Goal: Find contact information: Find contact information

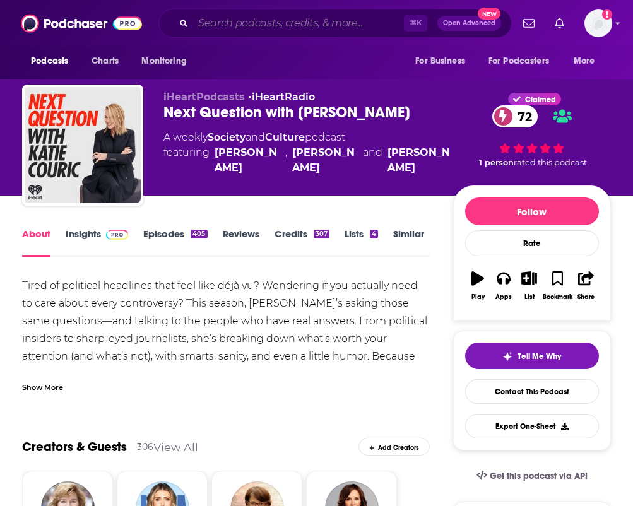
click at [272, 23] on input "Search podcasts, credits, & more..." at bounding box center [298, 23] width 211 height 20
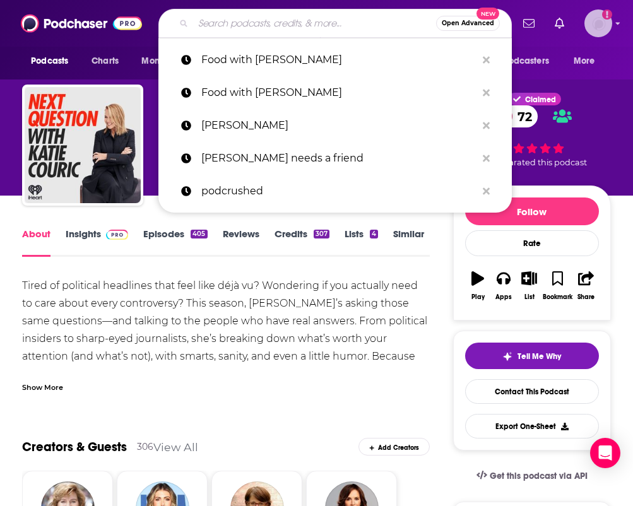
click at [596, 26] on img "Logged in as nilam.mukherjee" at bounding box center [598, 23] width 28 height 28
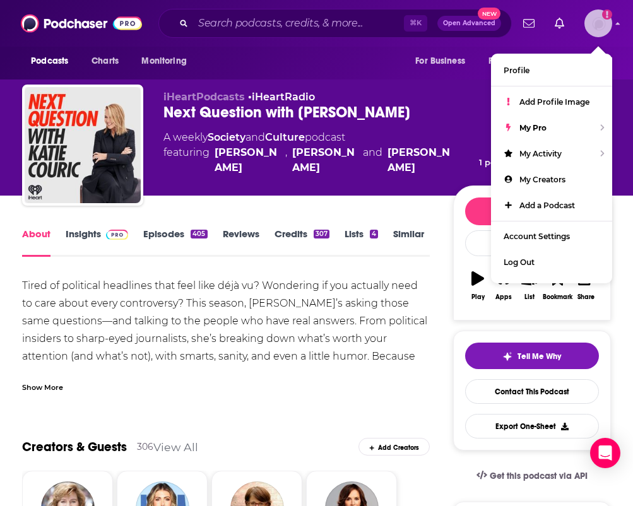
click at [596, 26] on img "Logged in as nilam.mukherjee" at bounding box center [598, 23] width 28 height 28
click at [301, 25] on input "Search podcasts, credits, & more..." at bounding box center [298, 23] width 211 height 20
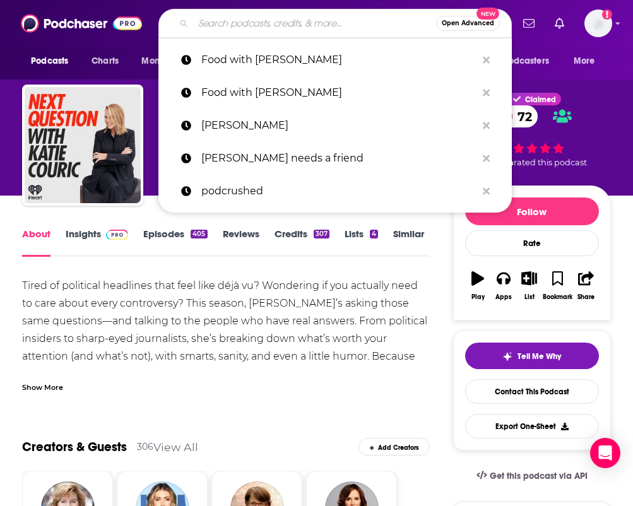
scroll to position [2, 0]
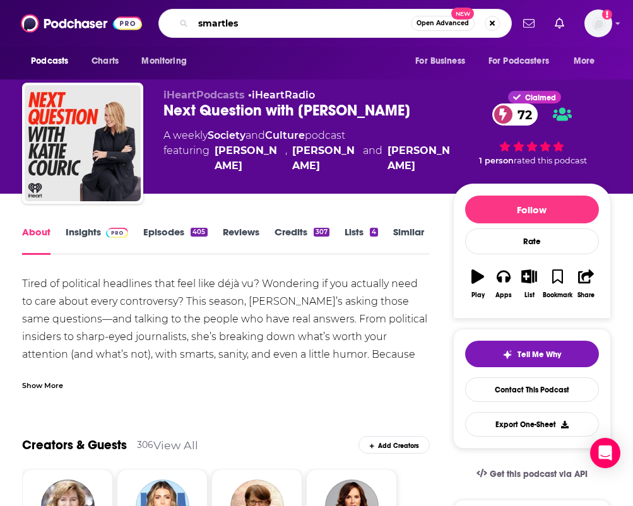
type input "smartless"
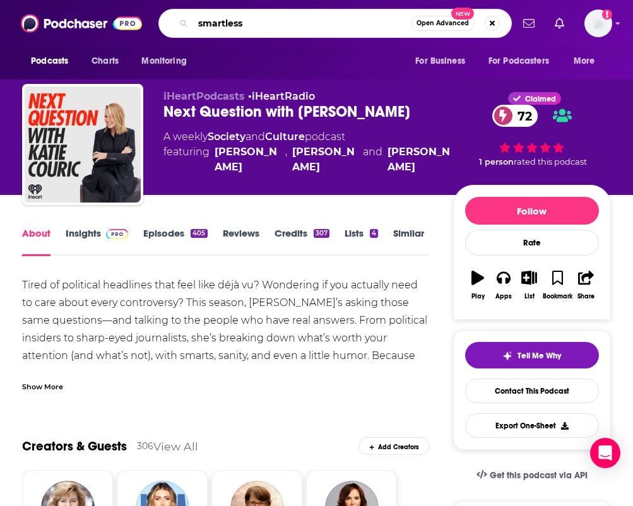
click at [308, 25] on input "smartless" at bounding box center [302, 23] width 218 height 20
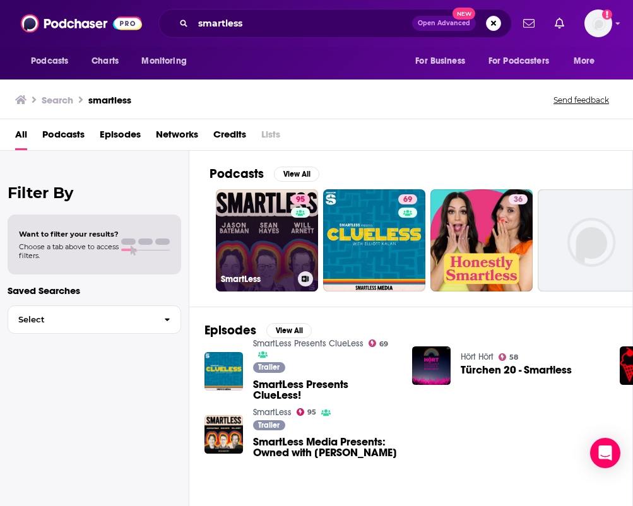
click at [265, 245] on link "95 SmartLess" at bounding box center [267, 240] width 102 height 102
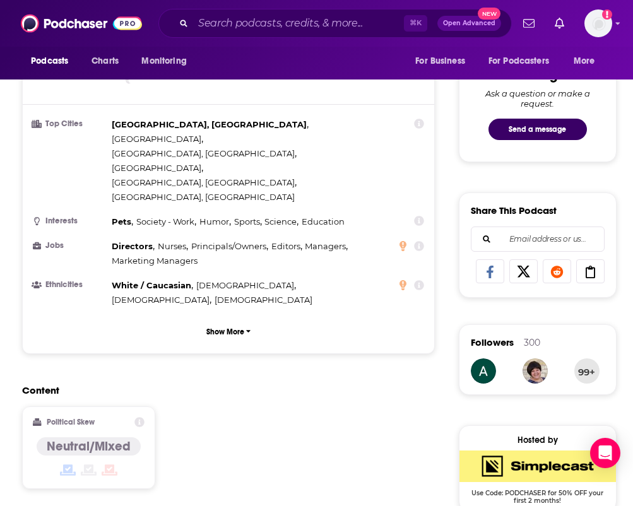
scroll to position [661, 0]
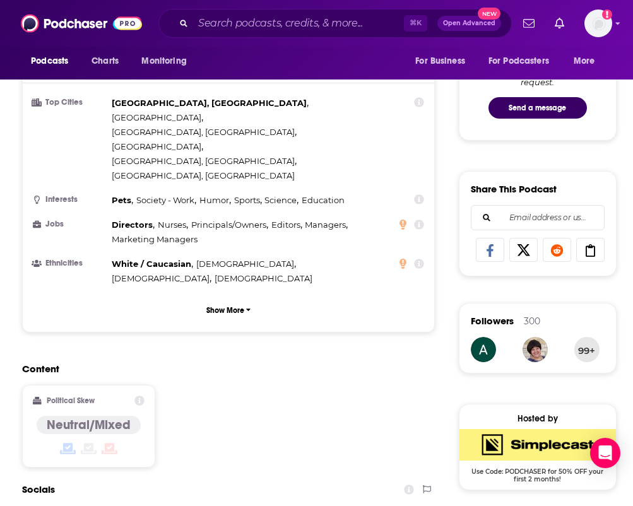
click at [139, 396] on icon at bounding box center [139, 401] width 10 height 10
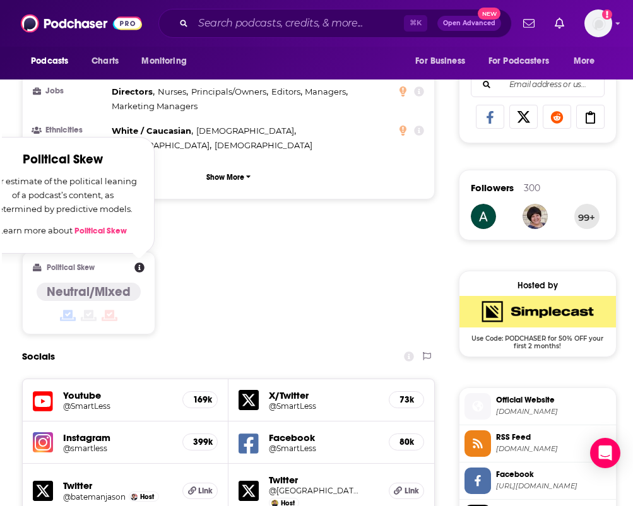
scroll to position [820, 0]
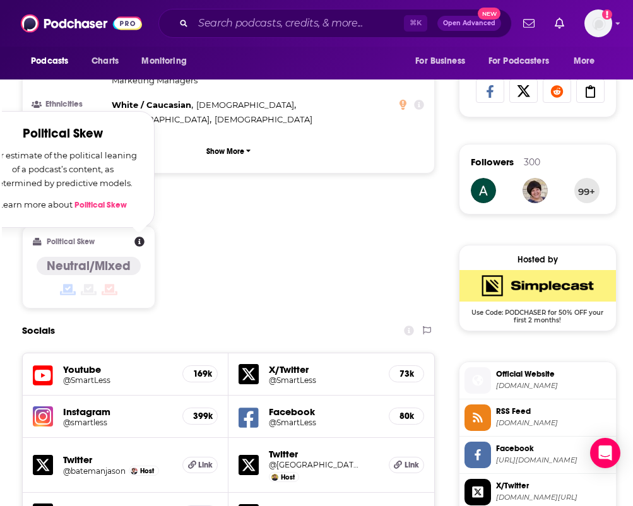
click at [324, 224] on div "Content Political Skew Political Skew Our estimate of the political leaning of …" at bounding box center [228, 261] width 413 height 115
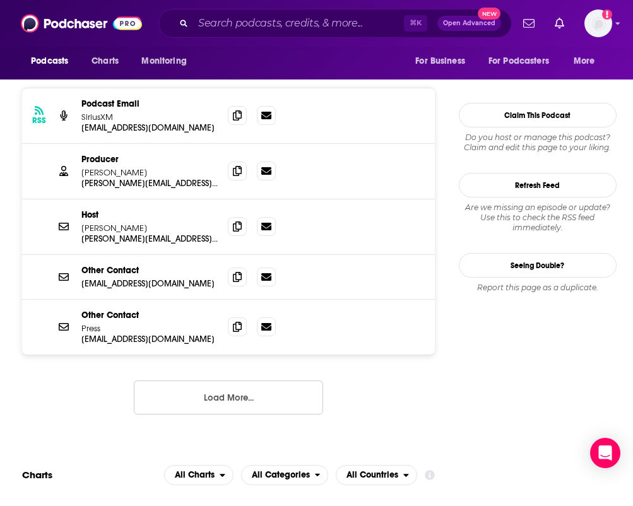
scroll to position [1390, 0]
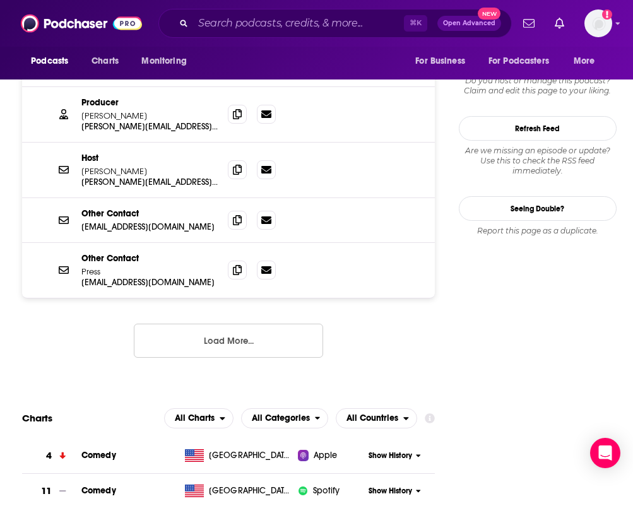
click at [275, 324] on button "Load More..." at bounding box center [228, 341] width 189 height 34
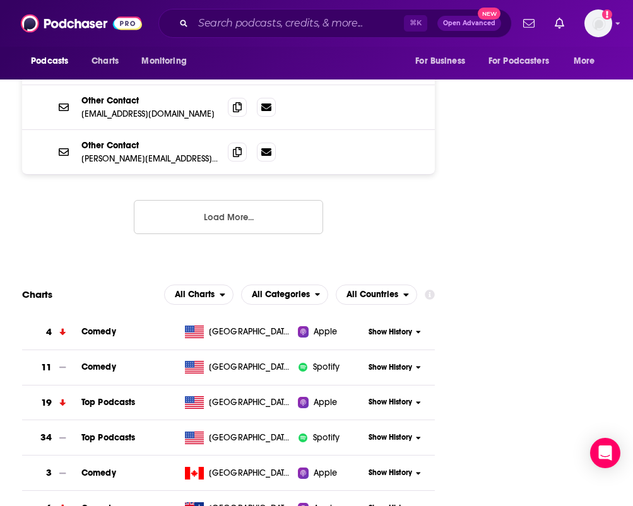
scroll to position [1749, 0]
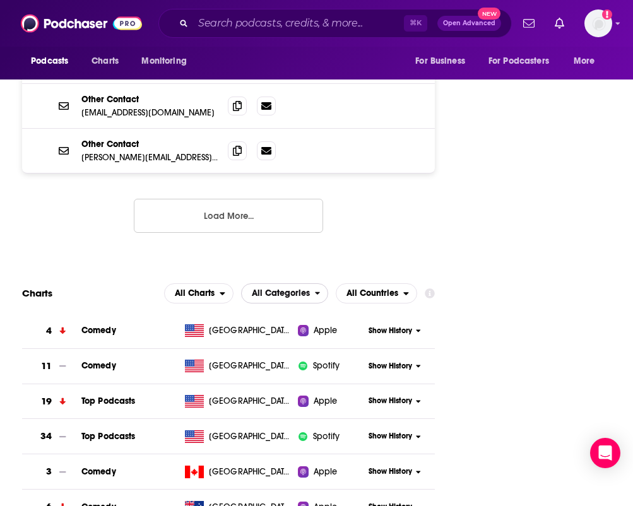
click at [296, 289] on span "All Categories" at bounding box center [281, 293] width 58 height 9
click at [215, 289] on span "All Charts" at bounding box center [195, 293] width 40 height 9
click at [362, 289] on span "All Countries" at bounding box center [372, 293] width 52 height 9
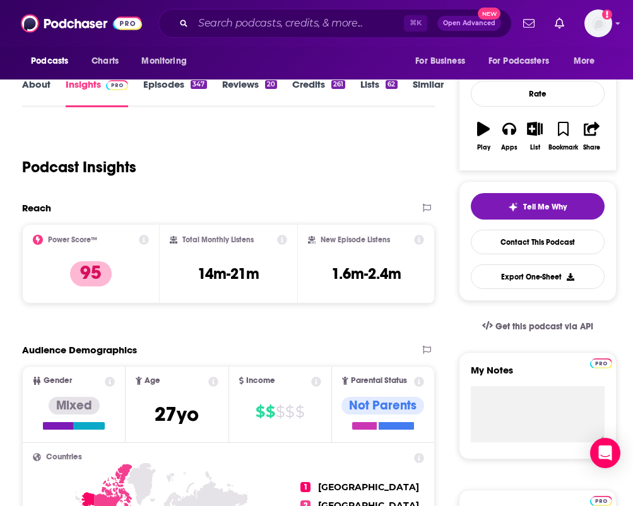
scroll to position [164, 0]
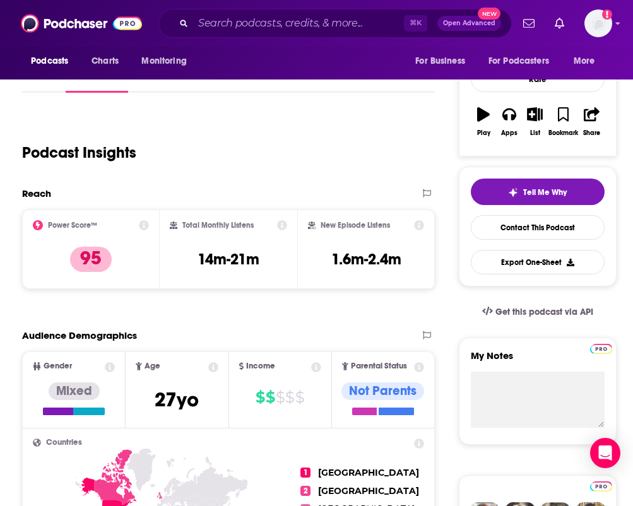
click at [135, 461] on icon at bounding box center [141, 468] width 29 height 43
click at [109, 369] on icon at bounding box center [110, 367] width 10 height 10
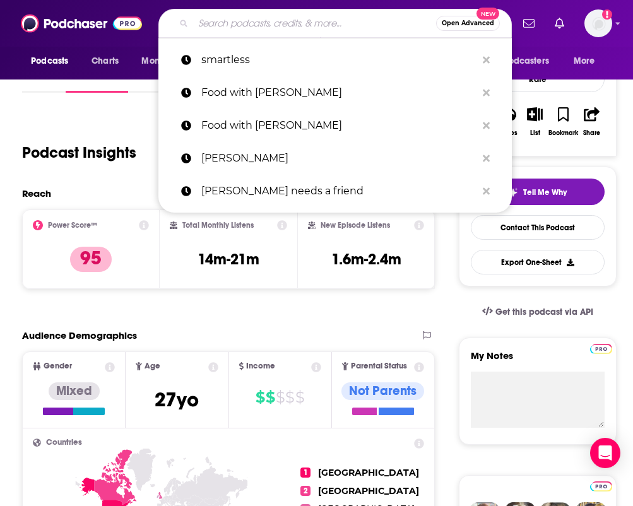
click at [266, 23] on input "Search podcasts, credits, & more..." at bounding box center [314, 23] width 243 height 20
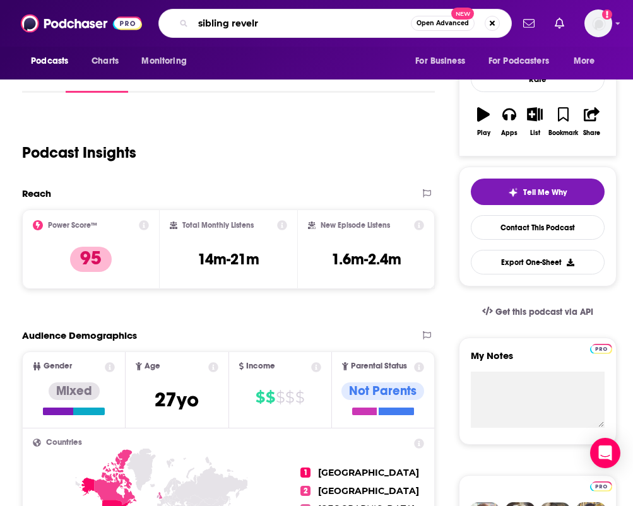
type input "sibling revelry"
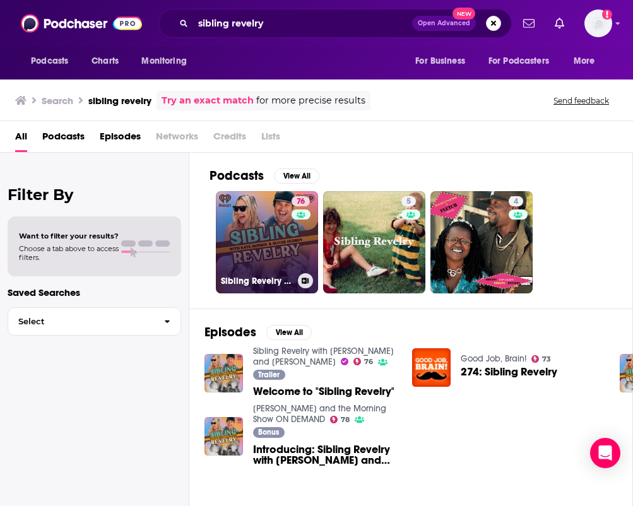
click at [263, 238] on link "76 Sibling Revelry with [PERSON_NAME] and [PERSON_NAME]" at bounding box center [267, 242] width 102 height 102
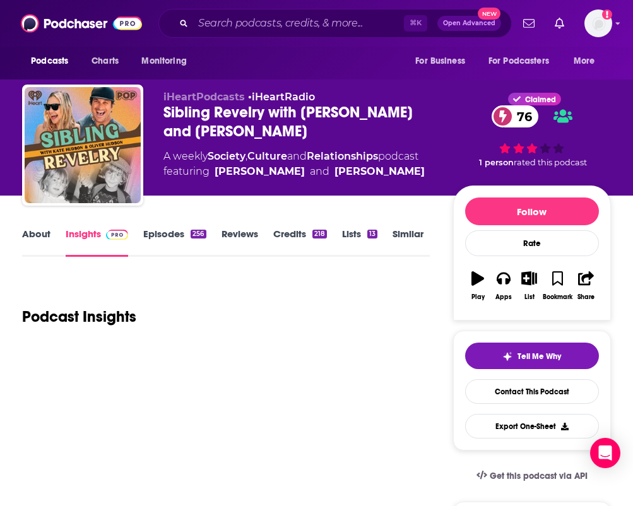
click at [27, 226] on div "About Insights Episodes 256 Reviews Credits 218 Lists 13 Similar" at bounding box center [225, 241] width 407 height 31
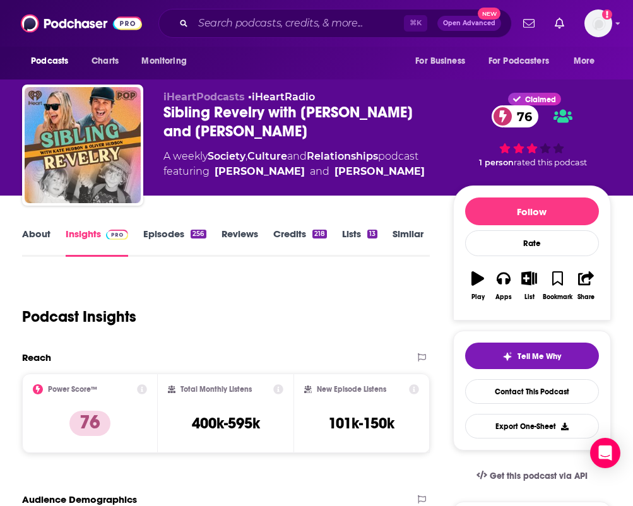
click at [32, 236] on link "About" at bounding box center [36, 242] width 28 height 29
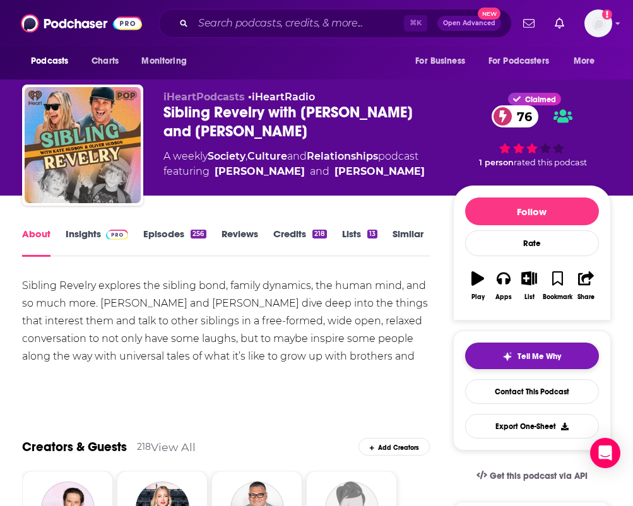
click at [511, 364] on button "Tell Me Why" at bounding box center [532, 356] width 134 height 27
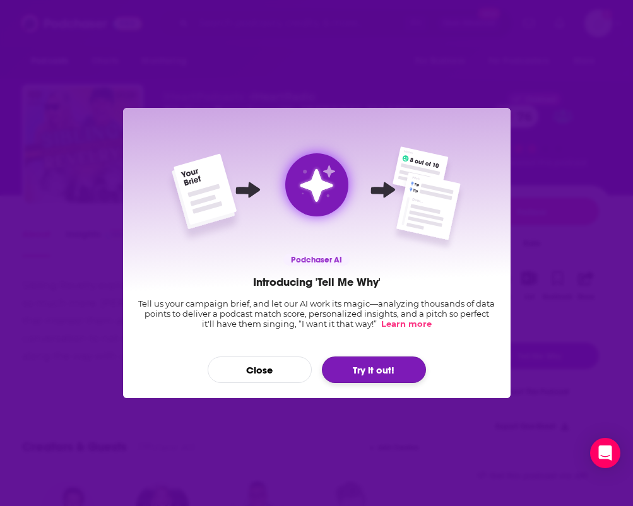
click at [394, 370] on button "Try it out!" at bounding box center [374, 370] width 104 height 27
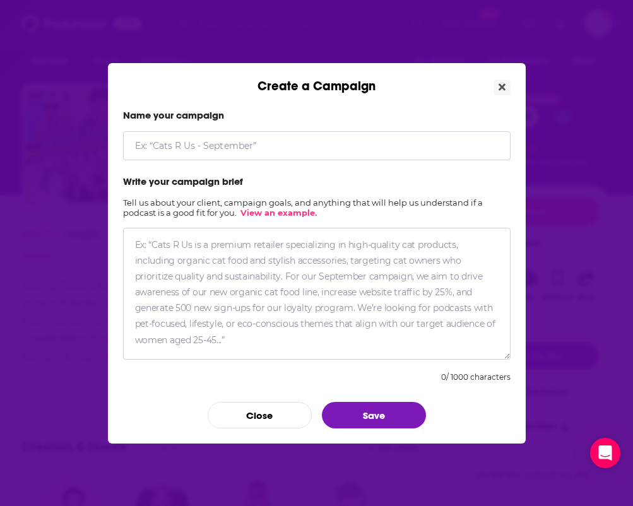
click at [225, 146] on input "Create a Campaign" at bounding box center [316, 145] width 387 height 29
type input "Famous Family"
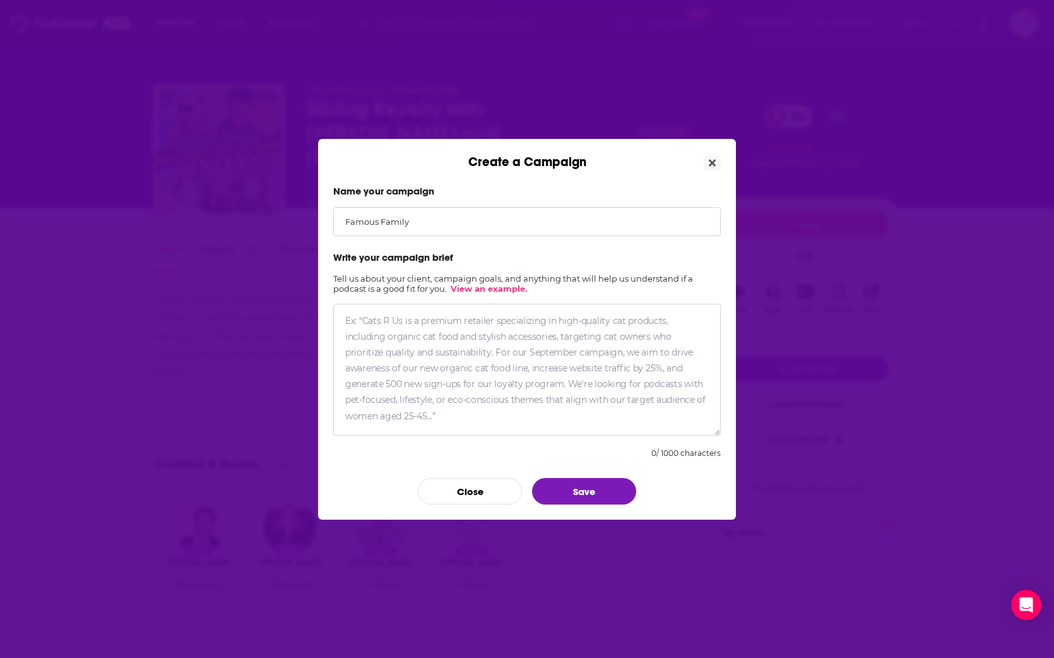
click at [497, 292] on link "View an example." at bounding box center [489, 288] width 76 height 10
click at [403, 349] on textarea "Create a Campaign" at bounding box center [526, 370] width 387 height 132
paste textarea "Families at [PERSON_NAME][GEOGRAPHIC_DATA] aren’t victims—they’re the real cele…"
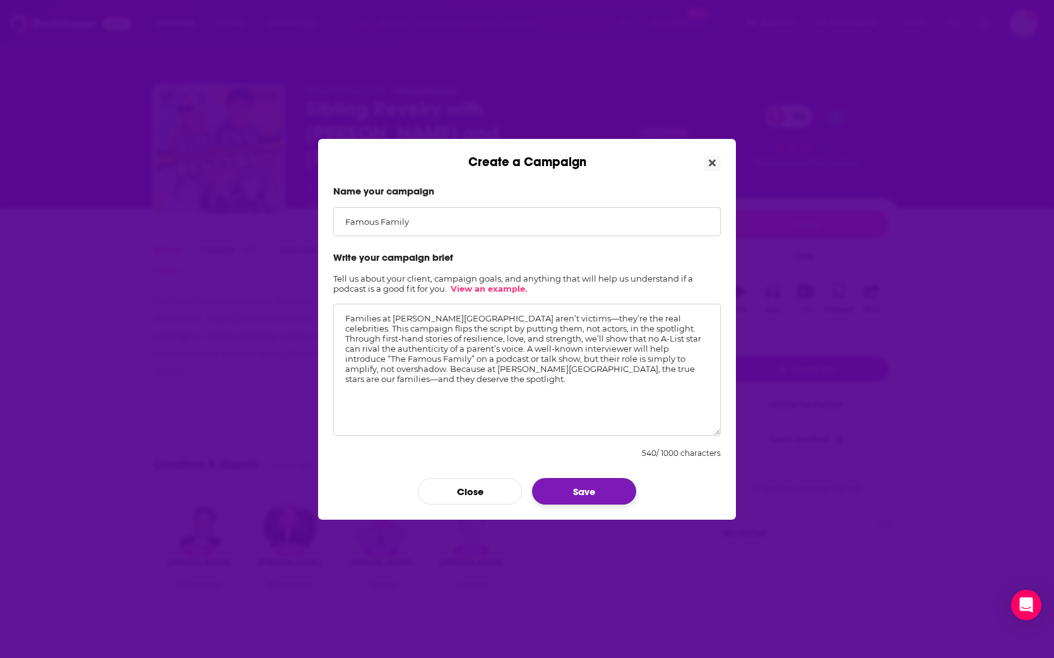
type textarea "Families at [PERSON_NAME][GEOGRAPHIC_DATA] aren’t victims—they’re the real cele…"
click at [592, 493] on button "Save" at bounding box center [584, 491] width 104 height 27
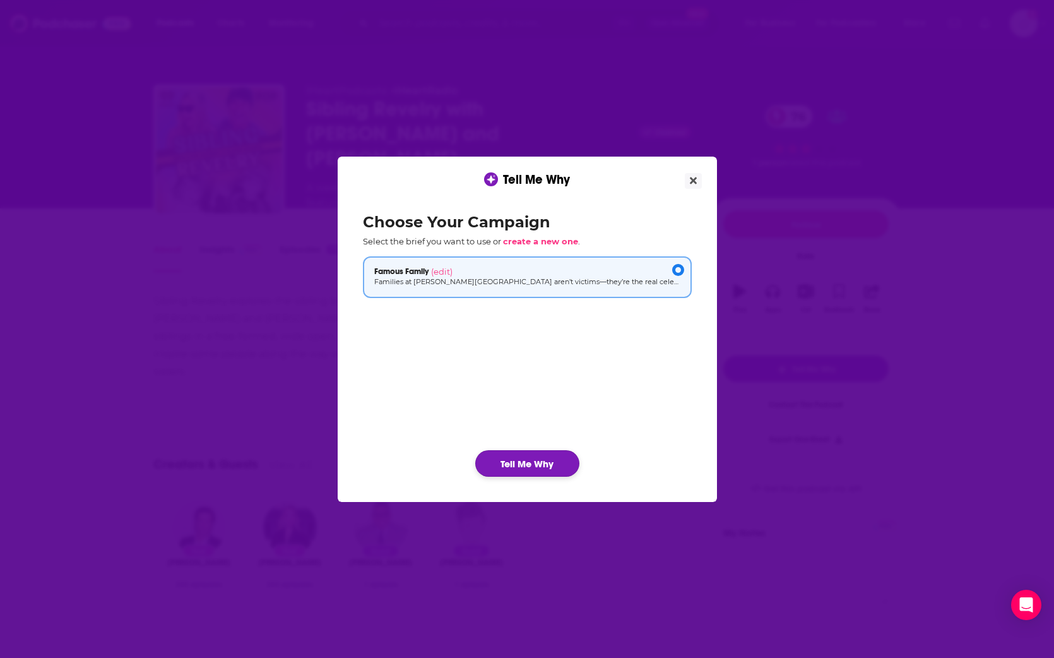
click at [531, 465] on button "Tell Me Why" at bounding box center [527, 463] width 104 height 27
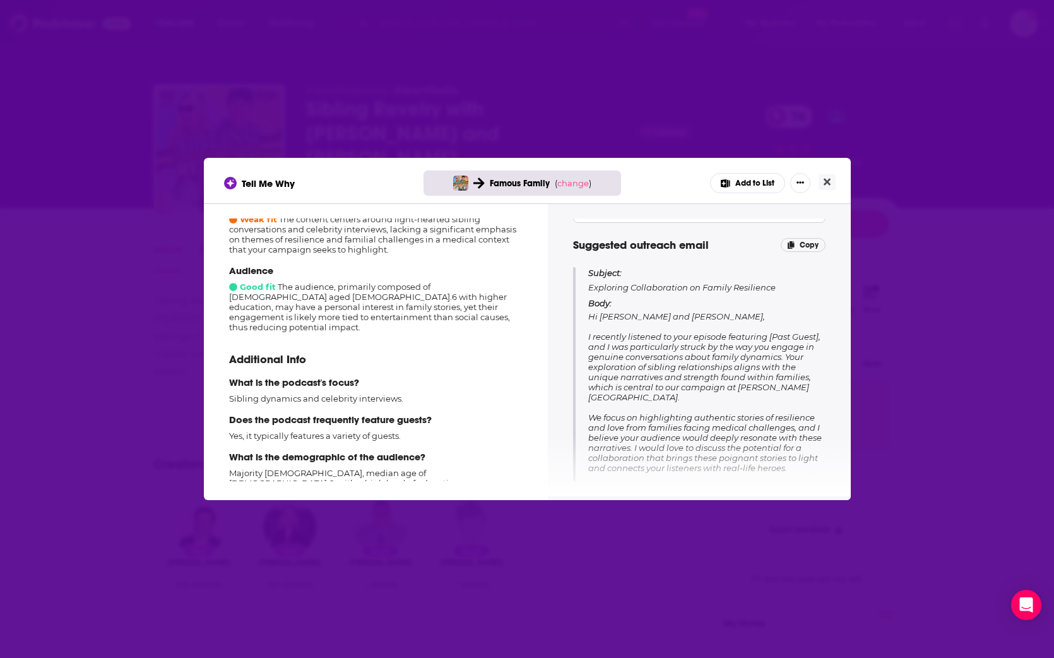
scroll to position [180, 0]
click at [632, 187] on button "Add to List" at bounding box center [747, 183] width 75 height 20
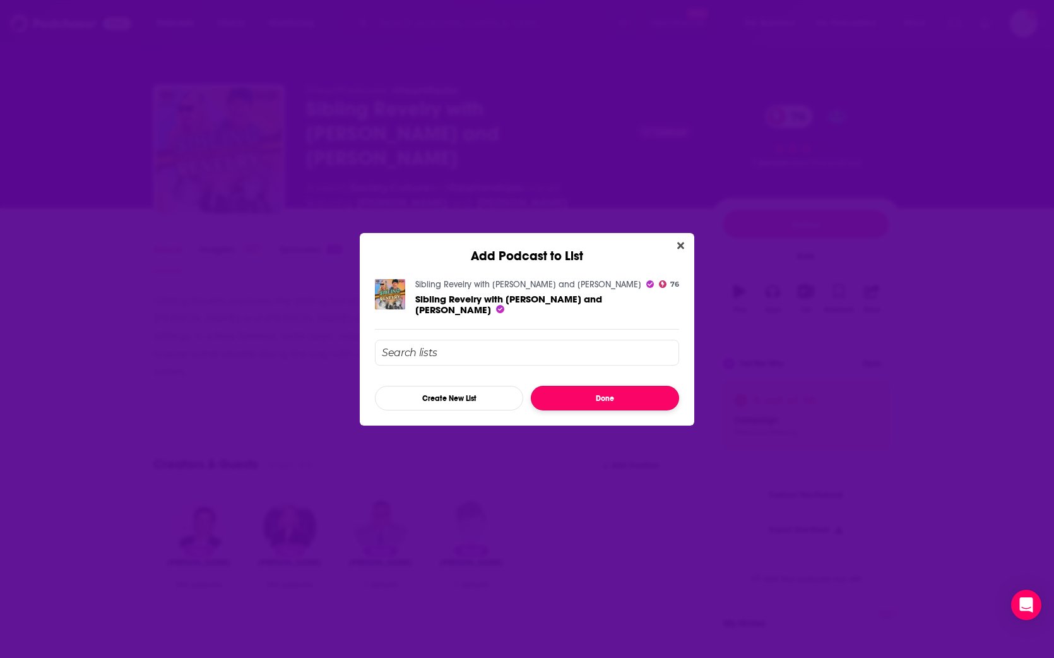
click at [600, 394] on button "Done" at bounding box center [605, 398] width 148 height 25
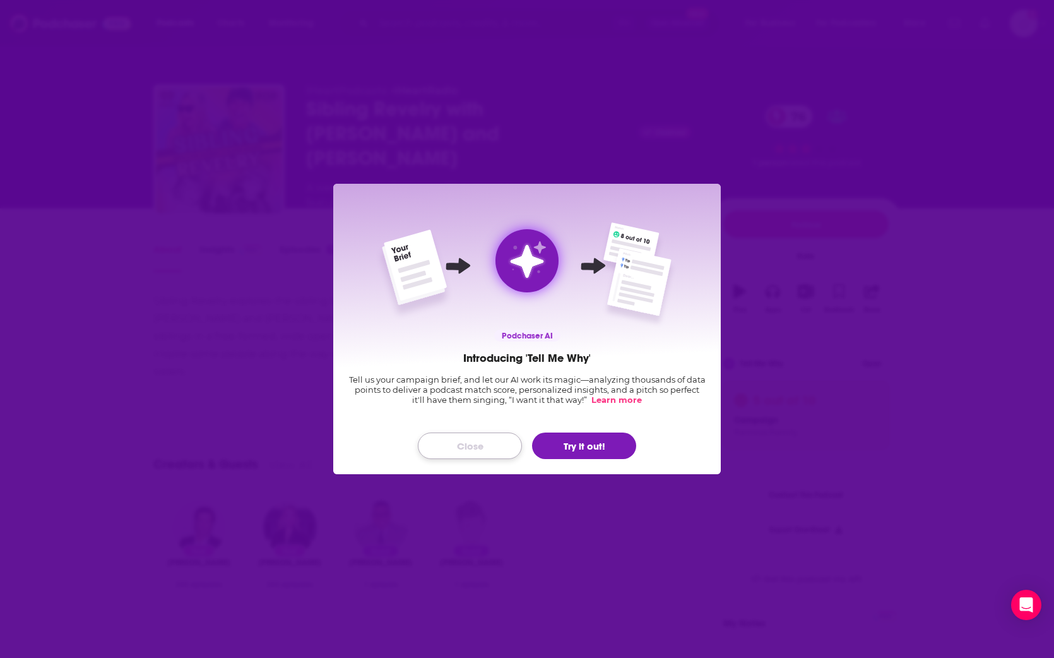
click at [483, 445] on button "Close" at bounding box center [470, 445] width 104 height 27
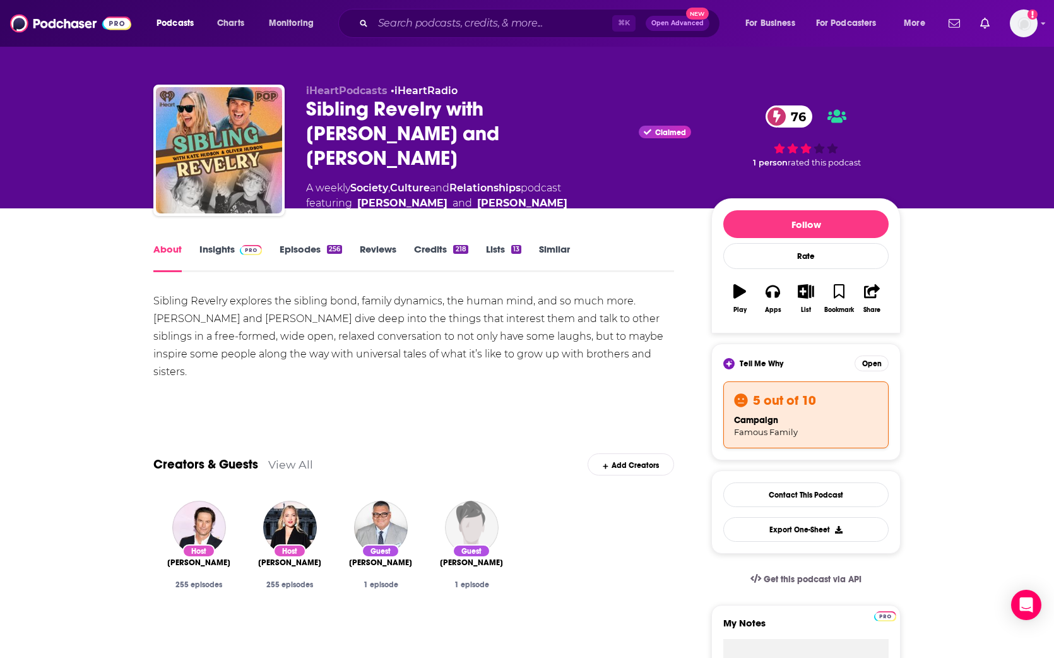
scroll to position [1, 0]
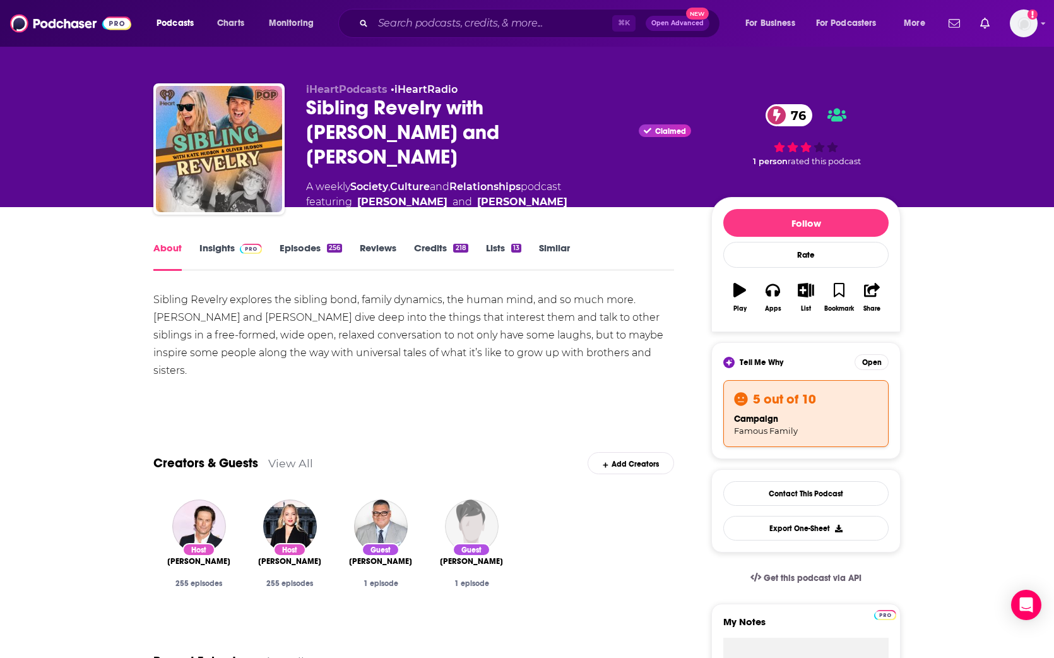
click at [223, 245] on link "Insights" at bounding box center [230, 256] width 62 height 29
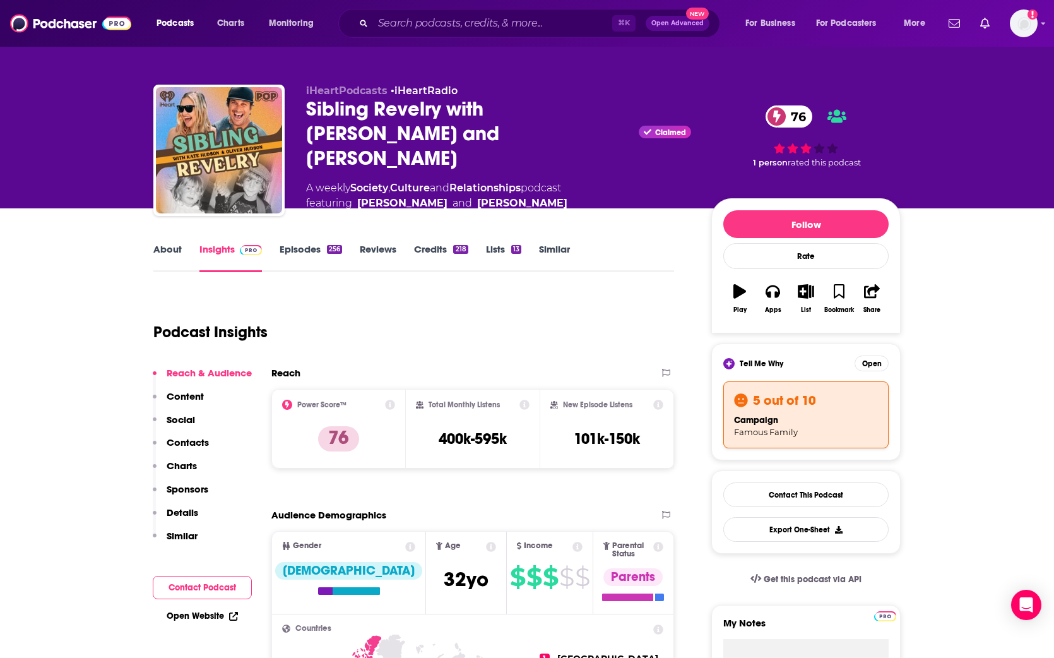
click at [411, 506] on div "Audience Demographics" at bounding box center [459, 515] width 377 height 12
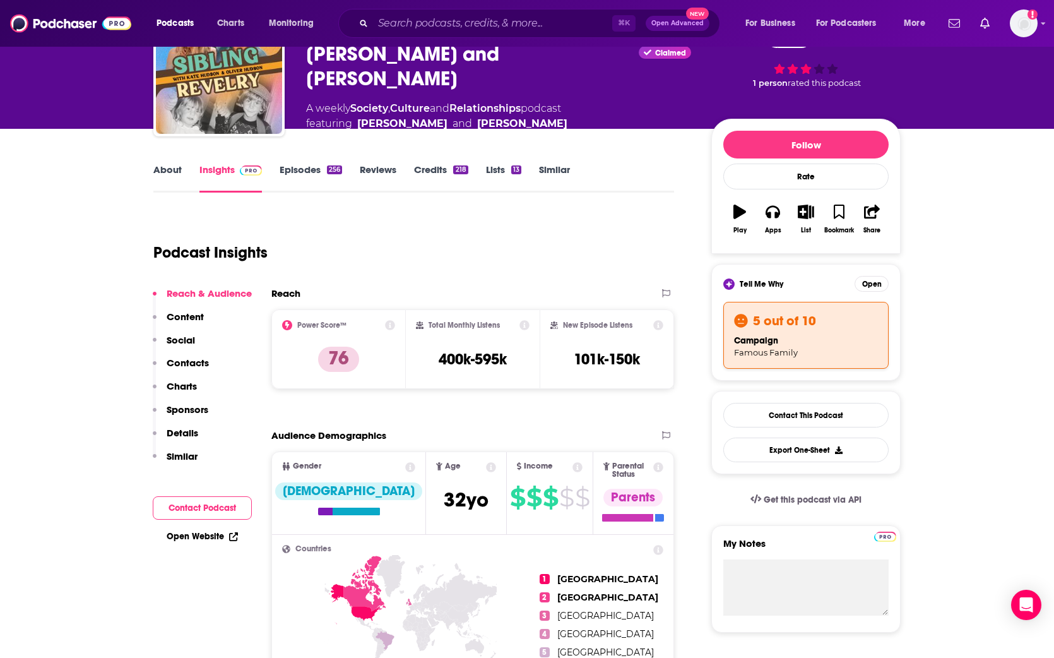
scroll to position [104, 0]
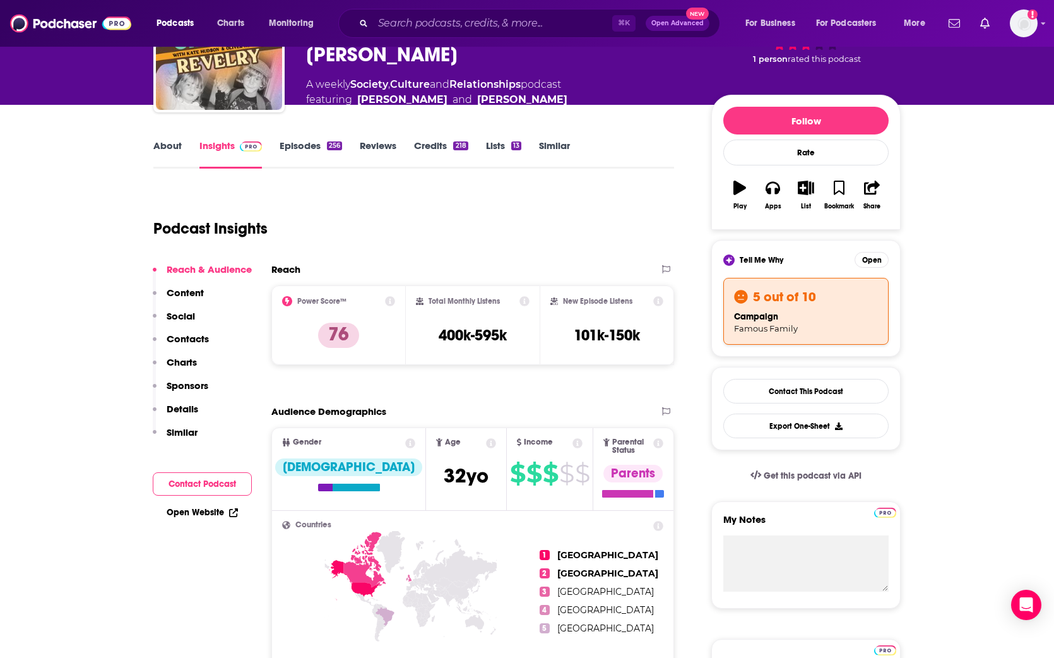
click at [405, 441] on icon at bounding box center [410, 443] width 10 height 10
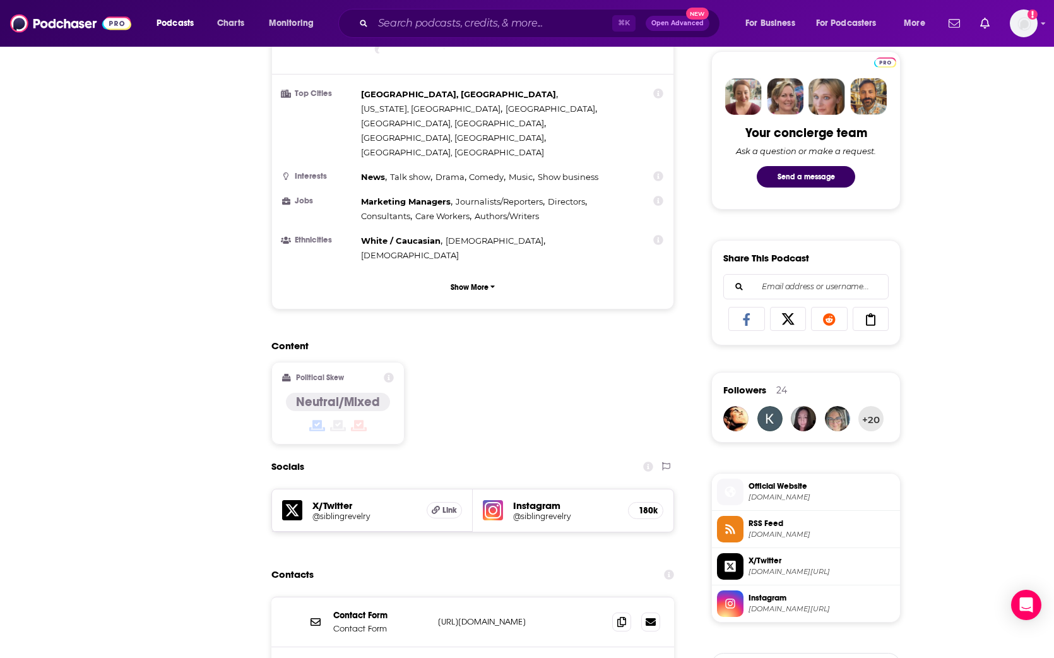
scroll to position [0, 0]
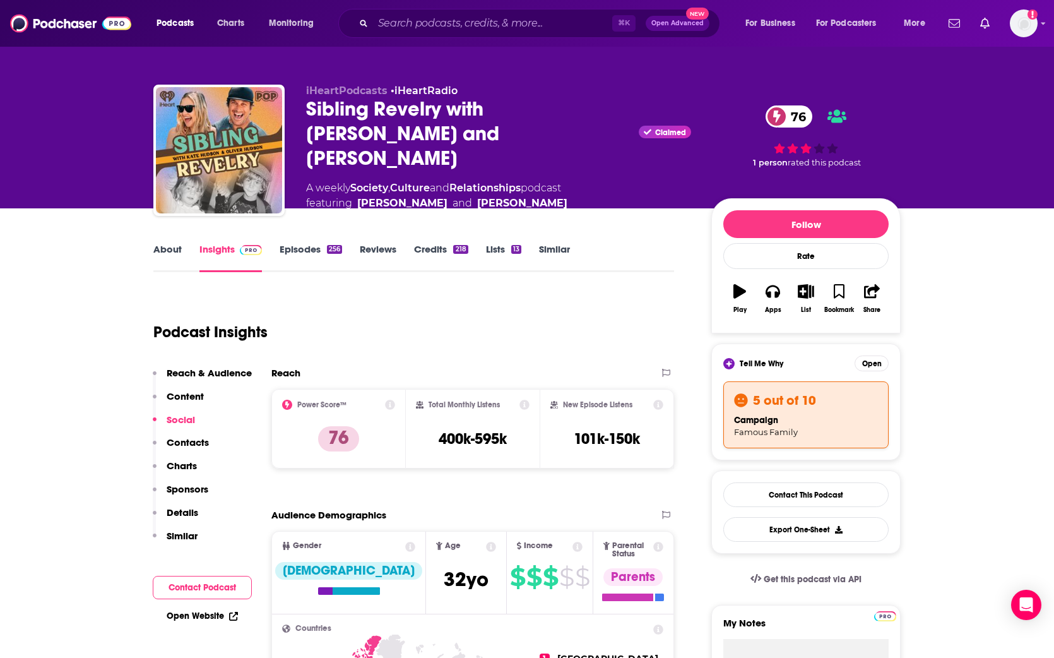
click at [172, 243] on link "About" at bounding box center [167, 257] width 28 height 29
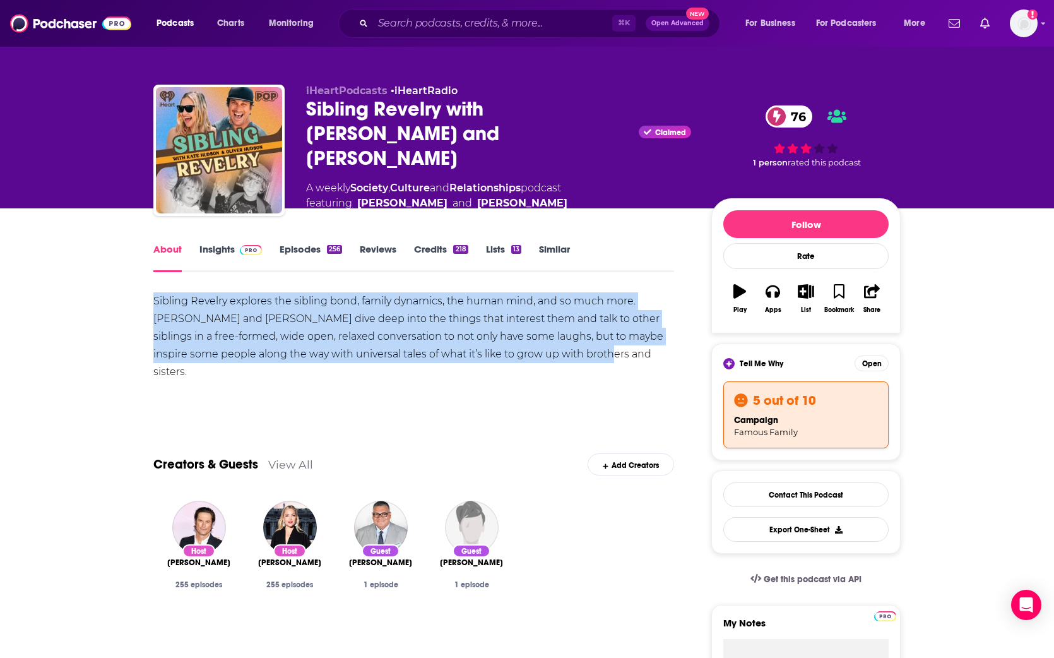
drag, startPoint x: 565, startPoint y: 354, endPoint x: 145, endPoint y: 306, distance: 423.7
click at [230, 248] on link "Insights" at bounding box center [230, 257] width 62 height 29
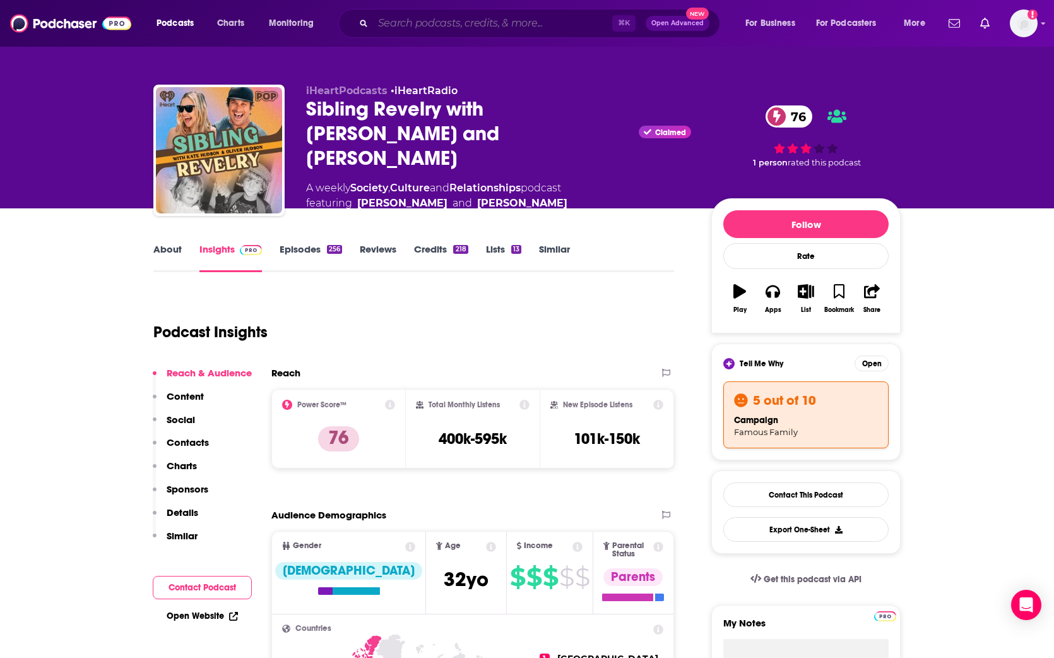
click at [522, 18] on input "Search podcasts, credits, & more..." at bounding box center [492, 23] width 239 height 20
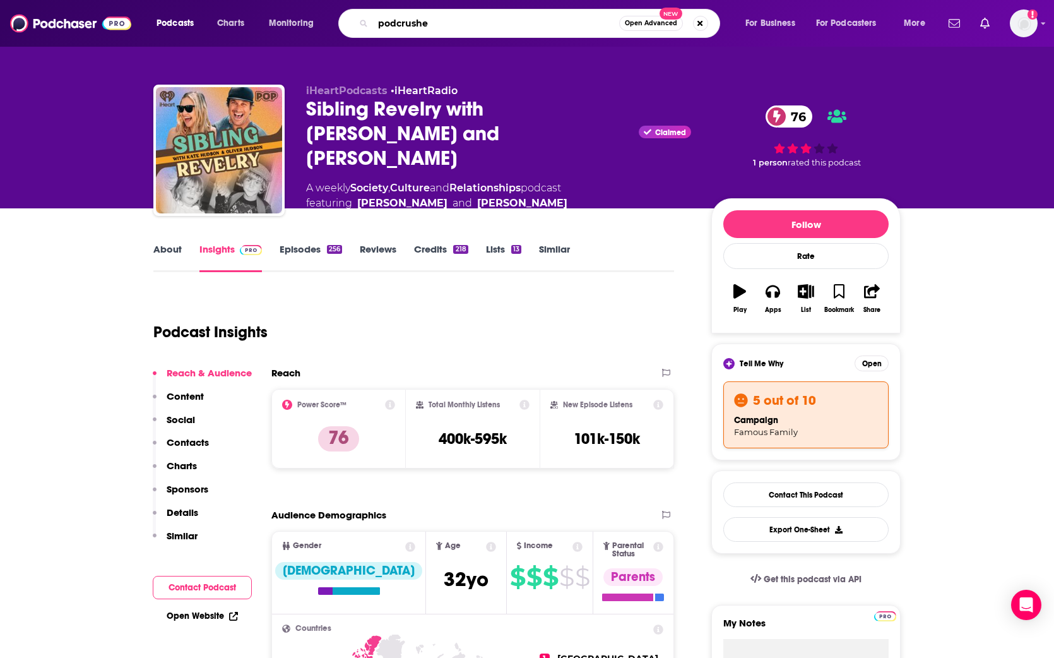
type input "podcrushed"
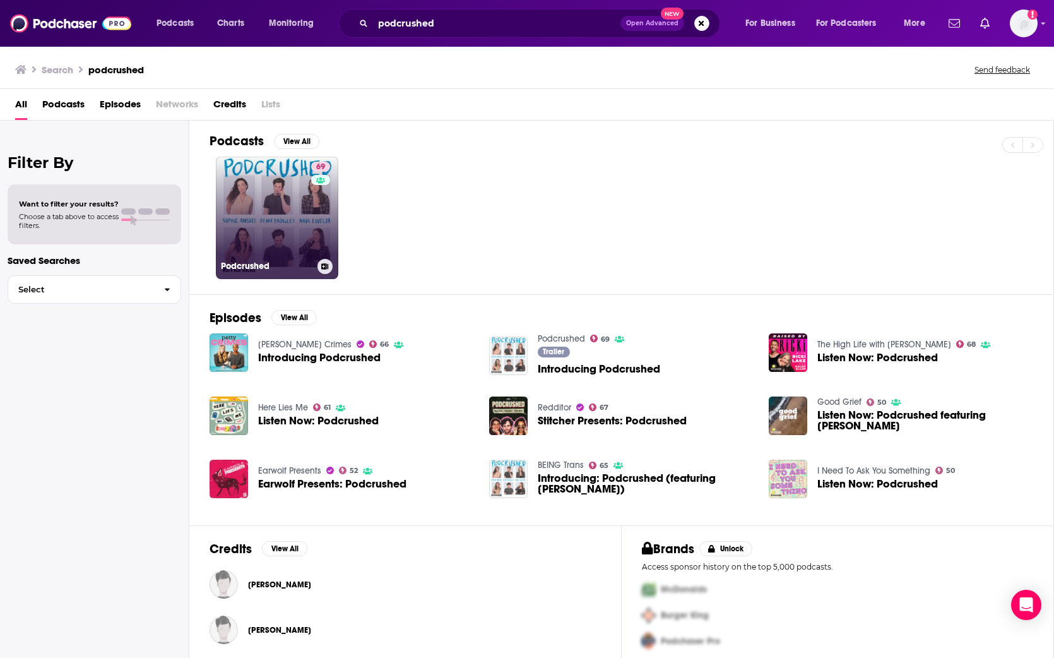
scroll to position [5, 0]
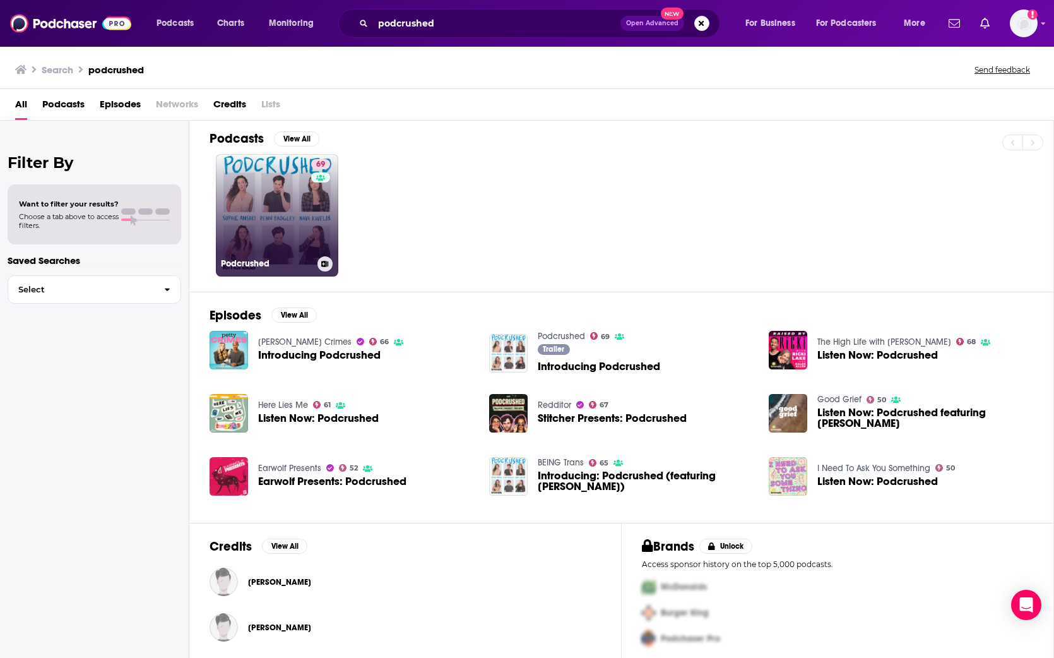
click at [268, 215] on link "69 Podcrushed" at bounding box center [277, 215] width 122 height 122
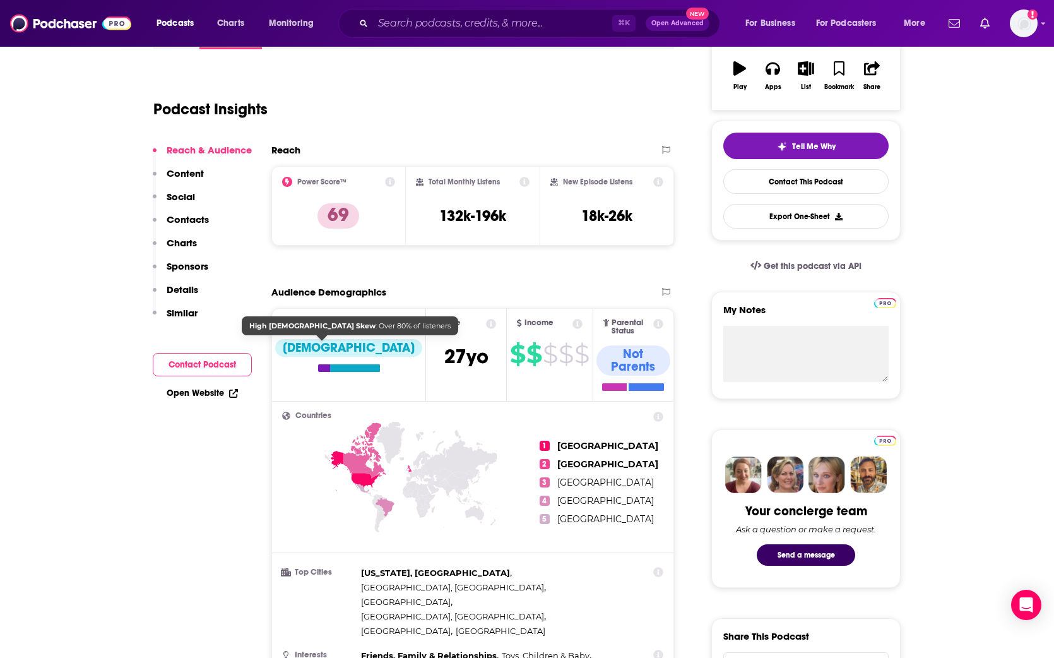
scroll to position [212, 0]
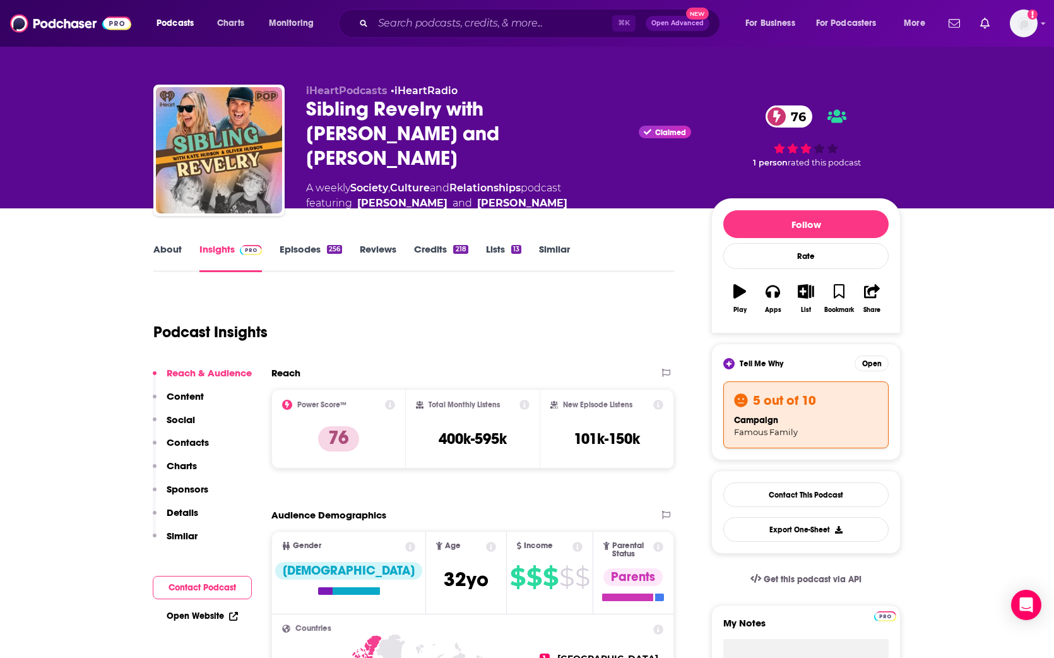
scroll to position [6, 0]
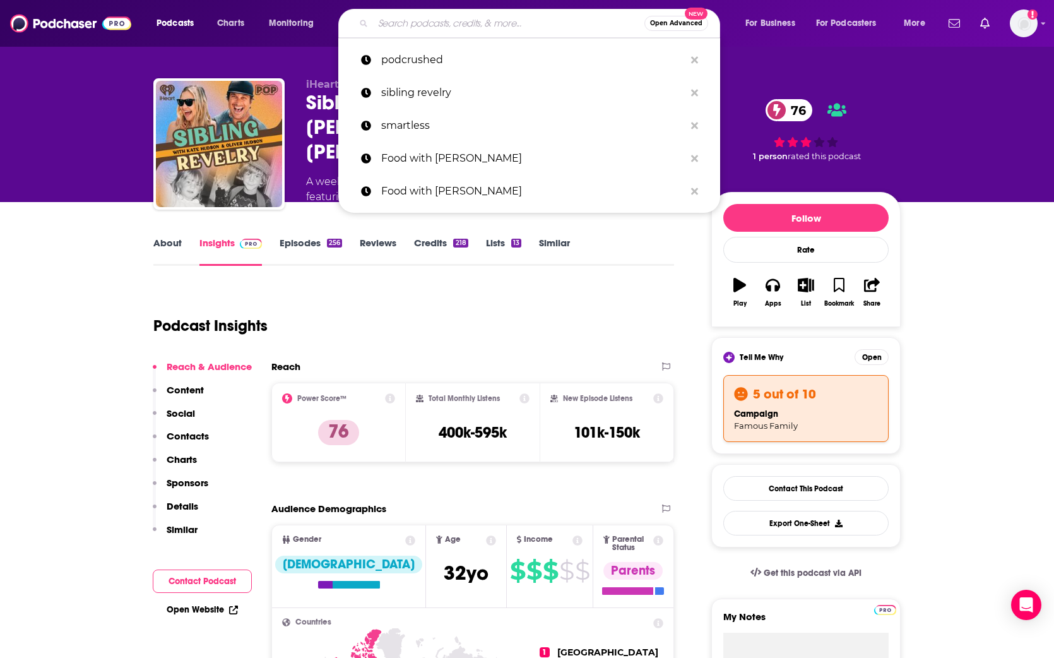
click at [475, 24] on input "Search podcasts, credits, & more..." at bounding box center [508, 23] width 271 height 20
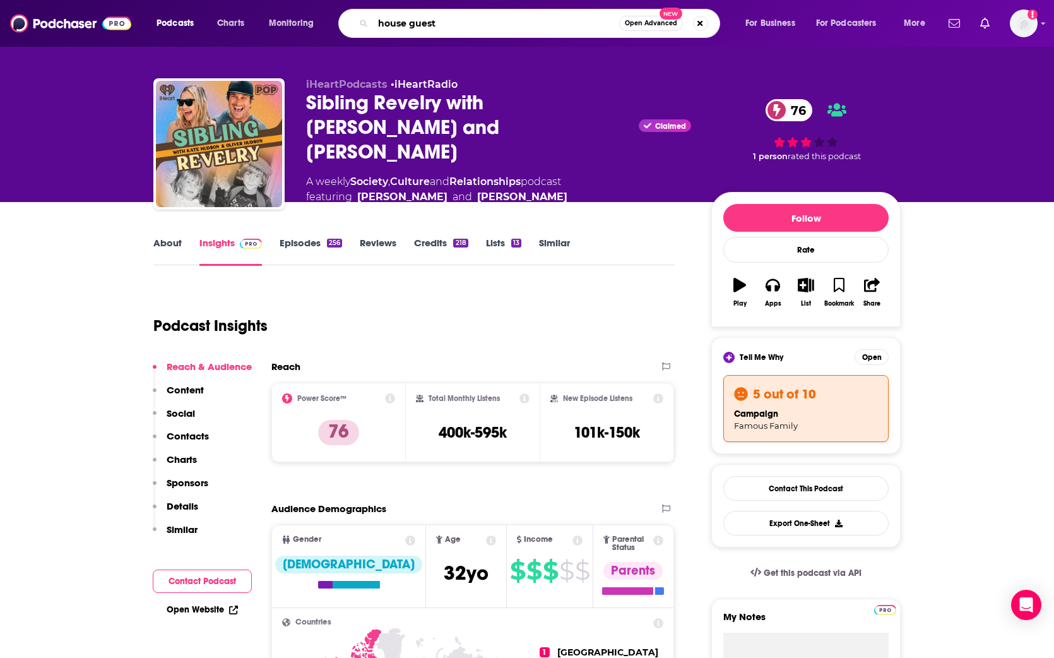
type input "house guest"
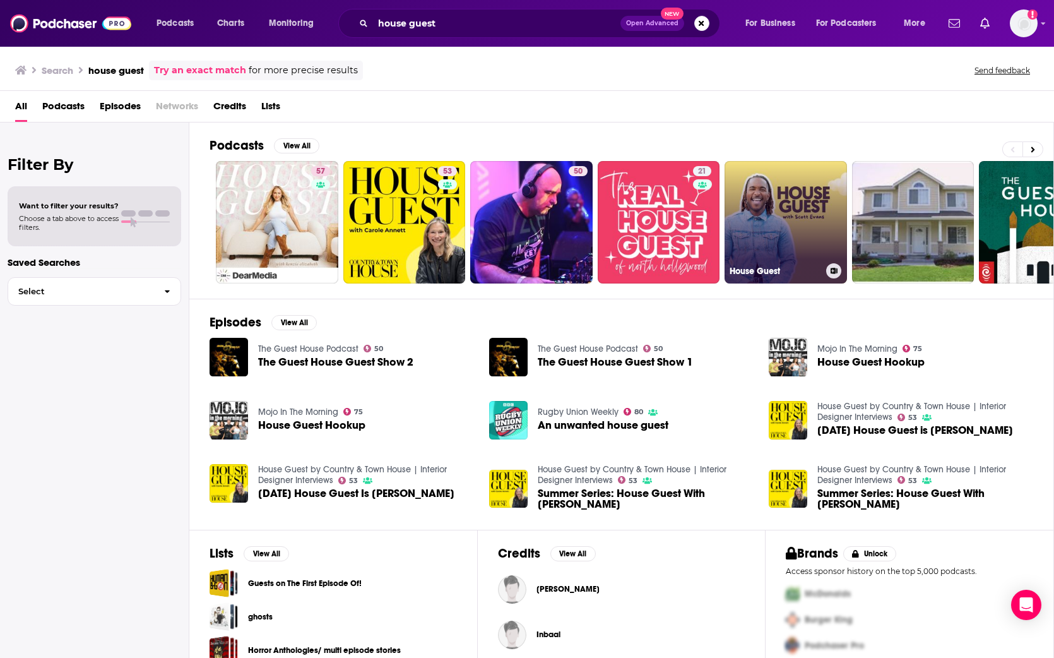
click at [632, 216] on link "House Guest" at bounding box center [786, 222] width 122 height 122
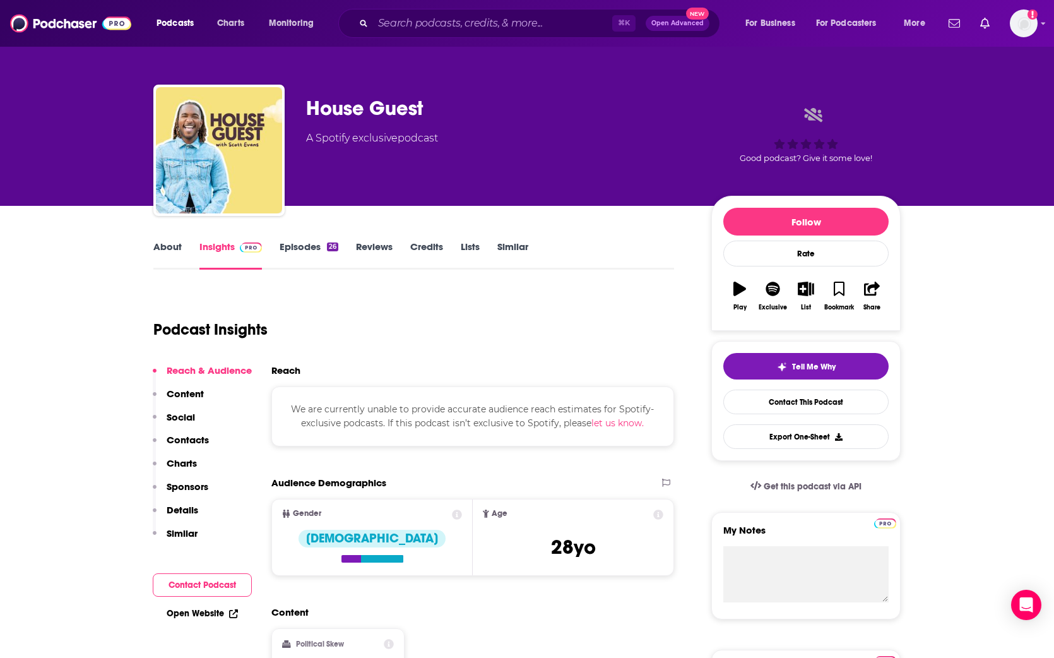
click at [619, 423] on button "let us know." at bounding box center [617, 423] width 52 height 14
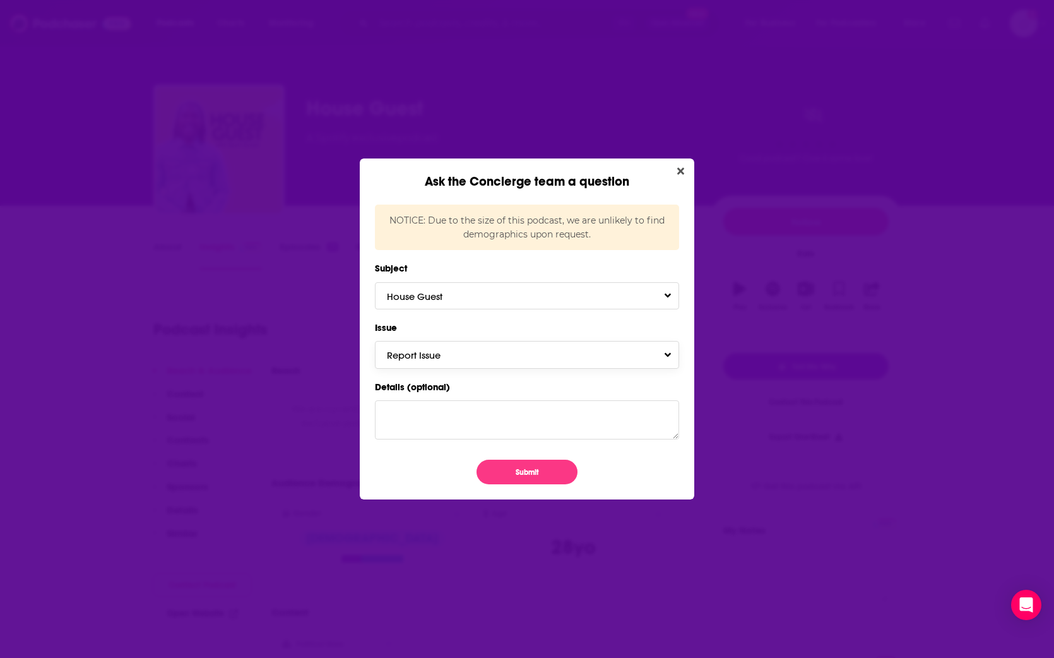
click at [542, 353] on button "Report Issue" at bounding box center [527, 354] width 304 height 27
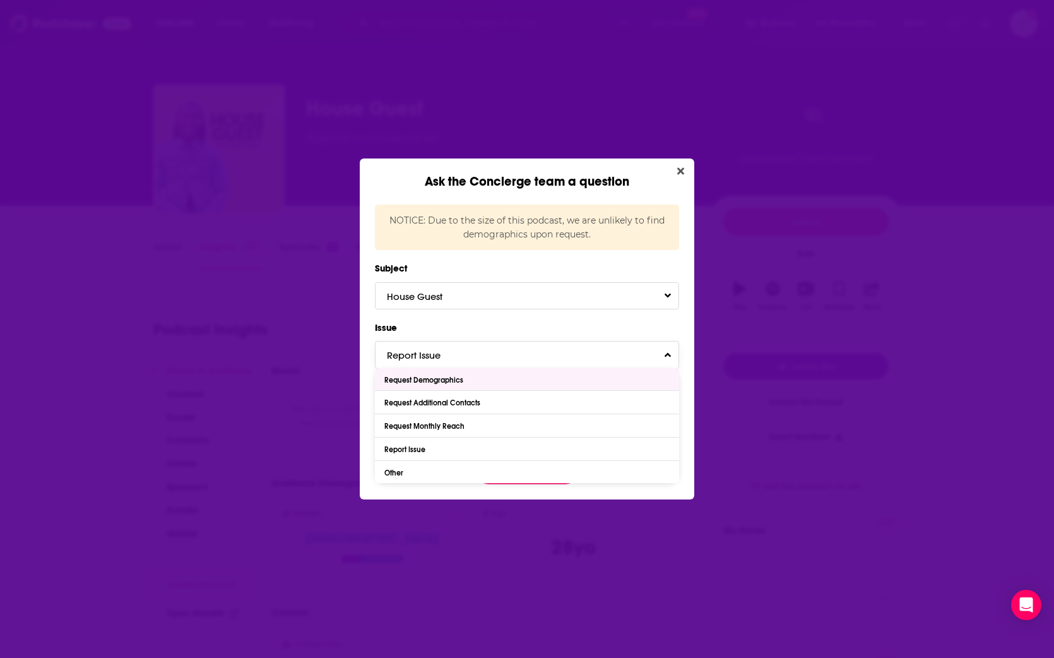
click at [484, 379] on div "Request Demographics" at bounding box center [527, 379] width 304 height 23
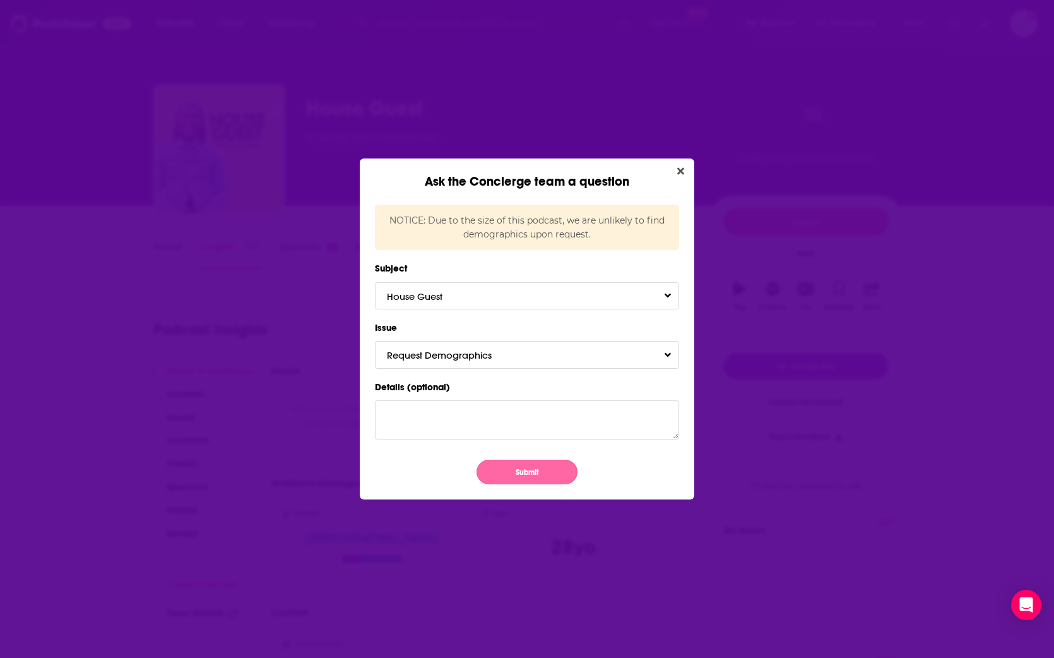
click at [537, 471] on button "Submit" at bounding box center [526, 471] width 101 height 25
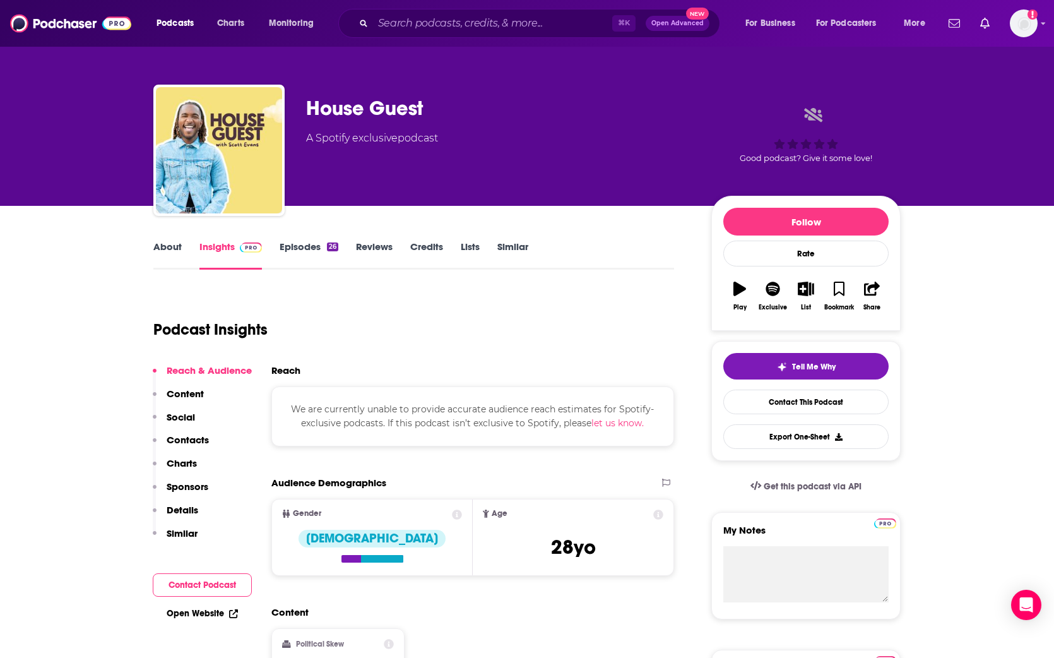
click at [632, 171] on div "House Guest A Spotify exclusive podcast" at bounding box center [498, 146] width 385 height 101
click at [459, 506] on icon at bounding box center [457, 514] width 10 height 10
drag, startPoint x: 459, startPoint y: 514, endPoint x: 452, endPoint y: 516, distance: 6.4
click at [457, 506] on icon at bounding box center [457, 514] width 10 height 10
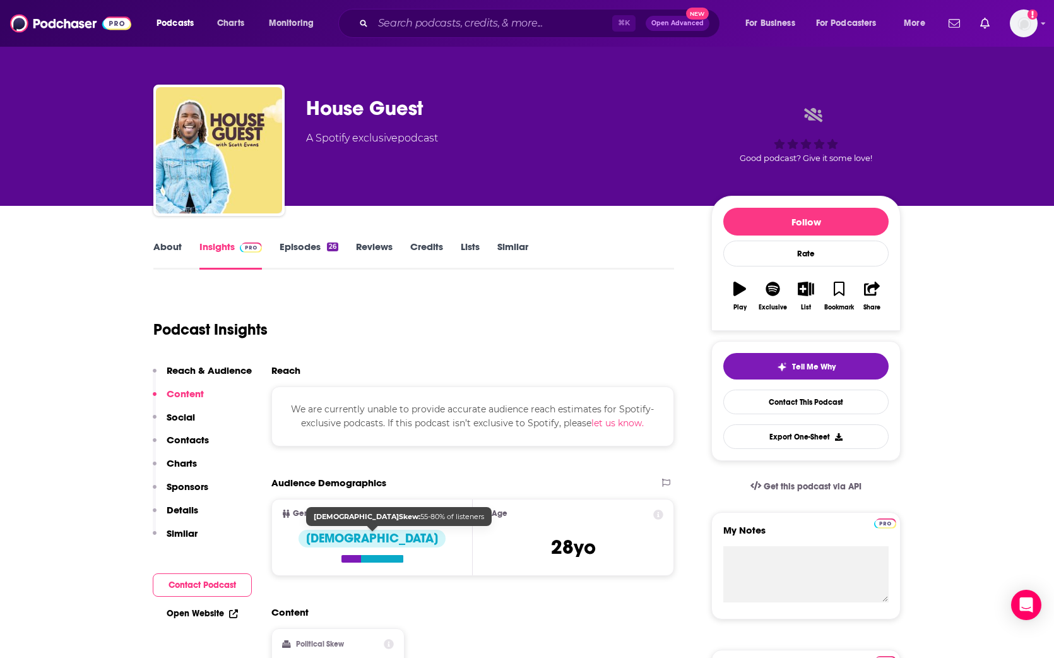
click at [386, 506] on div "[DEMOGRAPHIC_DATA]" at bounding box center [372, 538] width 147 height 18
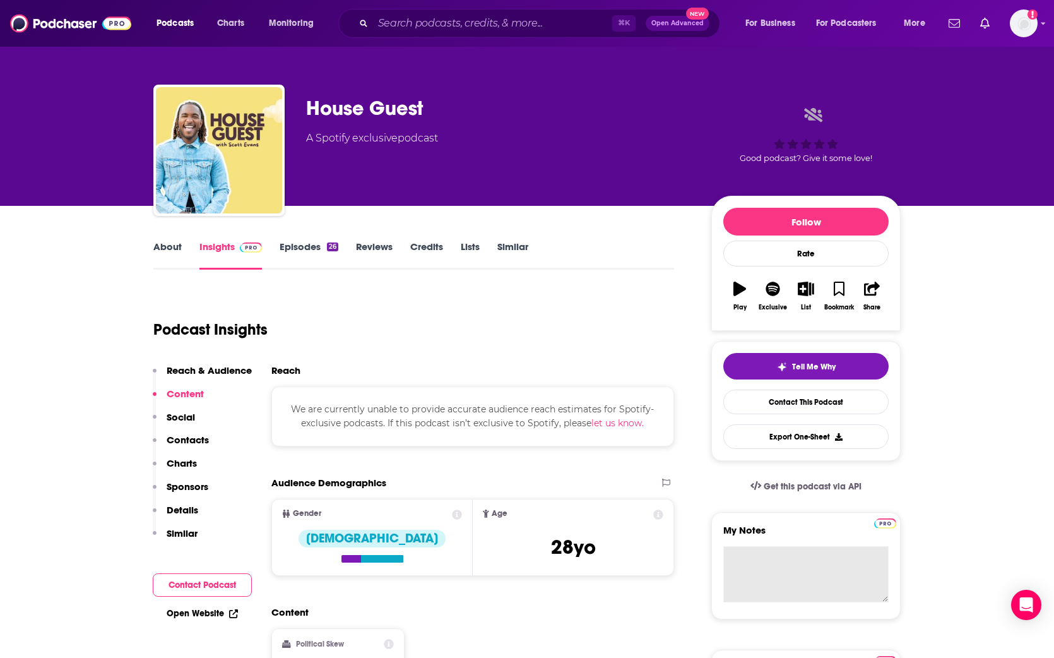
drag, startPoint x: 611, startPoint y: 602, endPoint x: 759, endPoint y: 560, distance: 154.2
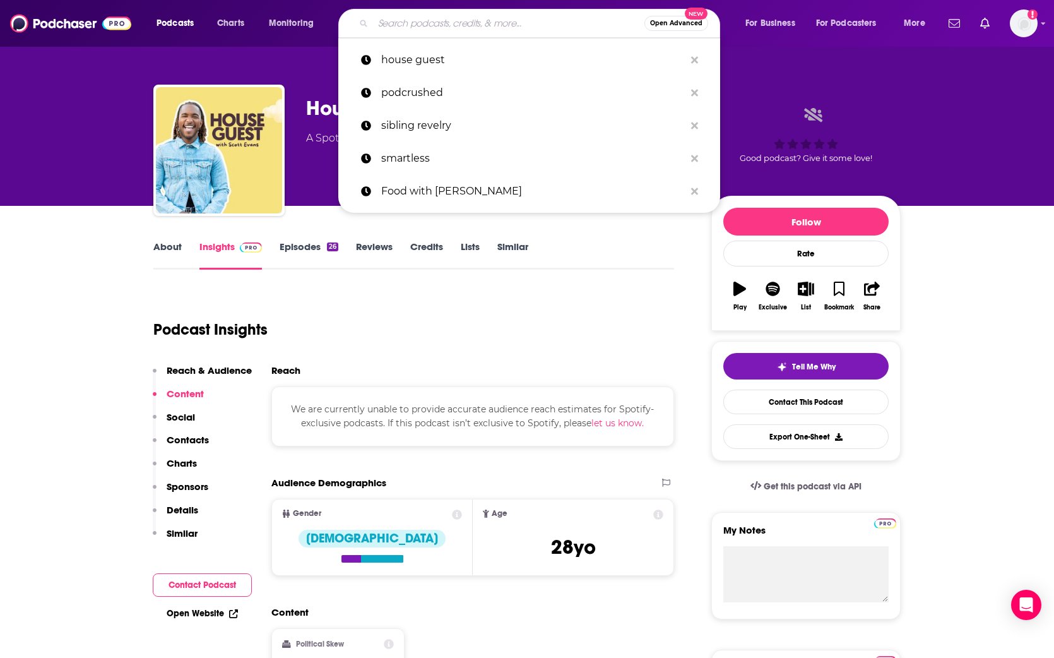
click at [535, 30] on input "Search podcasts, credits, & more..." at bounding box center [508, 23] width 271 height 20
paste input "The Squeeze"
type input "The Squeeze"
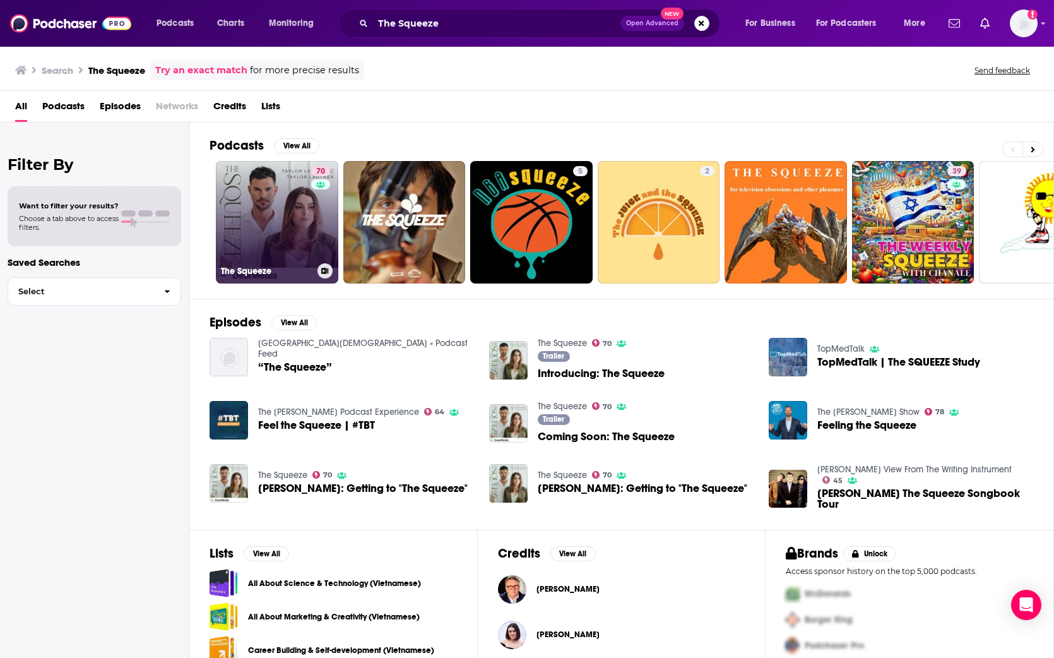
click at [275, 204] on link "70 The Squeeze" at bounding box center [277, 222] width 122 height 122
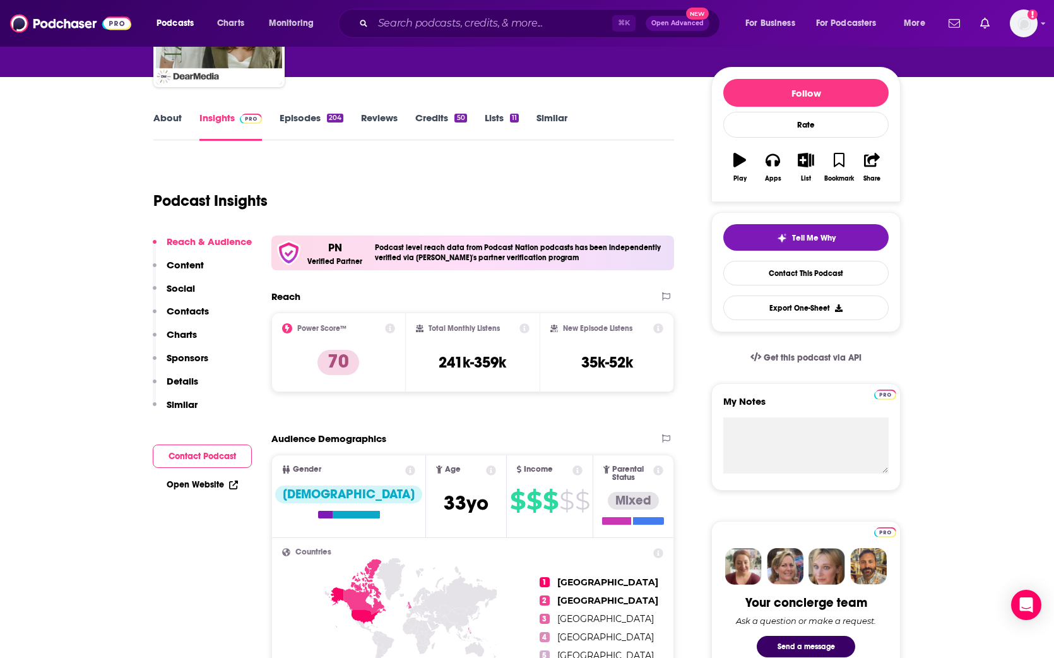
scroll to position [143, 0]
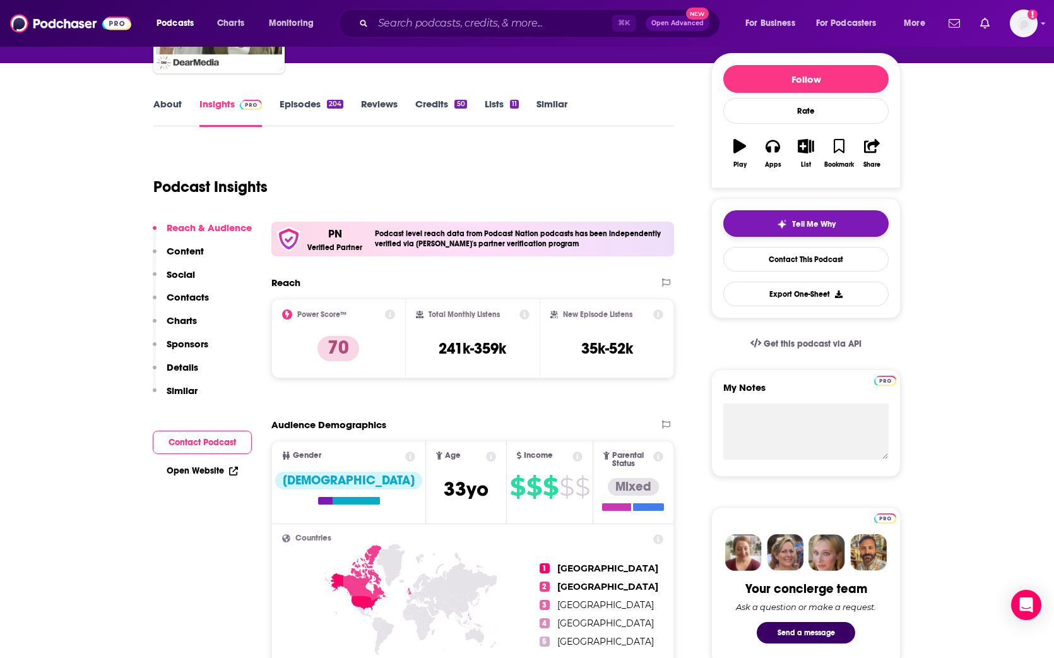
click at [632, 229] on button "Tell Me Why" at bounding box center [805, 223] width 165 height 27
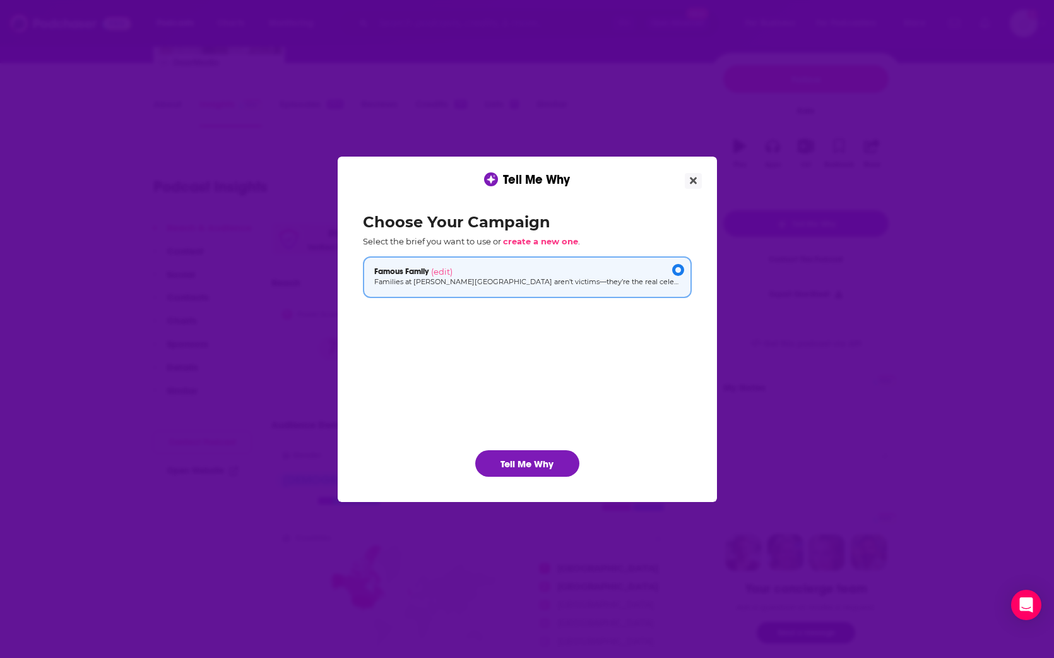
scroll to position [0, 0]
click at [536, 463] on button "Tell Me Why" at bounding box center [527, 463] width 104 height 27
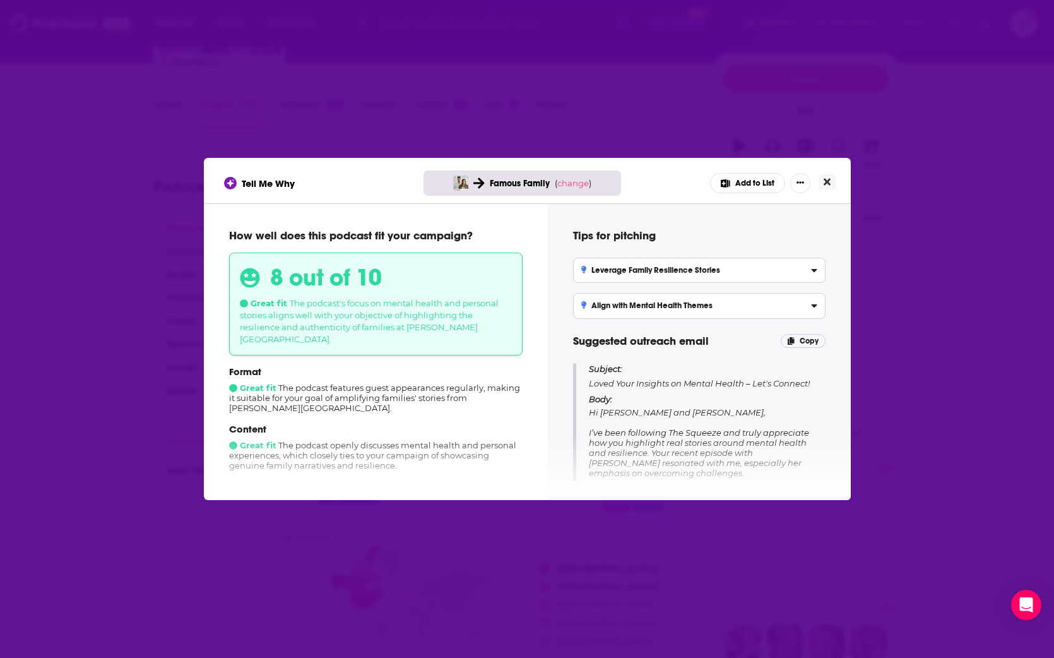
click at [632, 179] on icon "Close" at bounding box center [827, 182] width 7 height 7
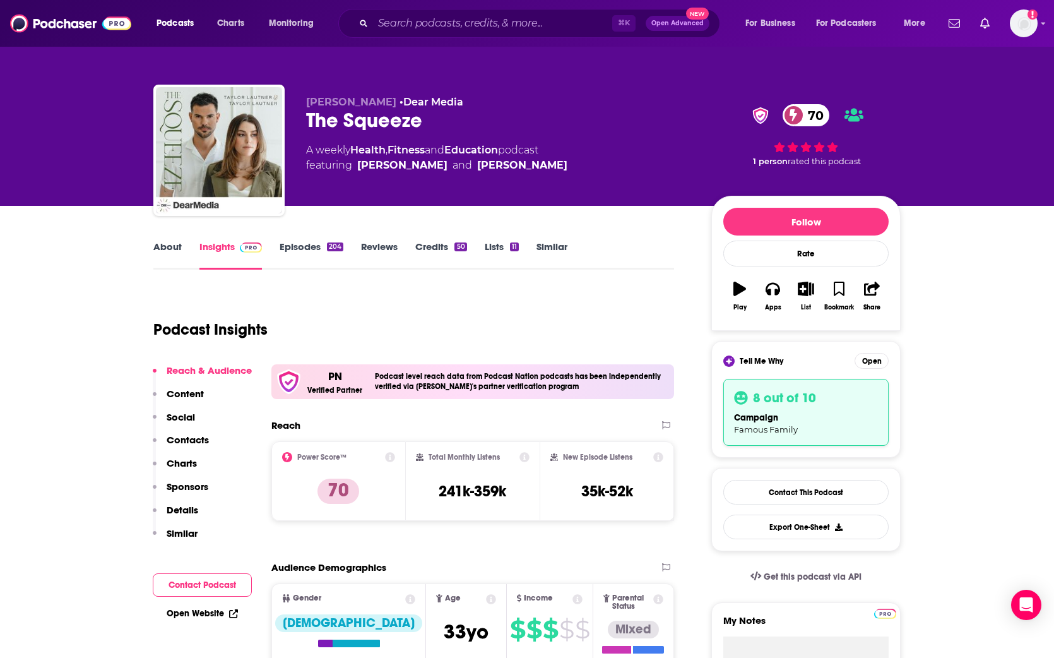
click at [632, 196] on div "Follow Rate Play Apps List Bookmark Share" at bounding box center [805, 263] width 189 height 135
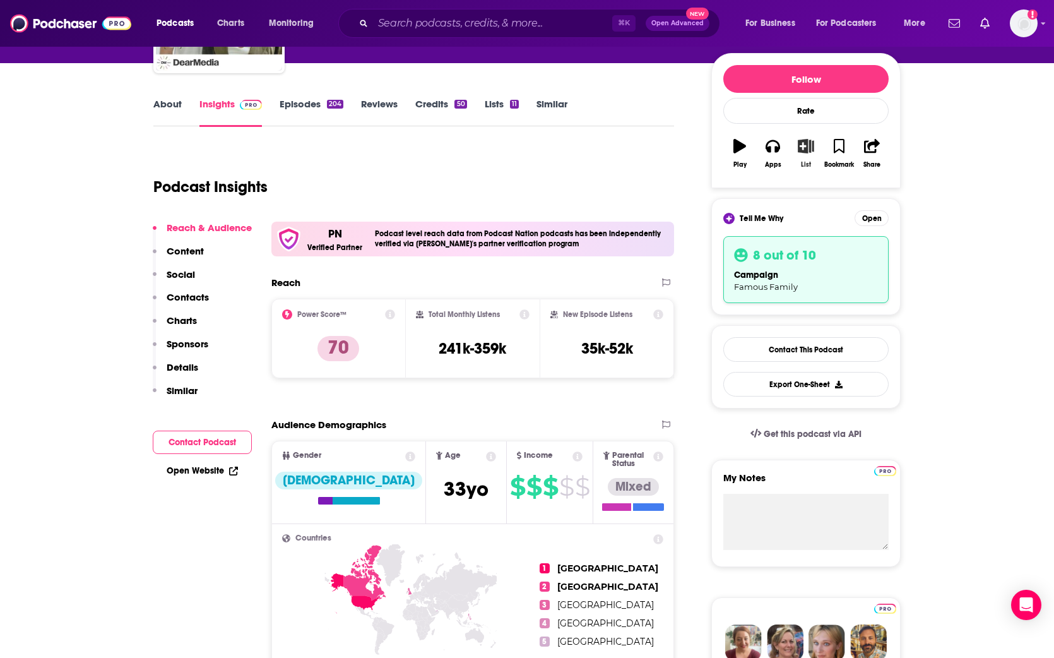
click at [632, 145] on icon "button" at bounding box center [806, 146] width 16 height 14
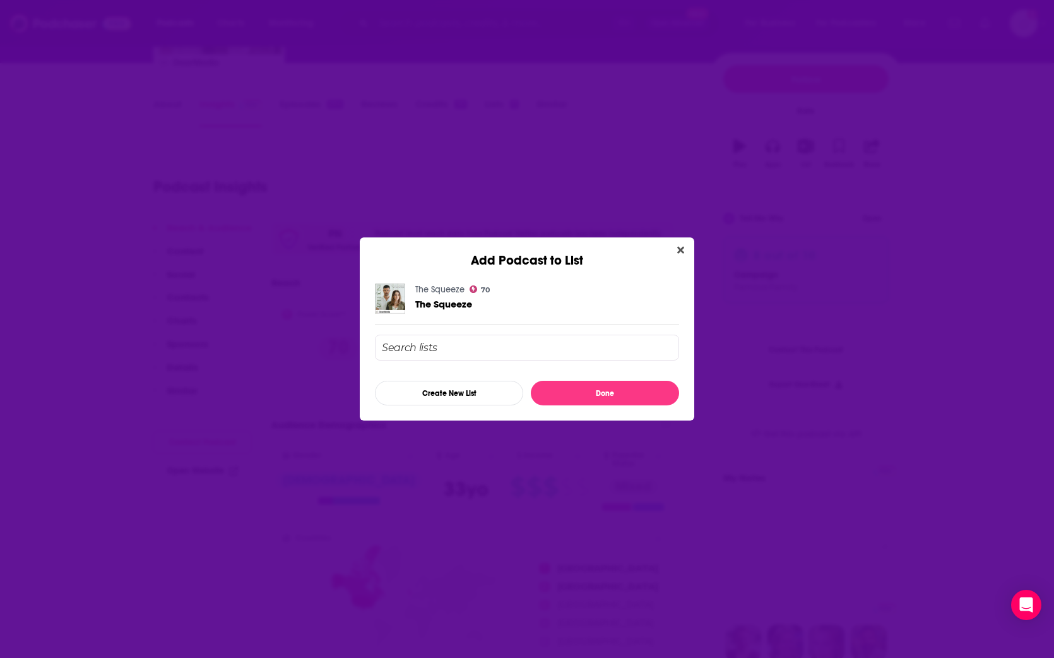
click at [458, 347] on input "Add Podcast To List" at bounding box center [527, 347] width 304 height 26
click at [599, 399] on button "Done" at bounding box center [605, 393] width 148 height 25
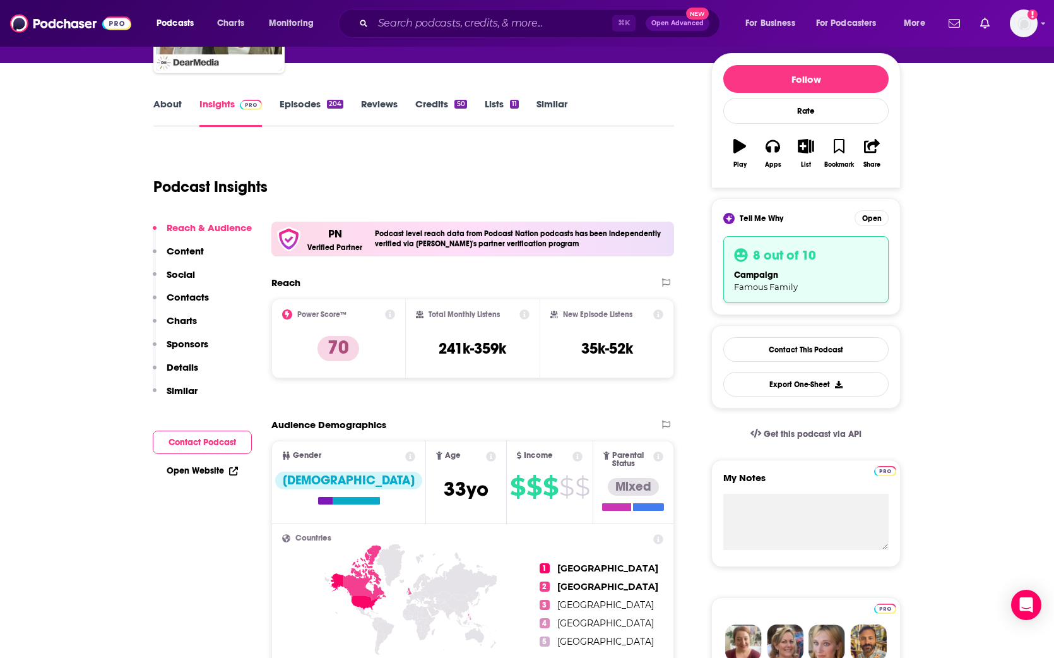
click at [632, 278] on div "campaign Famous Family" at bounding box center [806, 280] width 144 height 24
click at [632, 222] on button "Open" at bounding box center [872, 218] width 34 height 16
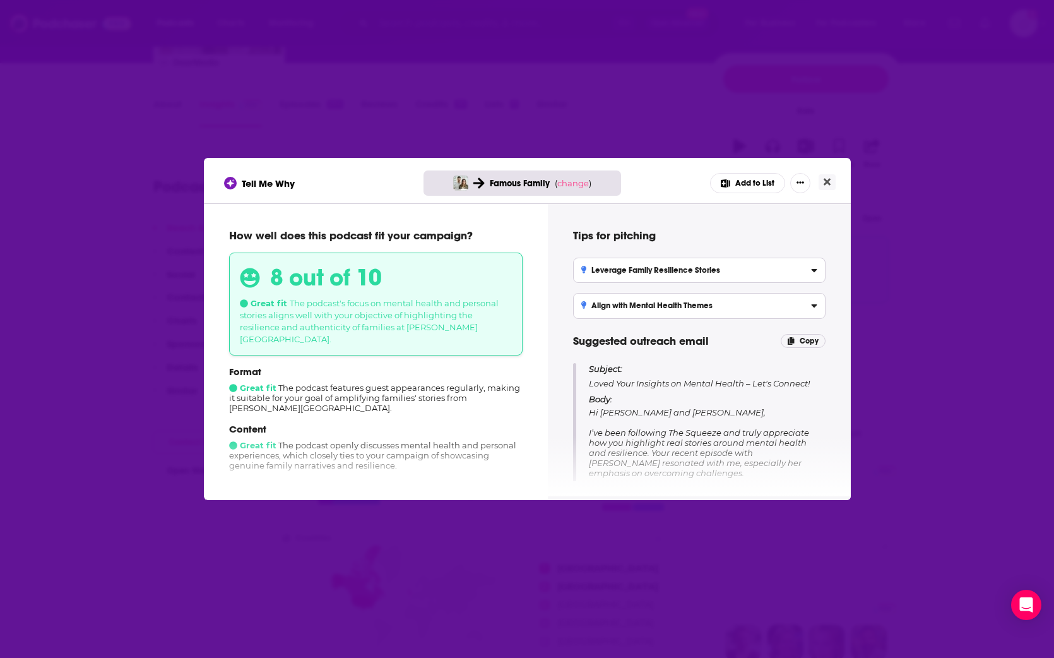
click at [632, 186] on button "Add to List" at bounding box center [747, 183] width 75 height 20
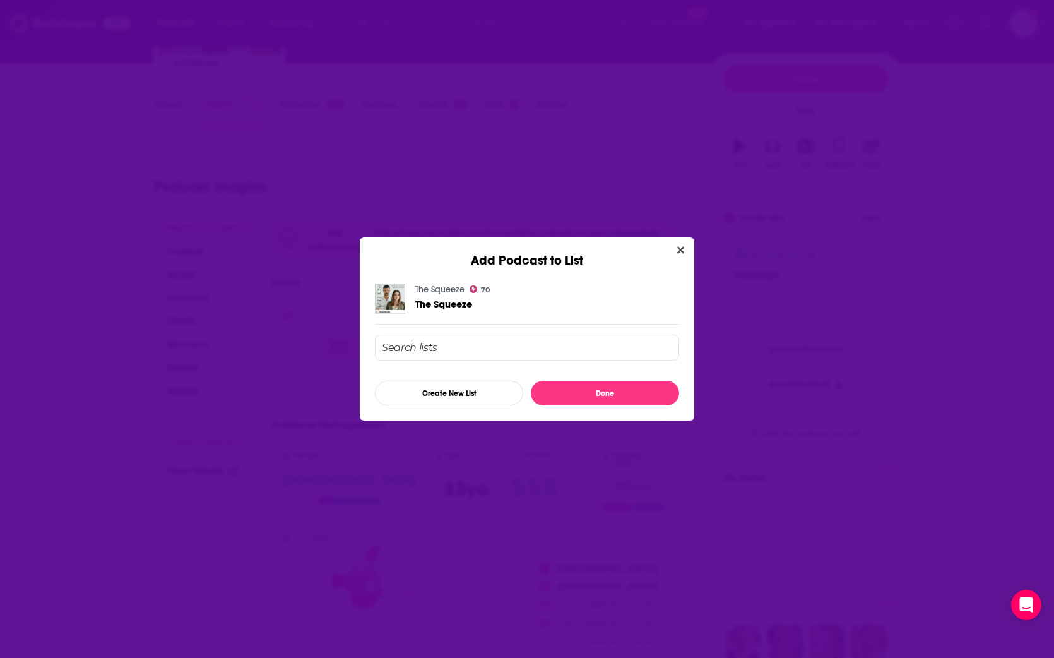
click at [432, 348] on input "Add Podcast To List" at bounding box center [527, 347] width 304 height 26
type input "r"
type input "famous"
click at [567, 391] on button "Done" at bounding box center [605, 393] width 148 height 25
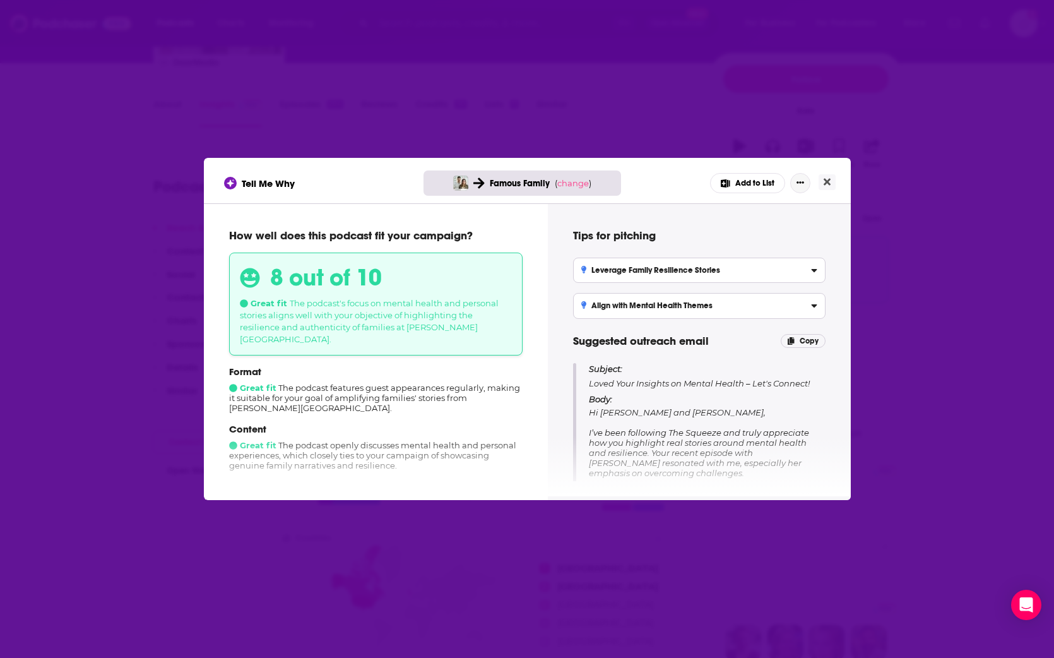
click at [632, 184] on icon "Show More Button" at bounding box center [800, 183] width 8 height 8
click at [632, 210] on button "Add to List" at bounding box center [757, 210] width 121 height 23
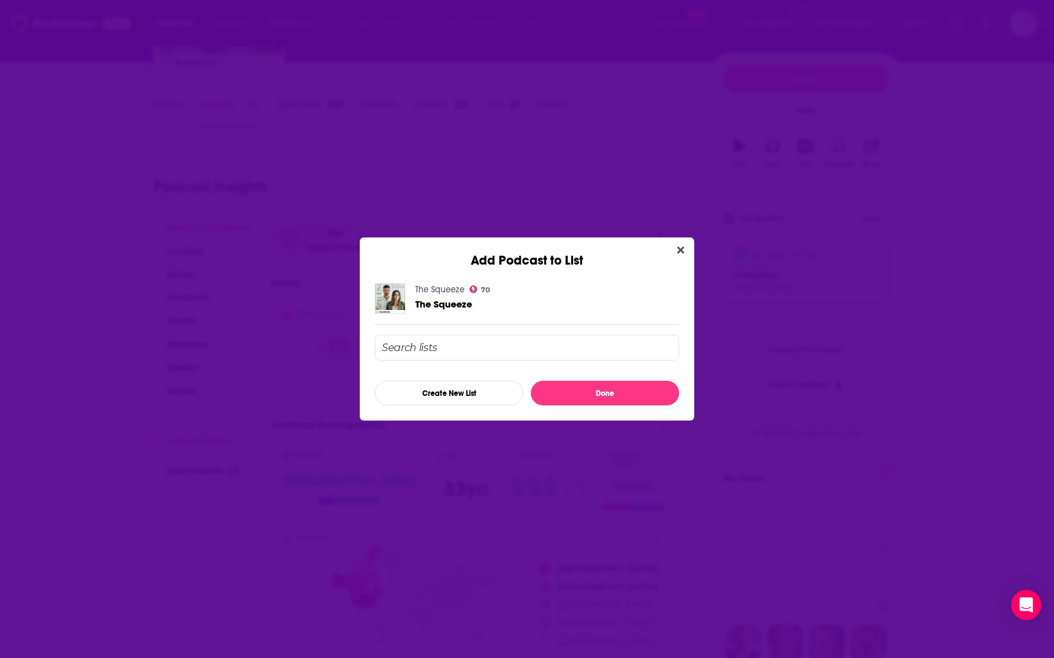
click at [423, 302] on span "The Squeeze" at bounding box center [443, 304] width 57 height 12
click at [387, 298] on img "The Squeeze" at bounding box center [390, 298] width 30 height 30
click at [452, 397] on button "Create New List" at bounding box center [449, 393] width 148 height 25
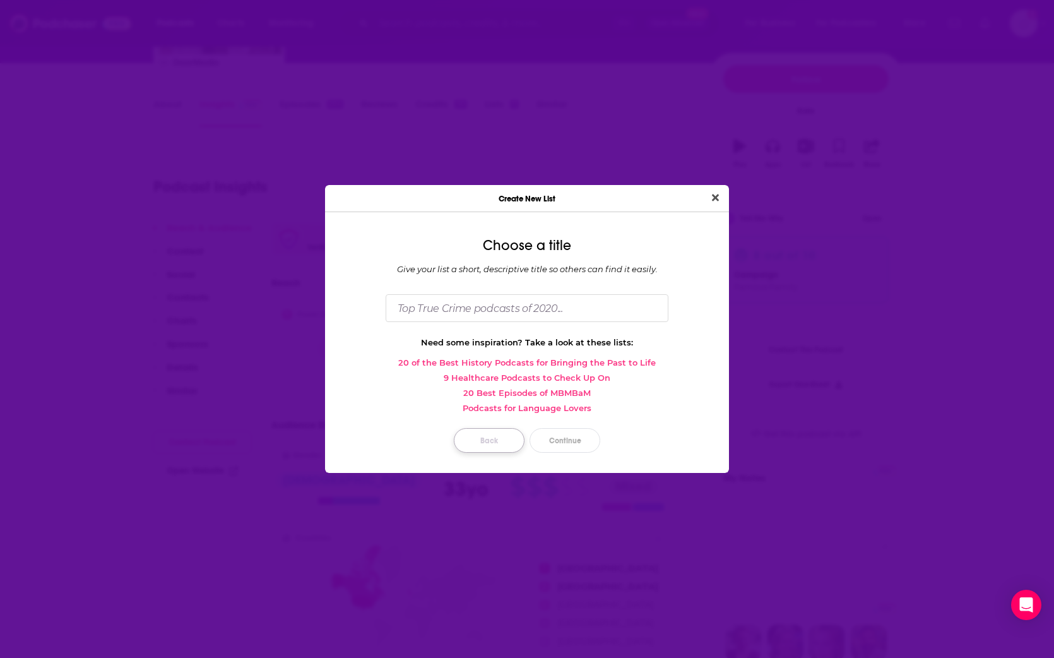
click at [502, 443] on button "Back" at bounding box center [489, 440] width 71 height 25
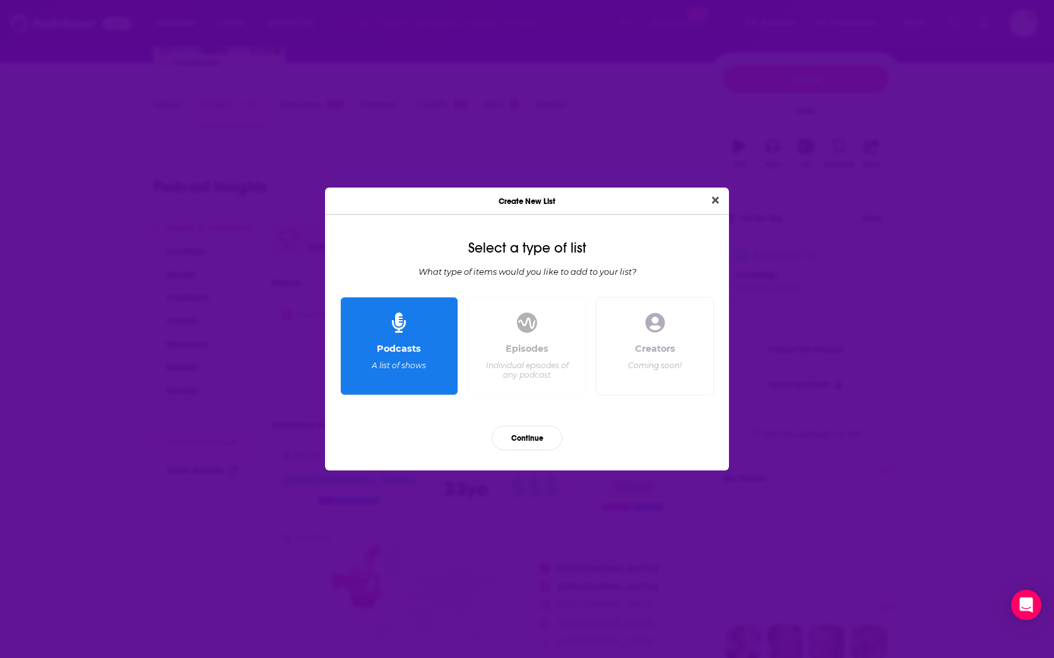
click at [632, 206] on div "Create New List" at bounding box center [527, 200] width 404 height 27
click at [632, 200] on icon "Close" at bounding box center [715, 200] width 7 height 10
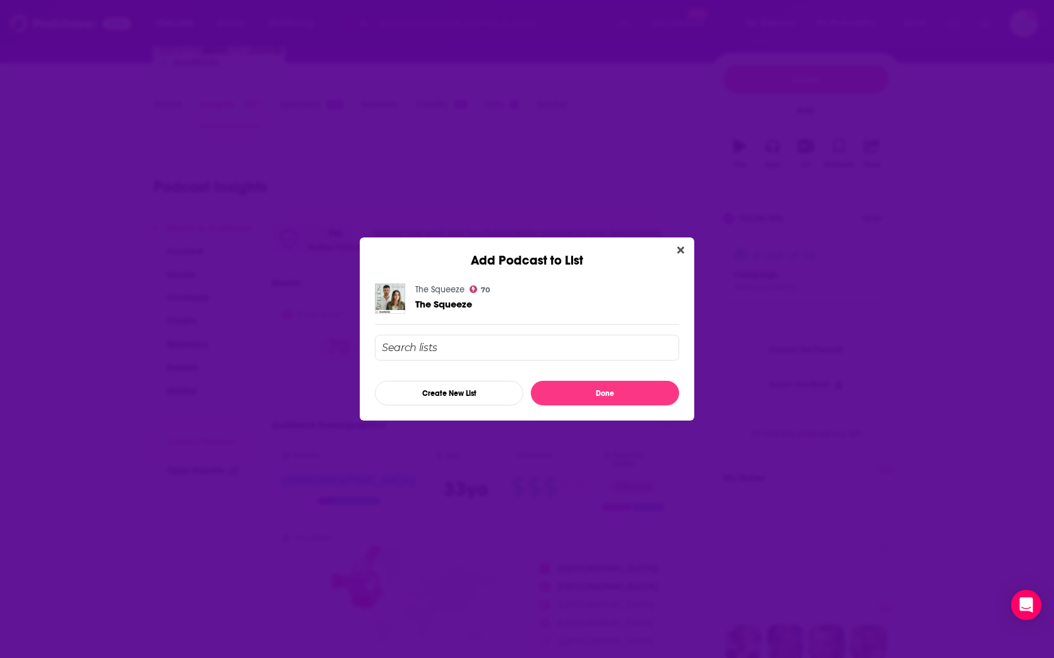
click at [632, 248] on button "Close" at bounding box center [680, 250] width 17 height 16
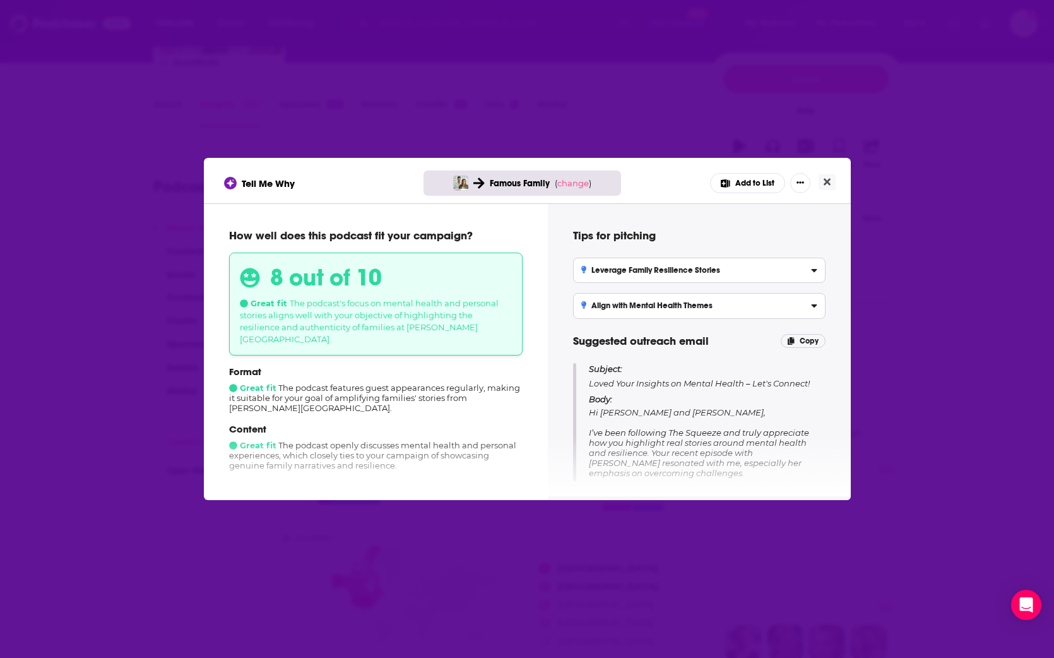
click at [620, 179] on div "Famous Family ( change )" at bounding box center [522, 182] width 198 height 25
click at [632, 180] on button "Close" at bounding box center [827, 182] width 17 height 16
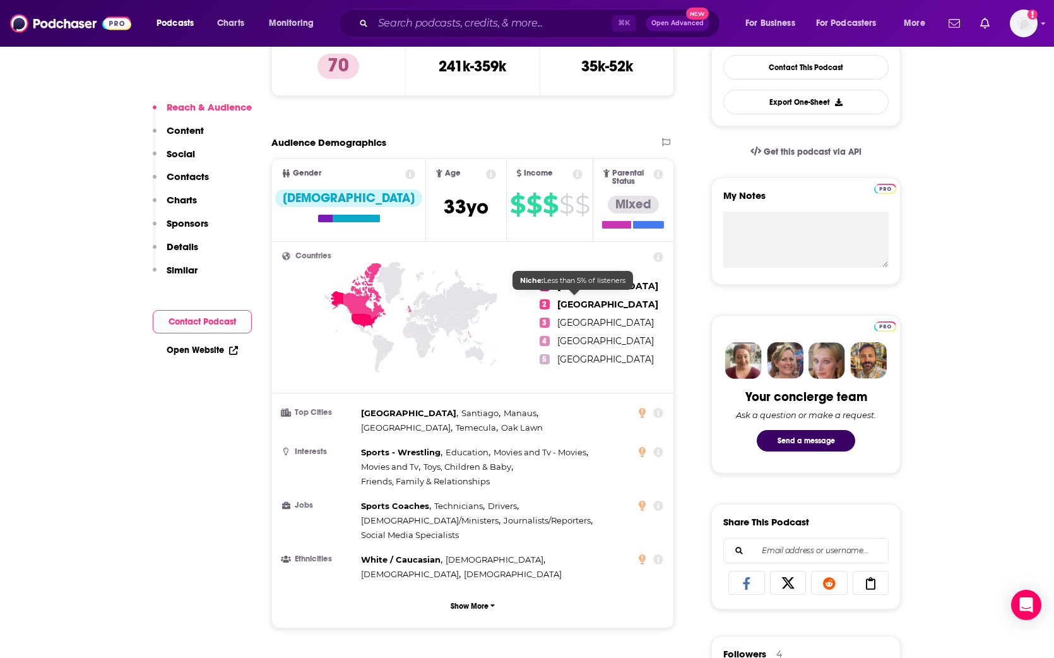
scroll to position [422, 0]
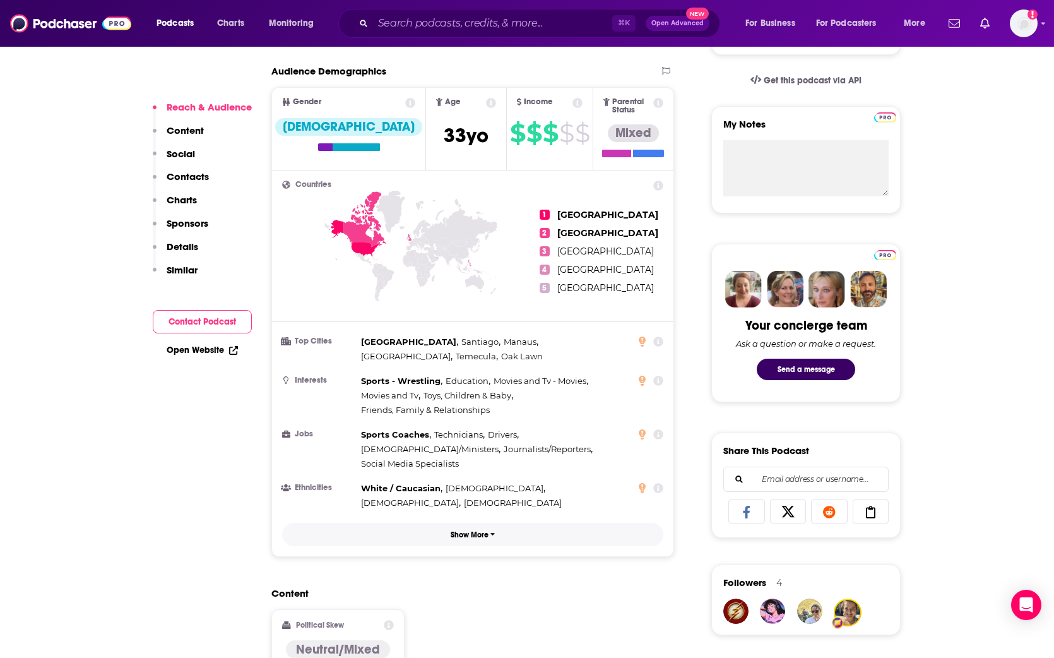
click at [479, 506] on p "Show More" at bounding box center [470, 534] width 38 height 9
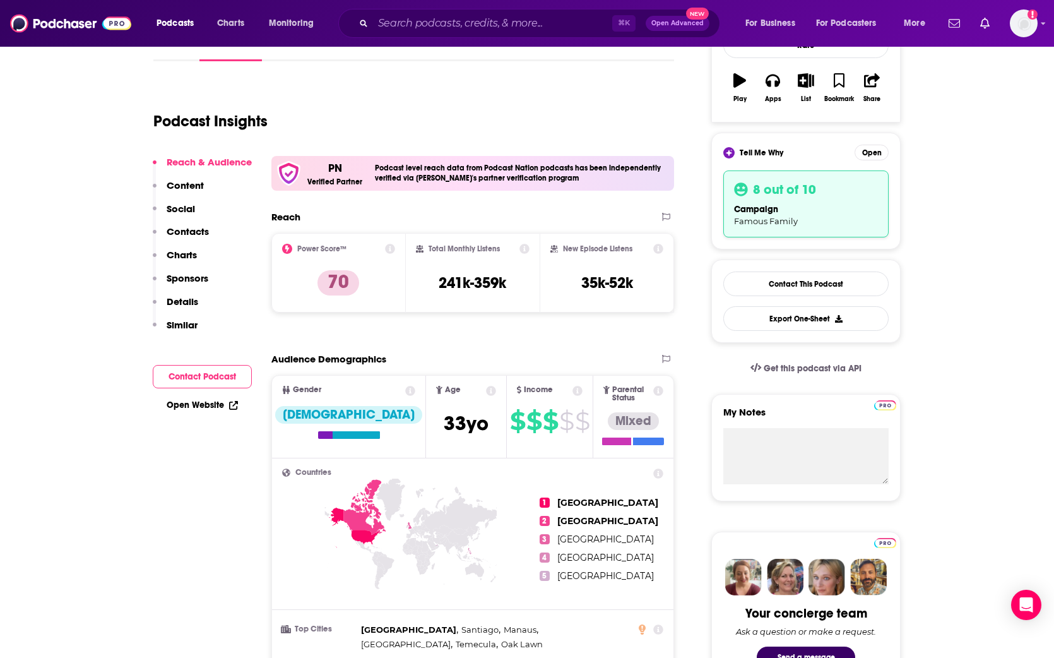
scroll to position [209, 0]
click at [183, 328] on p "Similar" at bounding box center [182, 324] width 31 height 12
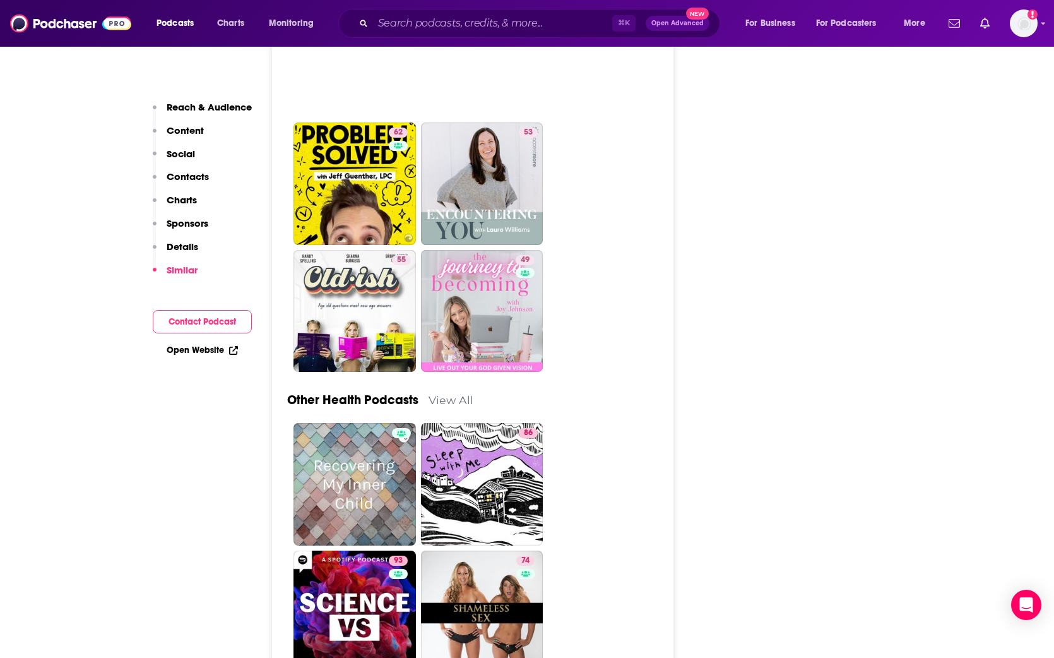
scroll to position [4212, 0]
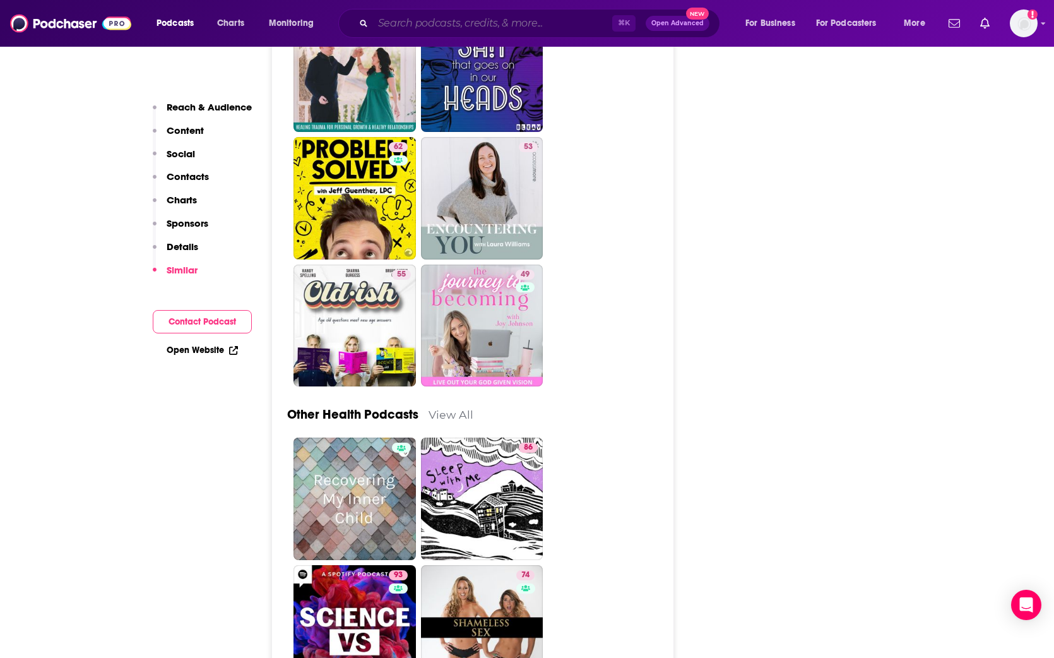
click at [454, 26] on input "Search podcasts, credits, & more..." at bounding box center [492, 23] width 239 height 20
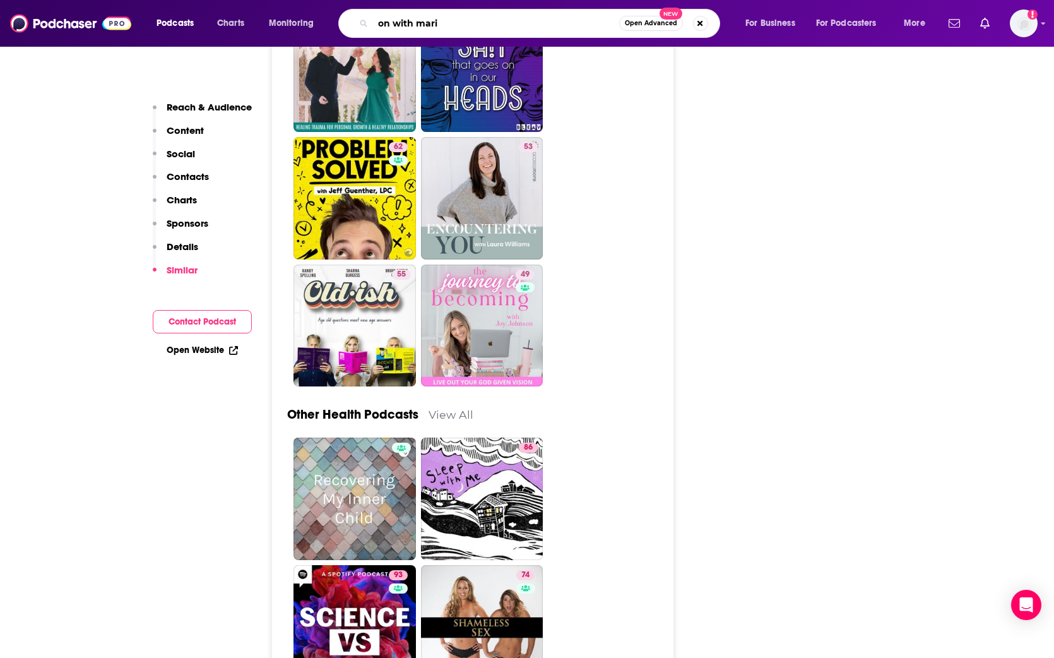
type input "on with [PERSON_NAME]"
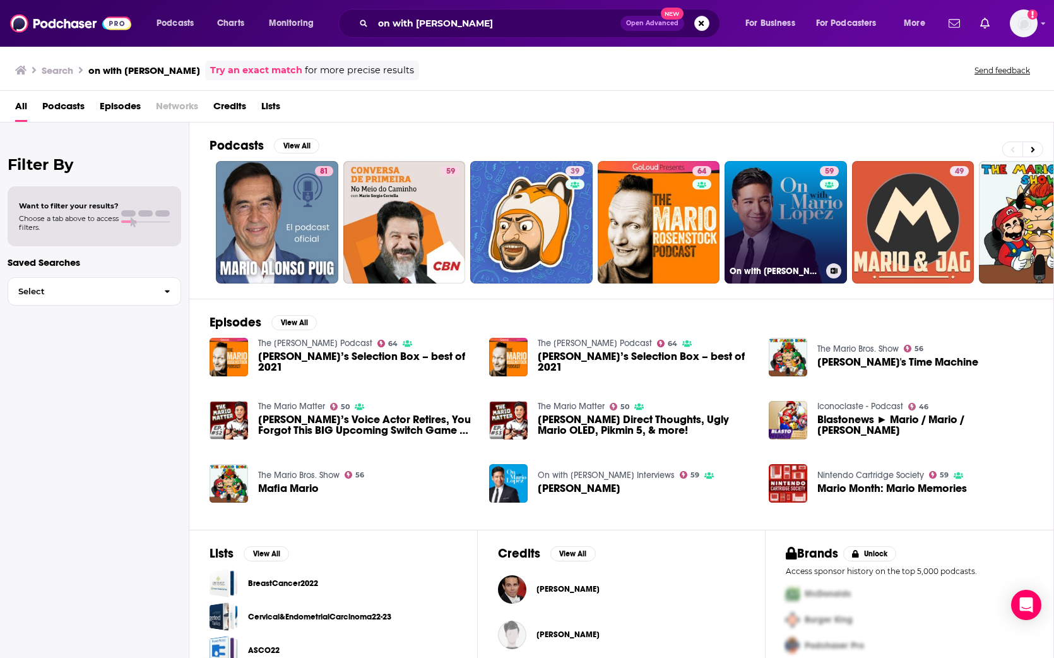
click at [632, 199] on link "59 On with [PERSON_NAME] Interviews" at bounding box center [786, 222] width 122 height 122
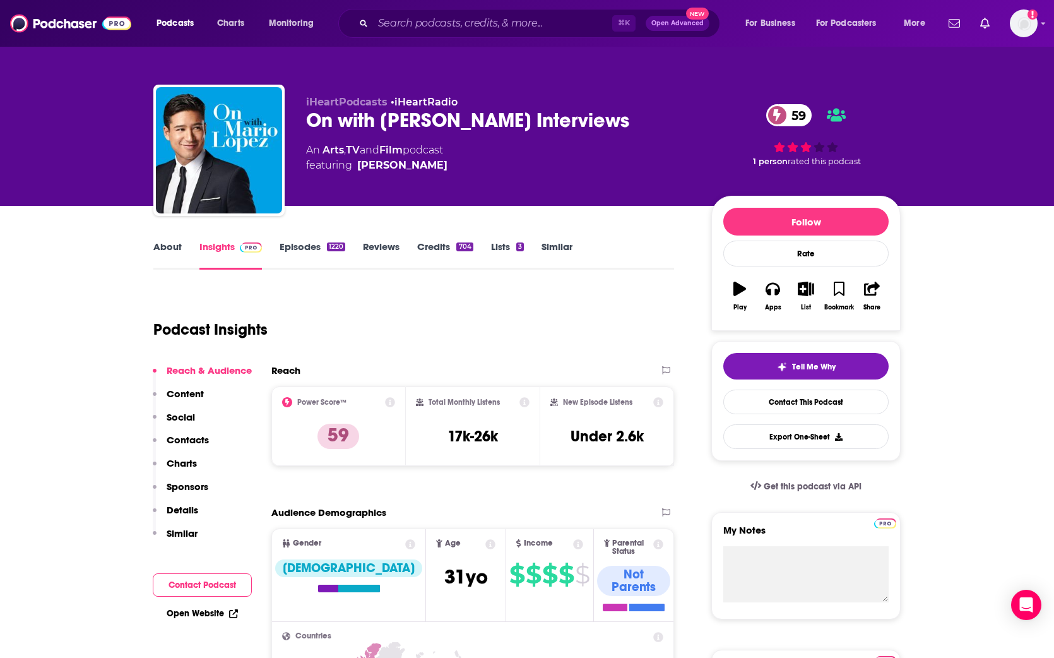
click at [165, 250] on link "About" at bounding box center [167, 254] width 28 height 29
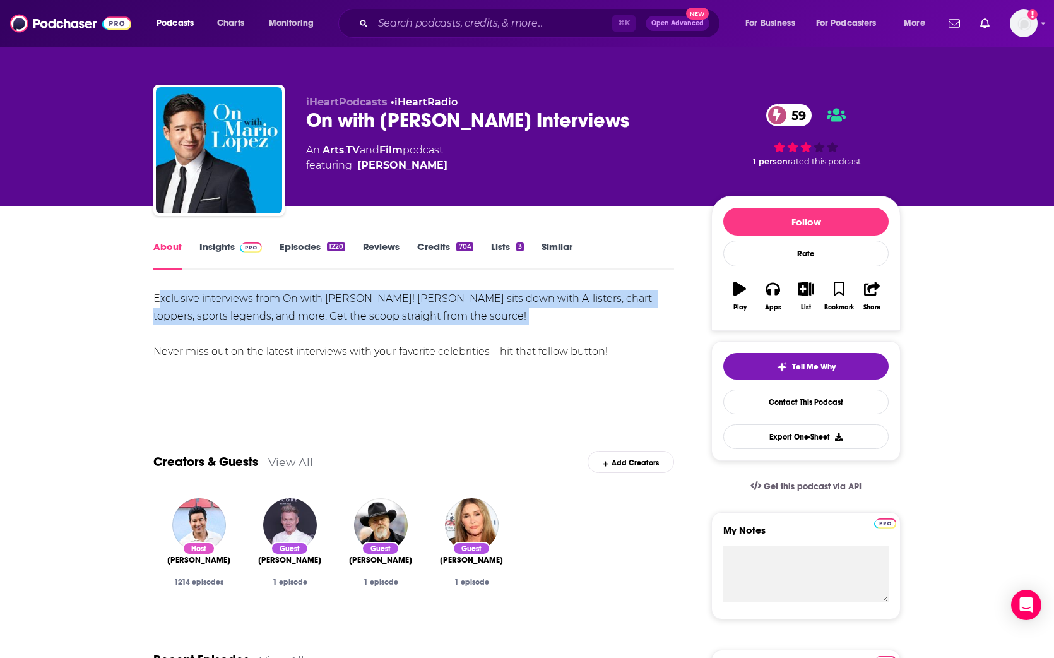
drag, startPoint x: 157, startPoint y: 297, endPoint x: 502, endPoint y: 327, distance: 345.9
click at [551, 338] on div "Exclusive interviews from On with [PERSON_NAME]! [PERSON_NAME] sits down with A…" at bounding box center [413, 325] width 521 height 71
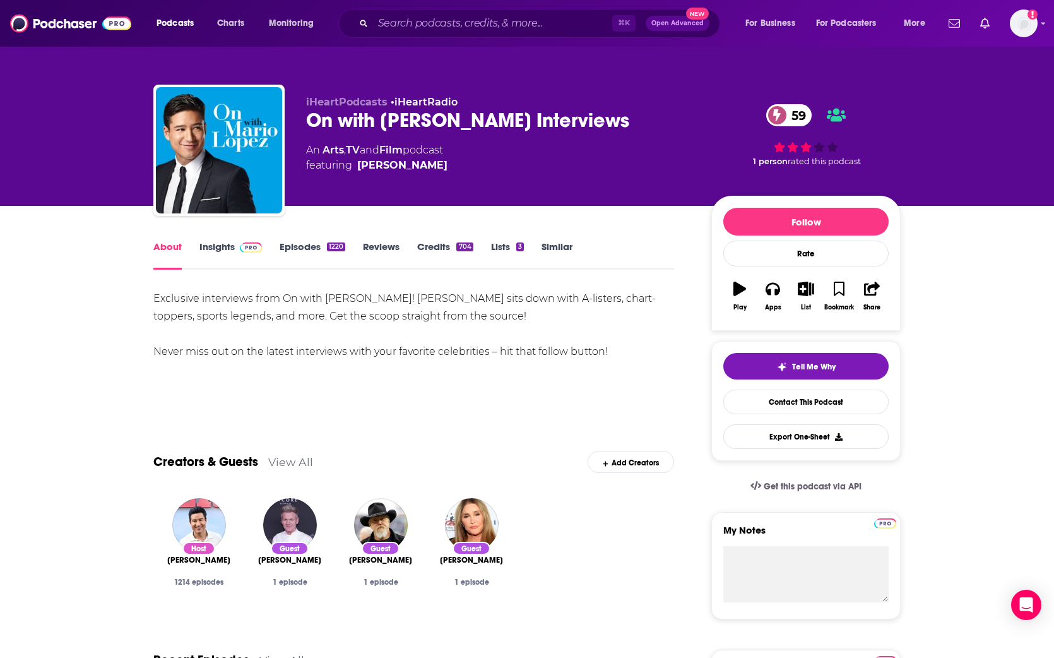
click at [471, 317] on div "Exclusive interviews from On with [PERSON_NAME]! [PERSON_NAME] sits down with A…" at bounding box center [413, 325] width 521 height 71
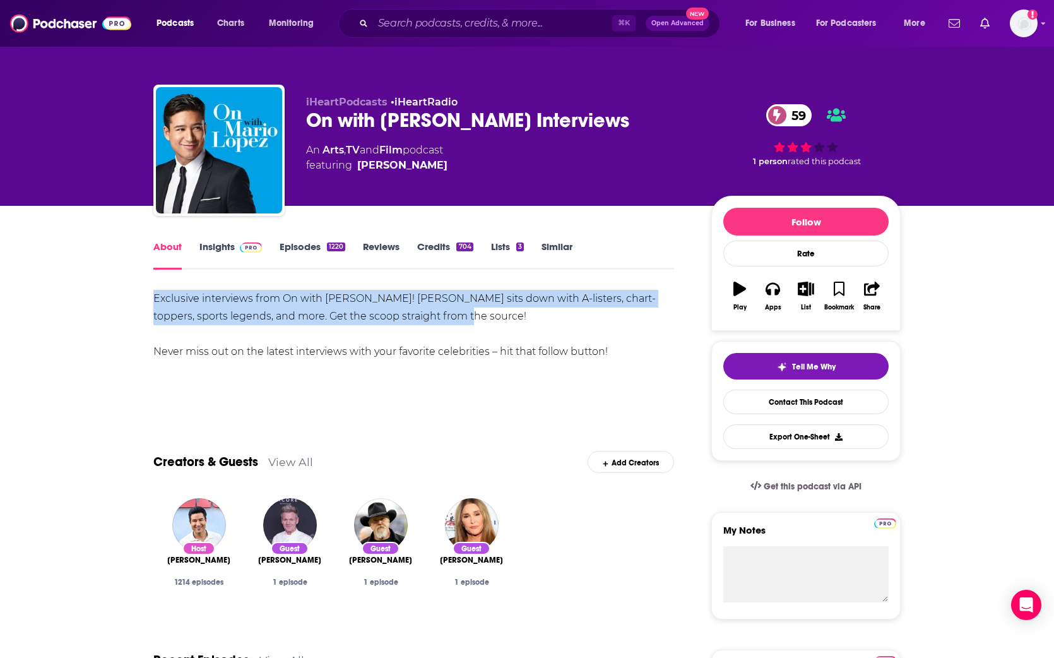
drag, startPoint x: 152, startPoint y: 297, endPoint x: 494, endPoint y: 316, distance: 342.6
copy div "Exclusive interviews from On with [PERSON_NAME]! [PERSON_NAME] sits down with A…"
click at [502, 243] on link "Lists 3" at bounding box center [507, 254] width 33 height 29
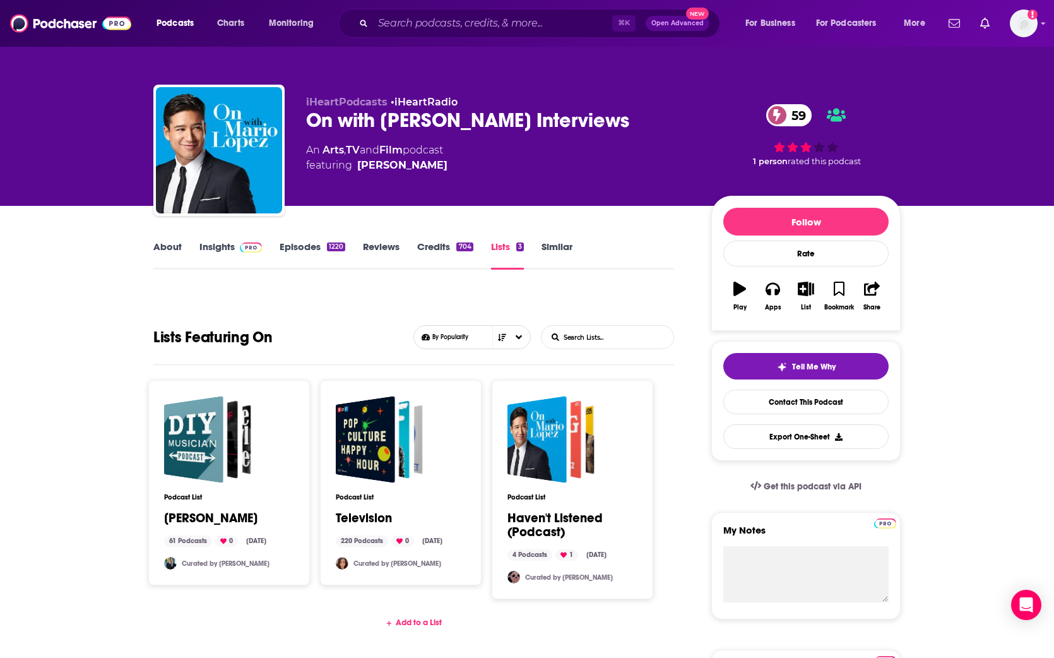
click at [446, 245] on link "Credits 704" at bounding box center [445, 254] width 56 height 29
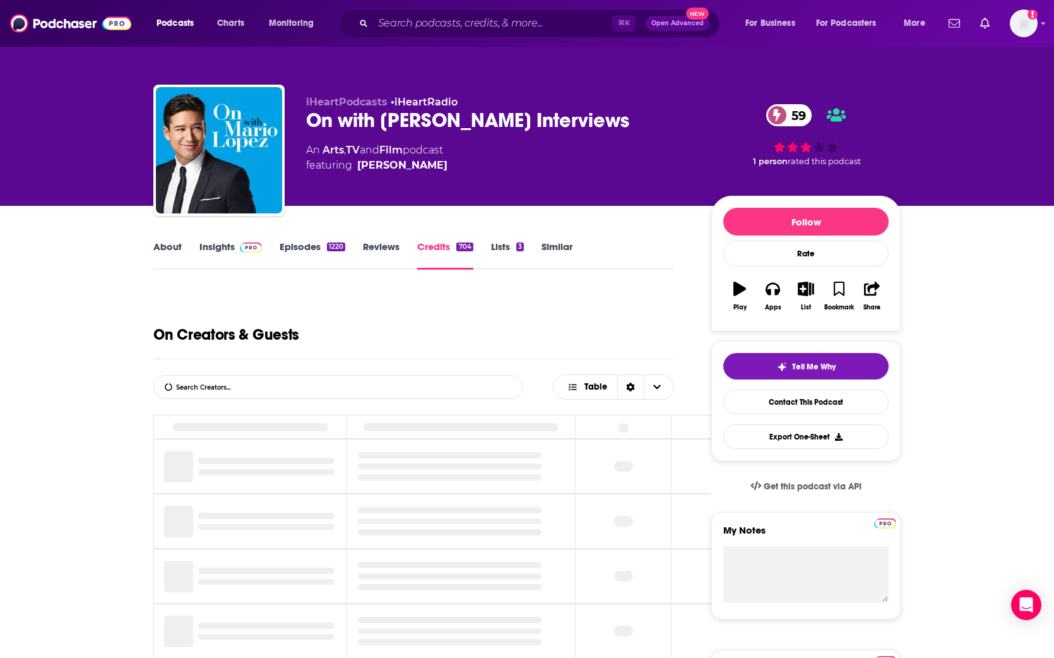
click at [315, 243] on link "Episodes 1220" at bounding box center [313, 254] width 66 height 29
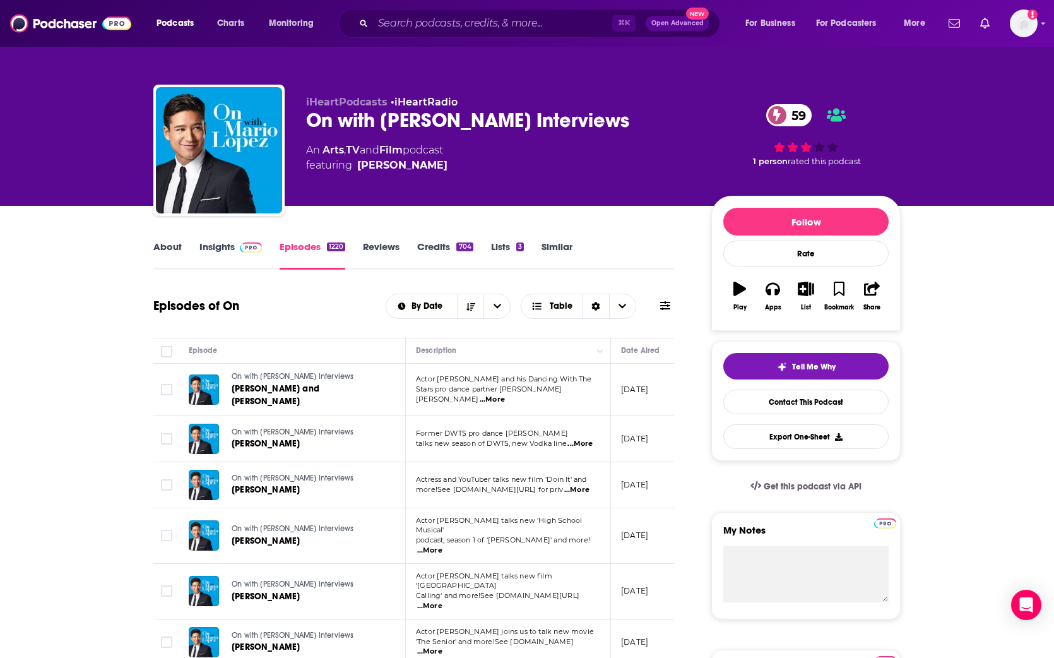
click at [238, 247] on span at bounding box center [248, 246] width 27 height 12
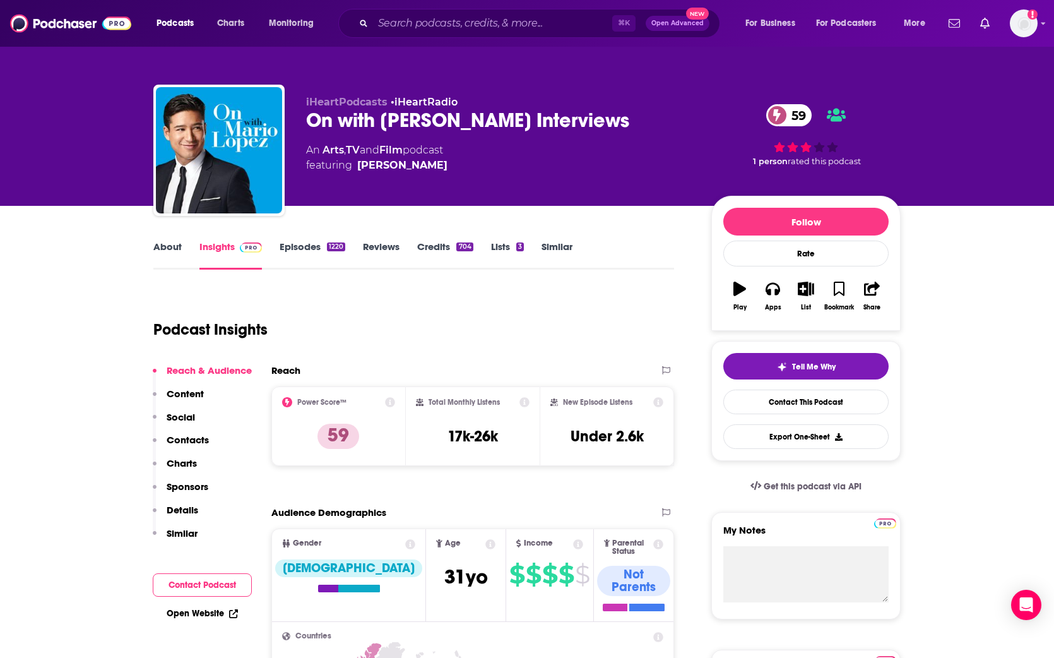
click at [292, 246] on link "Episodes 1220" at bounding box center [313, 254] width 66 height 29
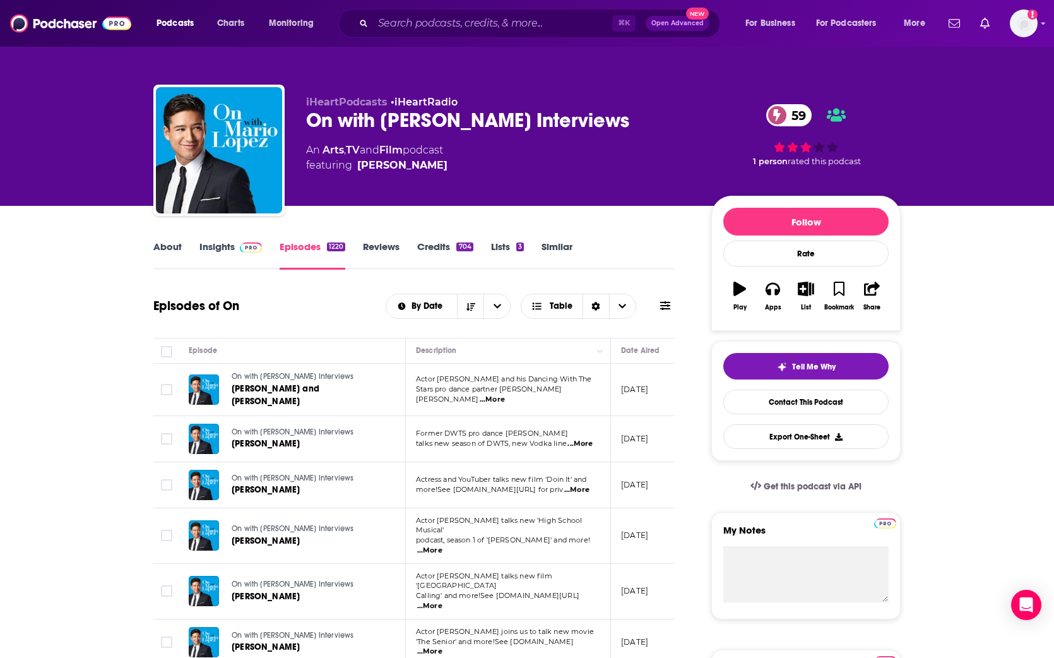
click at [176, 249] on link "About" at bounding box center [167, 254] width 28 height 29
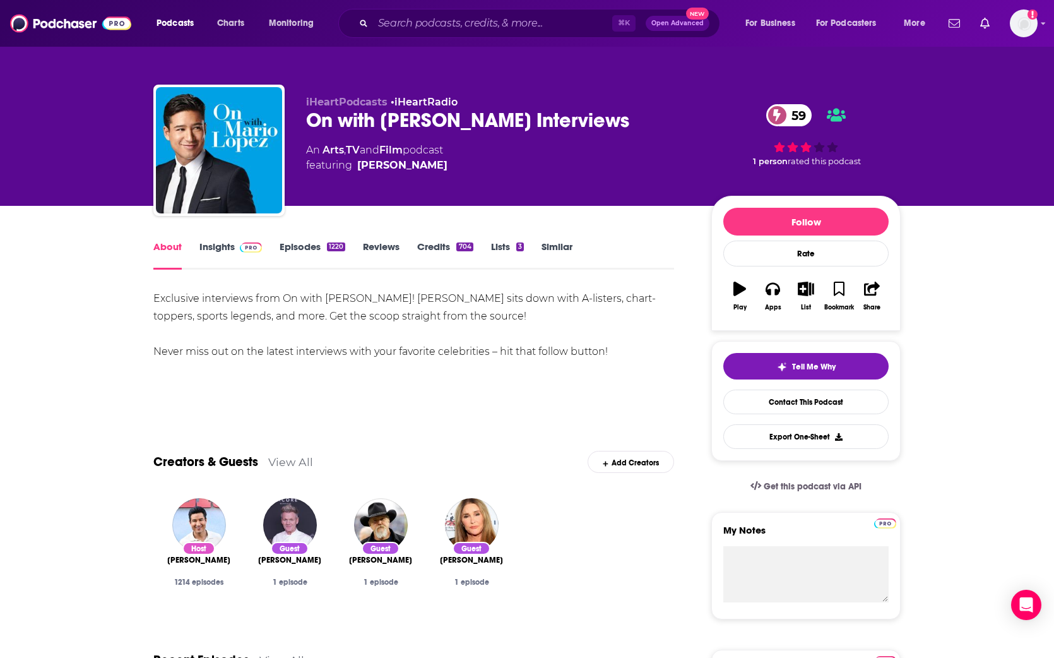
click at [211, 244] on link "Insights" at bounding box center [230, 254] width 62 height 29
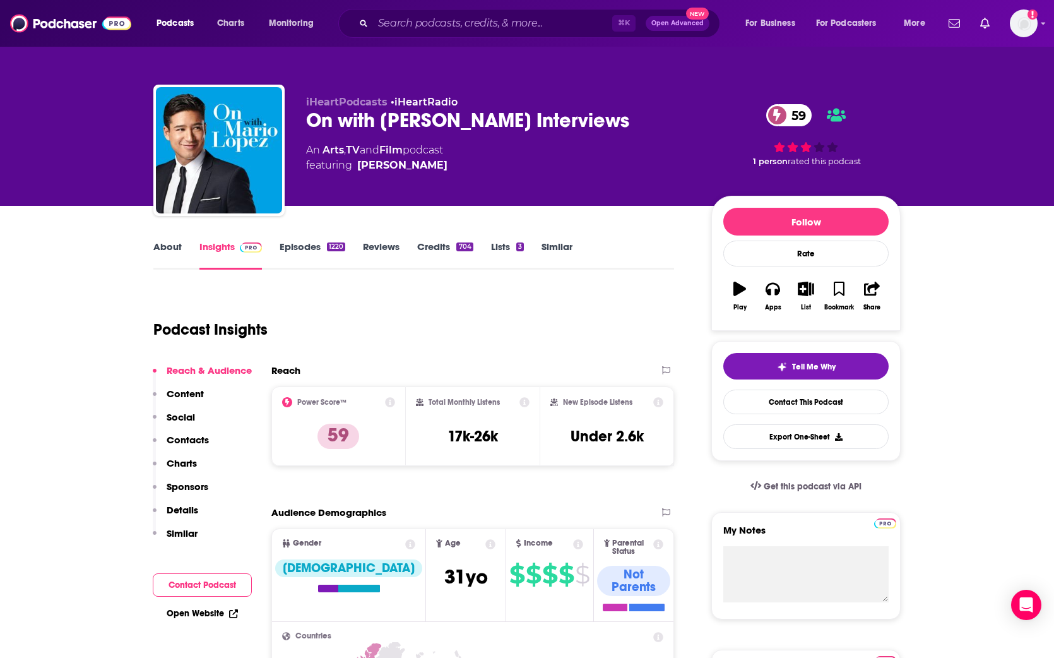
scroll to position [3, 0]
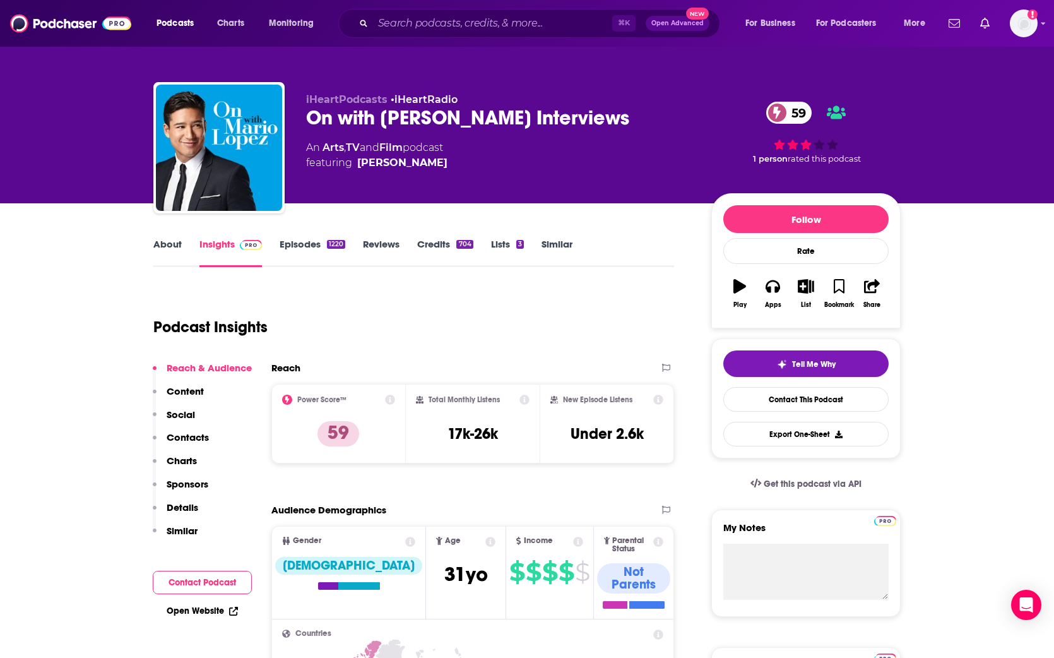
click at [182, 387] on p "Content" at bounding box center [185, 391] width 37 height 12
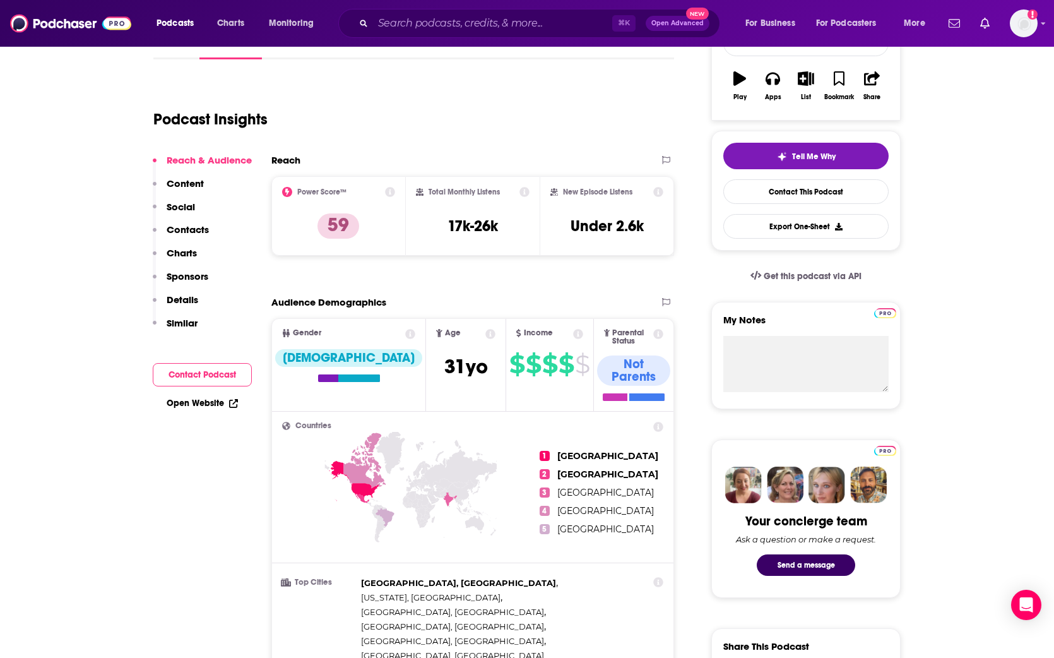
scroll to position [0, 0]
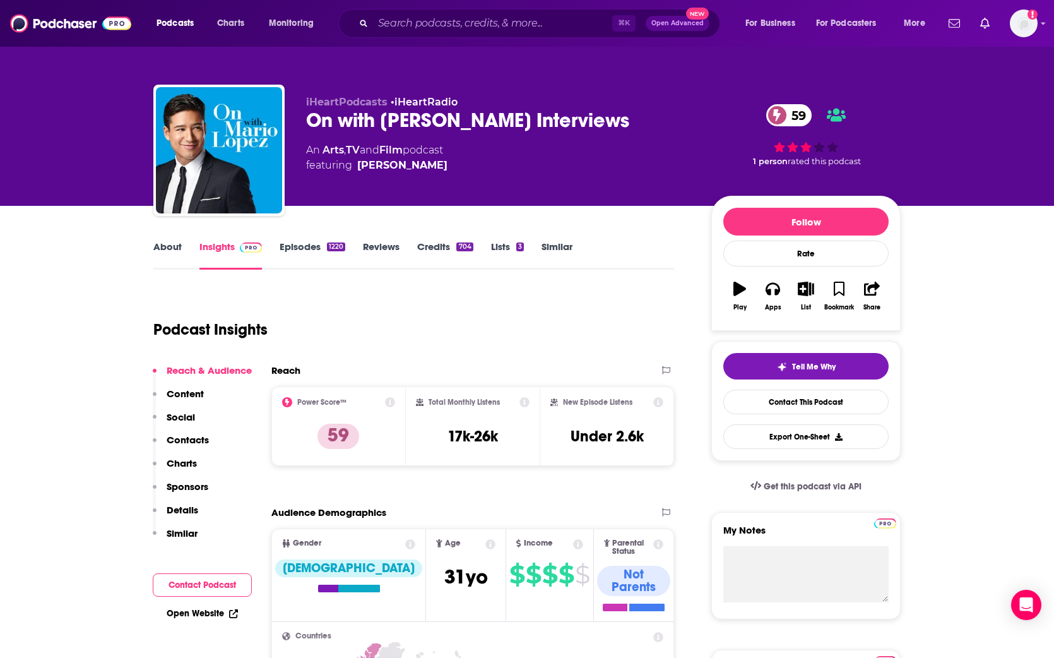
click at [568, 305] on div "Podcast Insights" at bounding box center [408, 322] width 511 height 64
click at [420, 28] on input "Search podcasts, credits, & more..." at bounding box center [492, 23] width 239 height 20
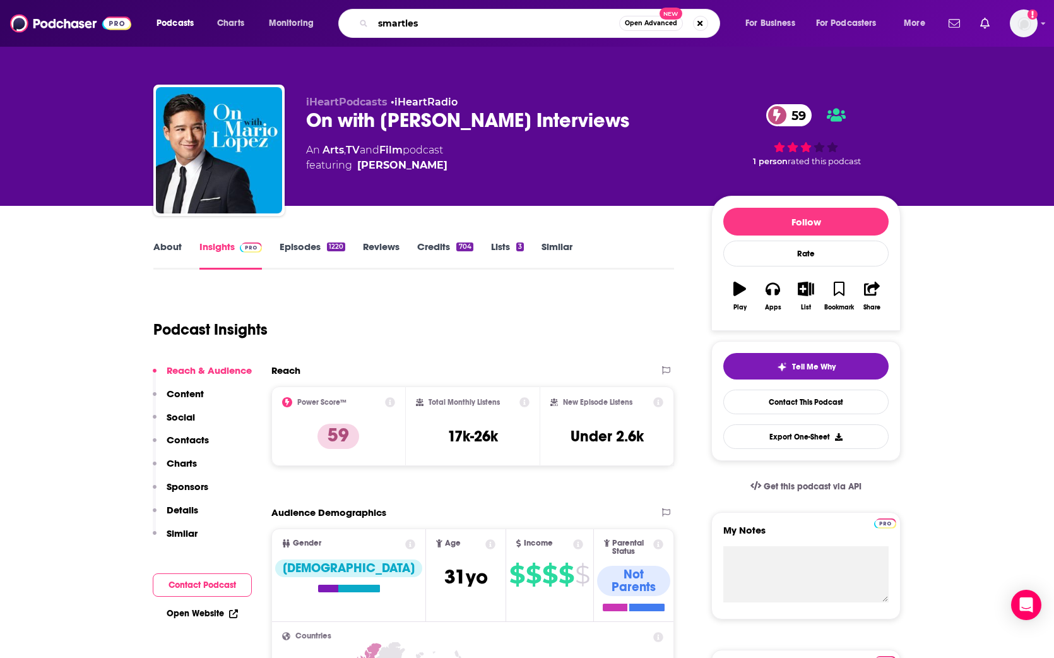
type input "smartless"
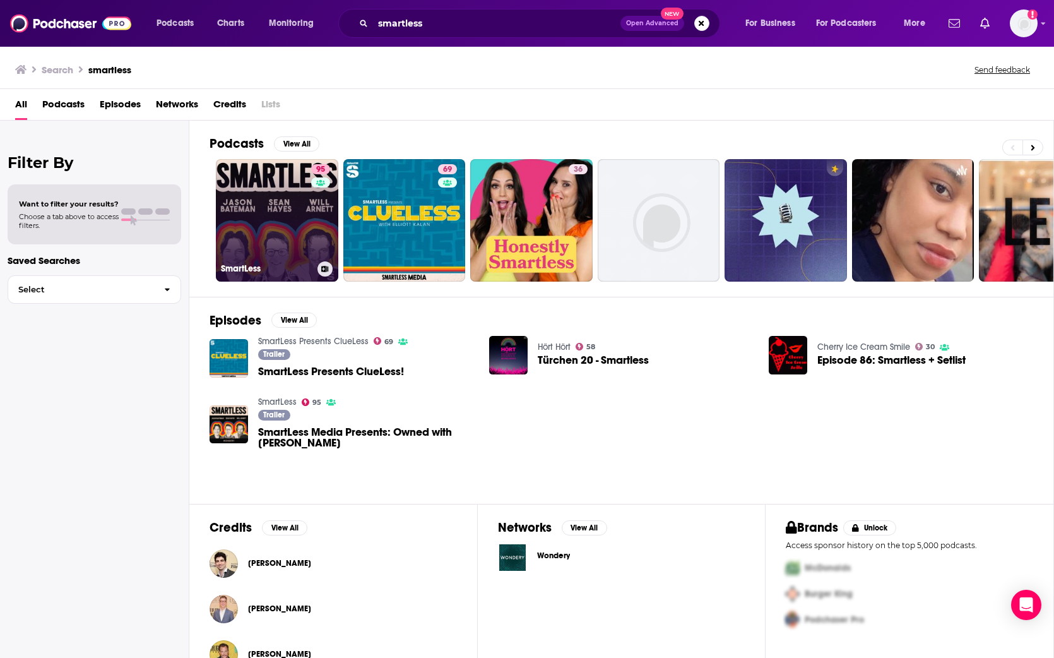
click at [257, 198] on link "95 SmartLess" at bounding box center [277, 220] width 122 height 122
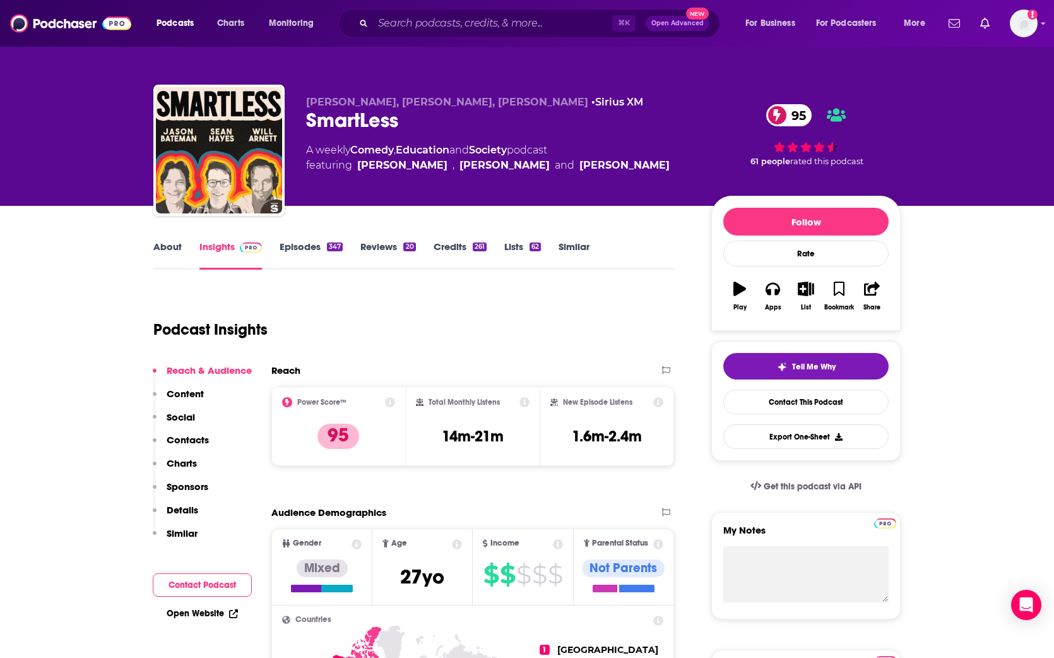
click at [163, 244] on link "About" at bounding box center [167, 254] width 28 height 29
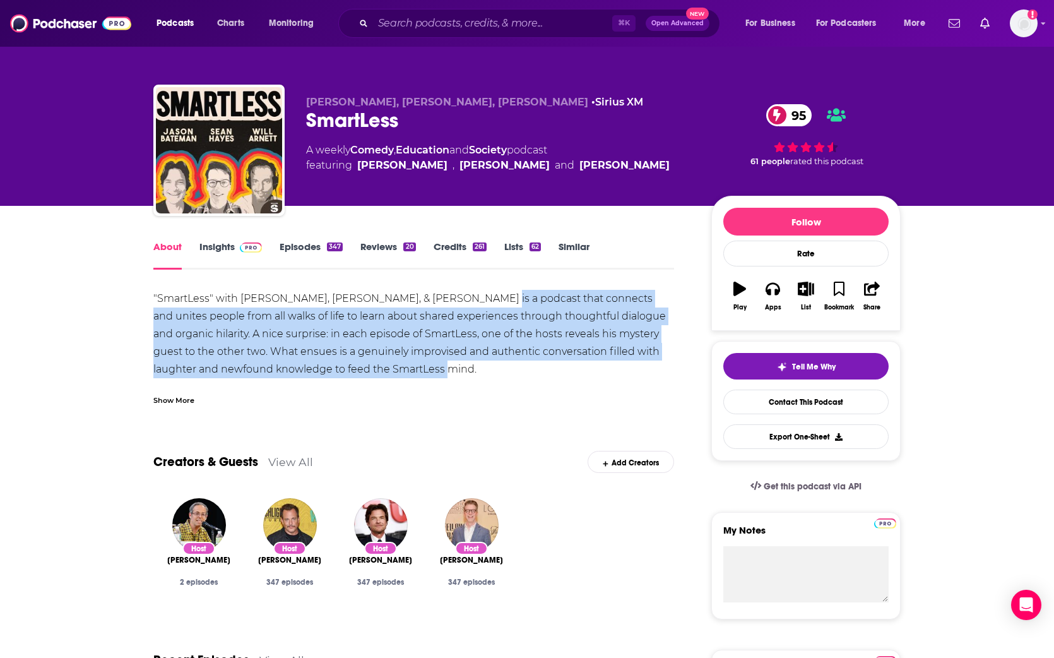
drag, startPoint x: 468, startPoint y: 297, endPoint x: 531, endPoint y: 369, distance: 95.7
click at [536, 369] on div ""SmartLess" with [PERSON_NAME], [PERSON_NAME], & [PERSON_NAME] is a podcast tha…" at bounding box center [413, 360] width 521 height 141
copy div "podcast that connects and unites people from all walks of life to learn about s…"
click at [223, 245] on link "Insights" at bounding box center [230, 254] width 62 height 29
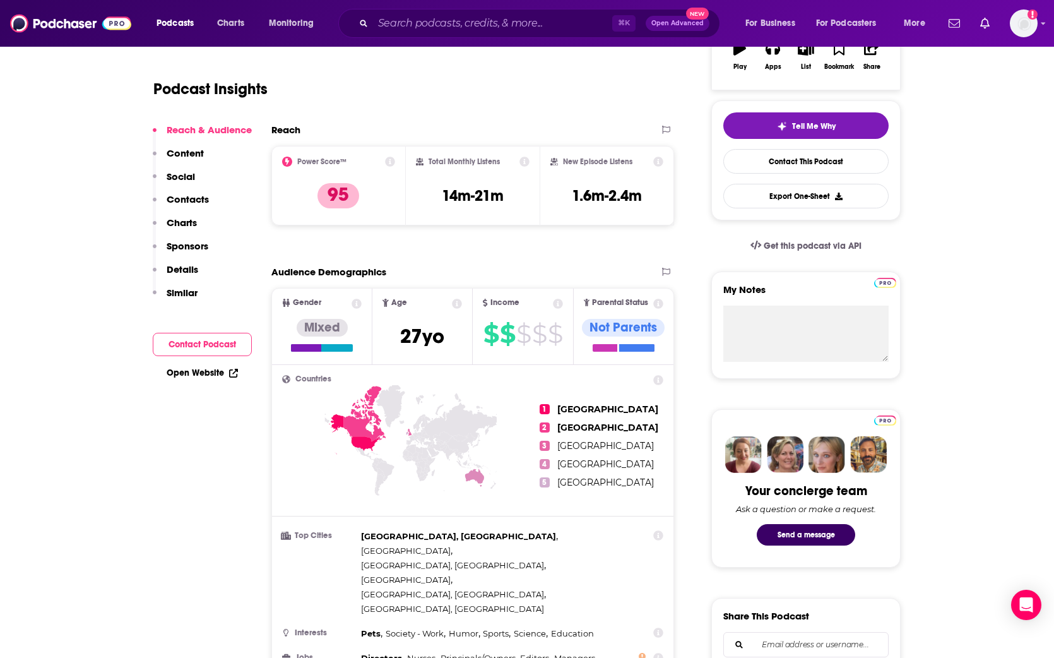
scroll to position [306, 0]
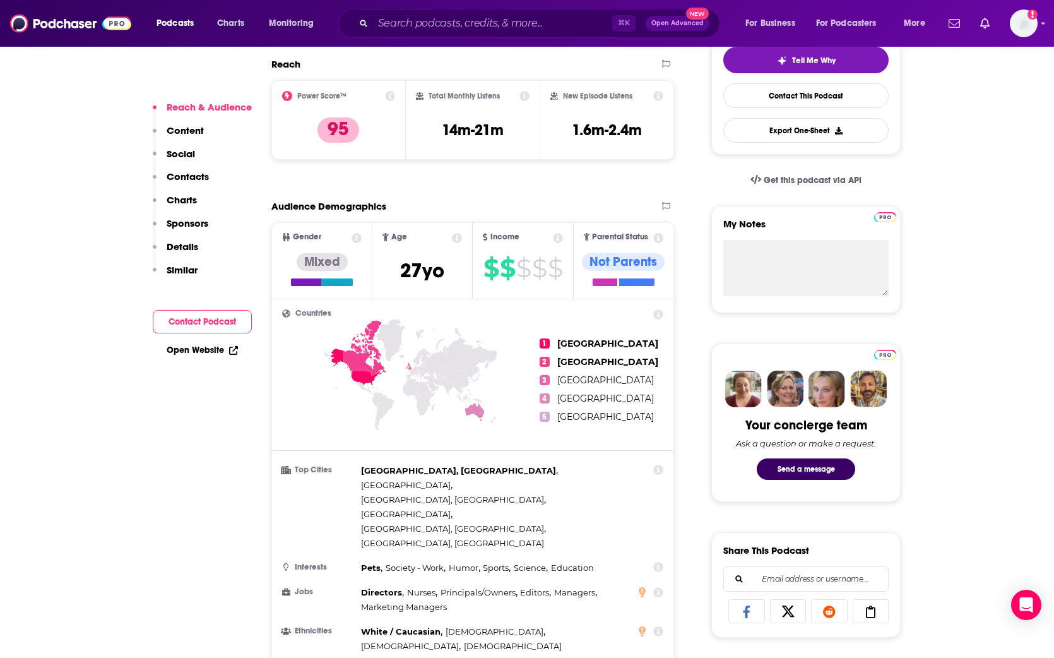
click at [192, 352] on link "Open Website" at bounding box center [202, 350] width 71 height 11
click at [184, 268] on p "Similar" at bounding box center [182, 270] width 31 height 12
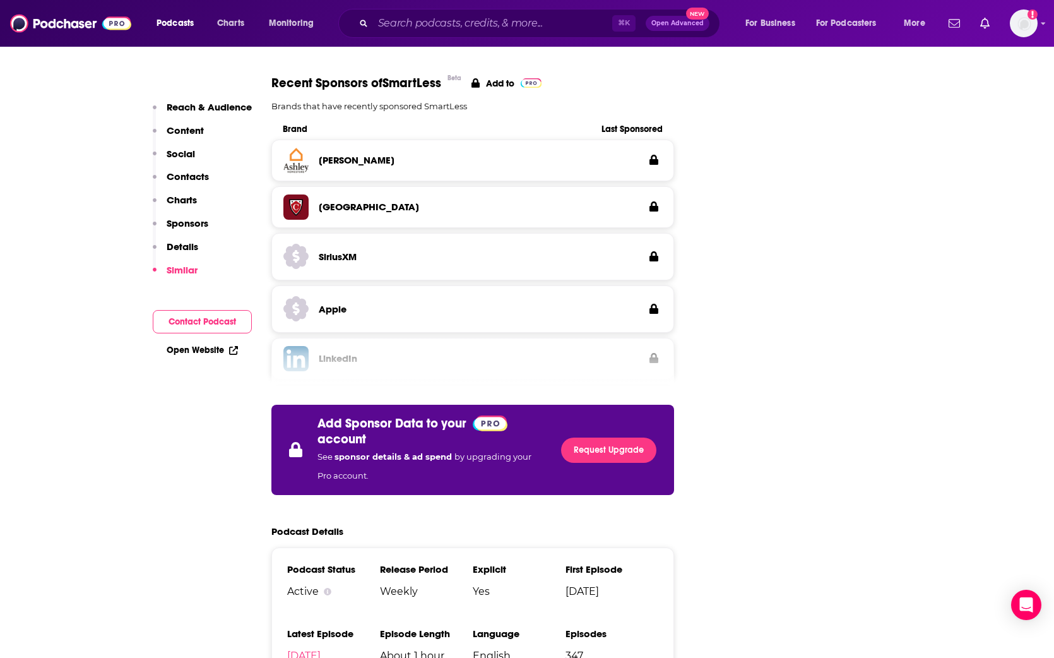
click at [183, 246] on p "Details" at bounding box center [183, 246] width 32 height 12
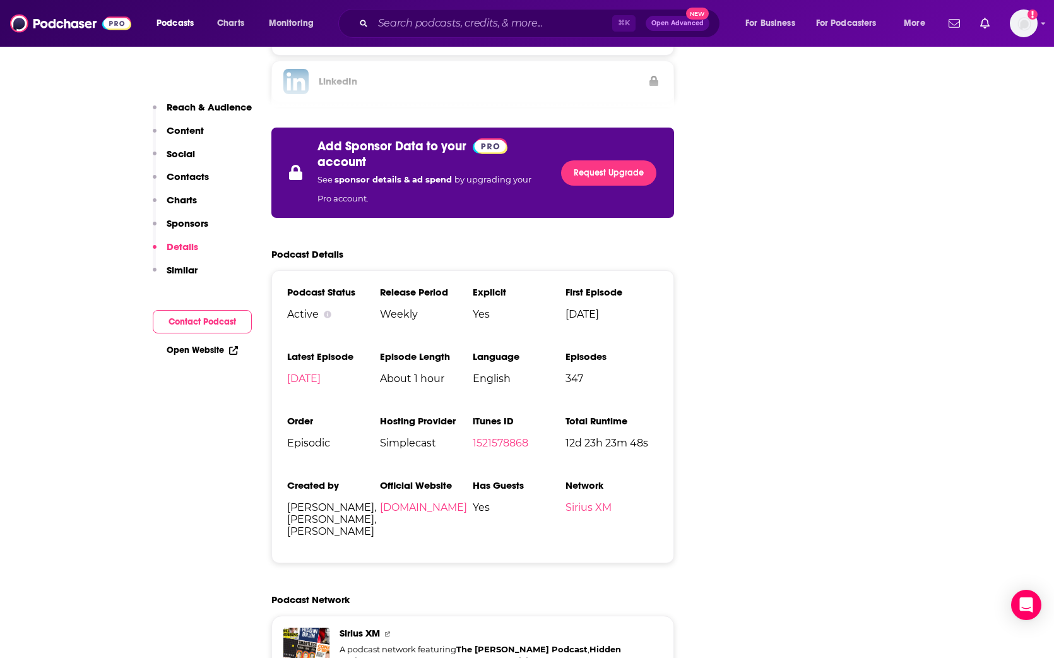
scroll to position [2516, 0]
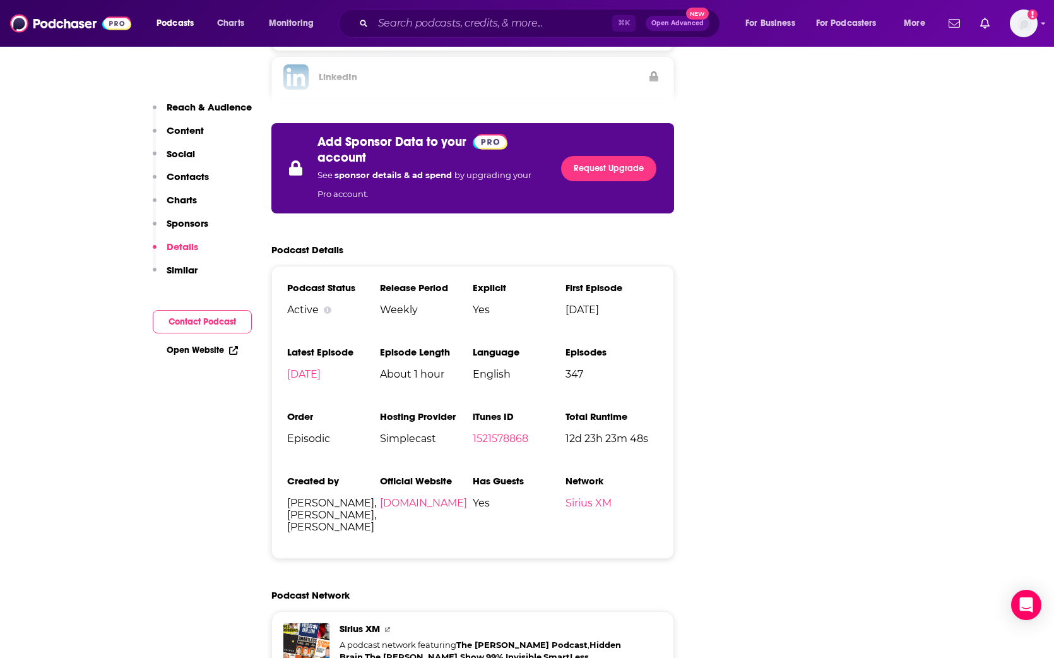
click at [190, 227] on p "Sponsors" at bounding box center [188, 223] width 42 height 12
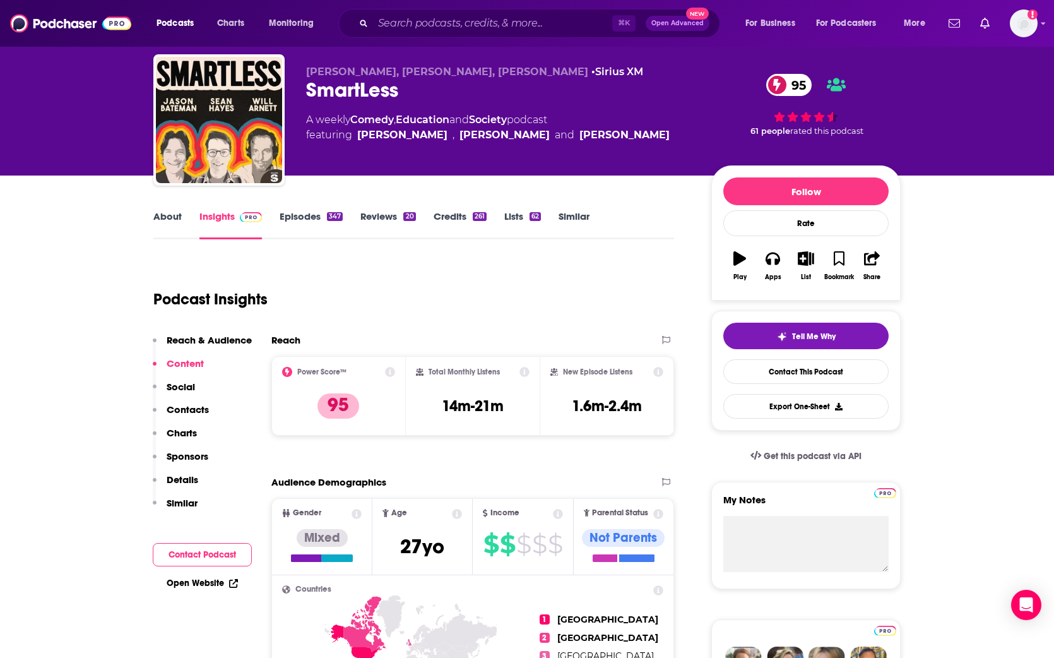
scroll to position [0, 0]
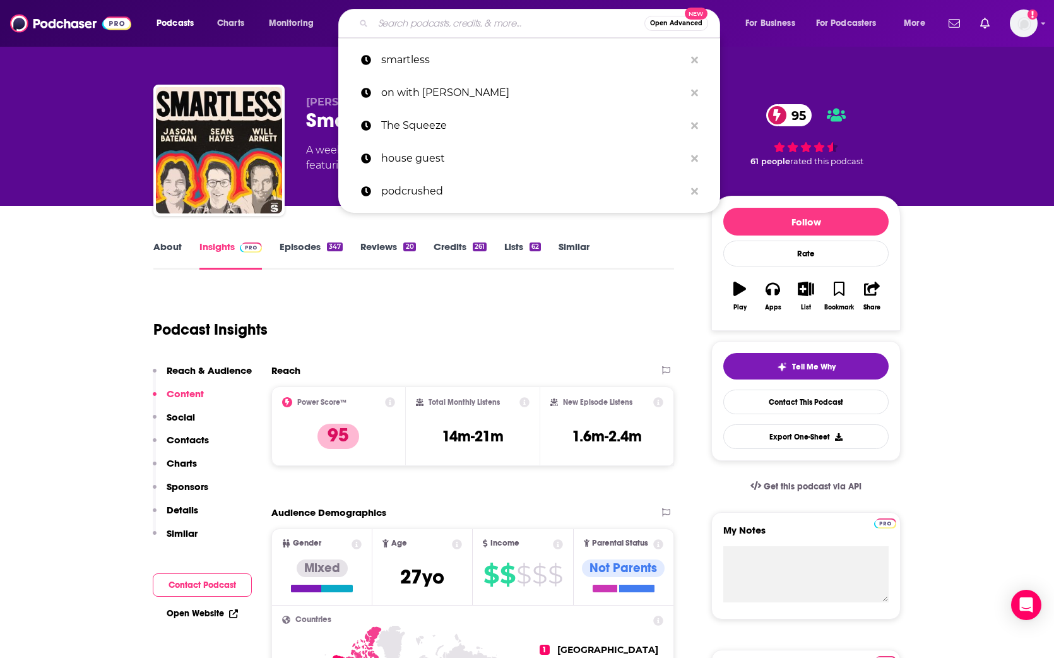
click at [429, 16] on input "Search podcasts, credits, & more..." at bounding box center [508, 23] width 271 height 20
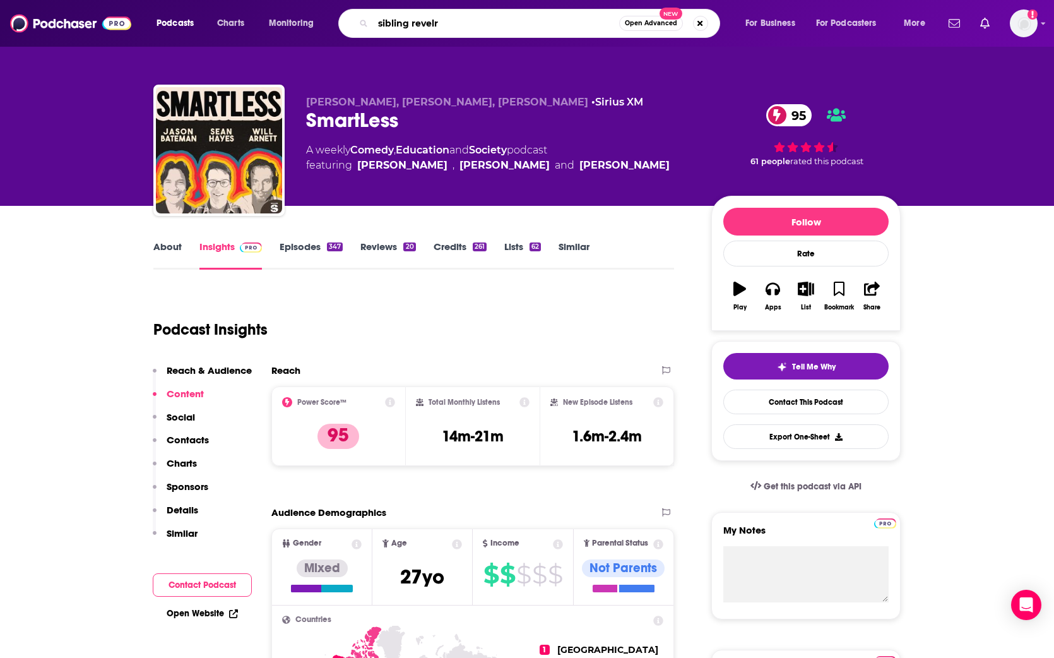
type input "sibling revelry"
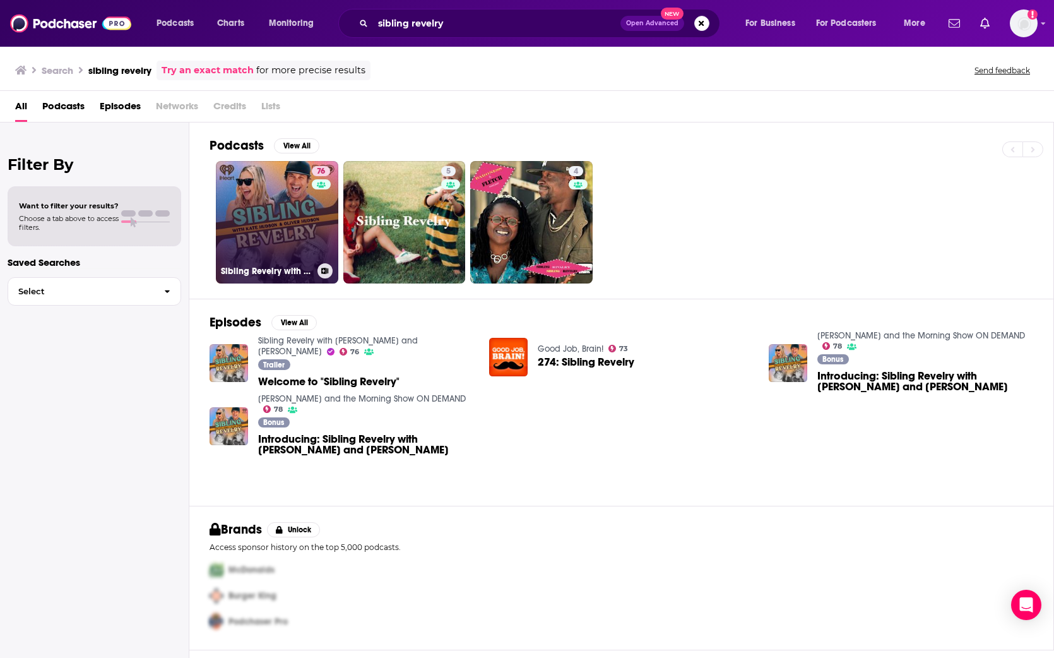
click at [257, 202] on link "76 Sibling Revelry with [PERSON_NAME] and [PERSON_NAME]" at bounding box center [277, 222] width 122 height 122
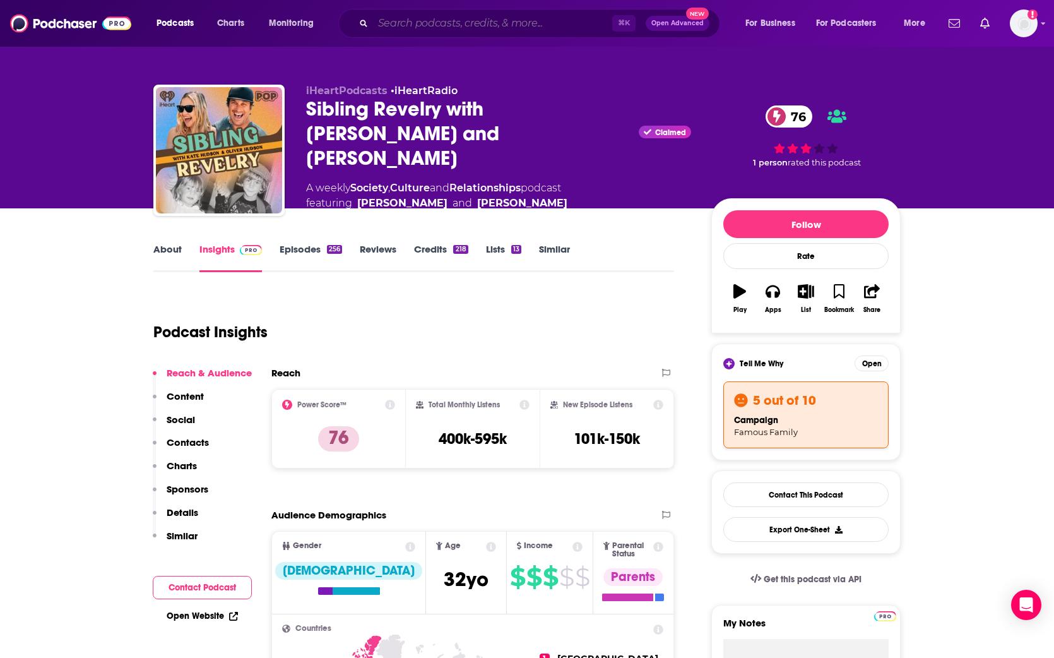
click at [486, 27] on input "Search podcasts, credits, & more..." at bounding box center [492, 23] width 239 height 20
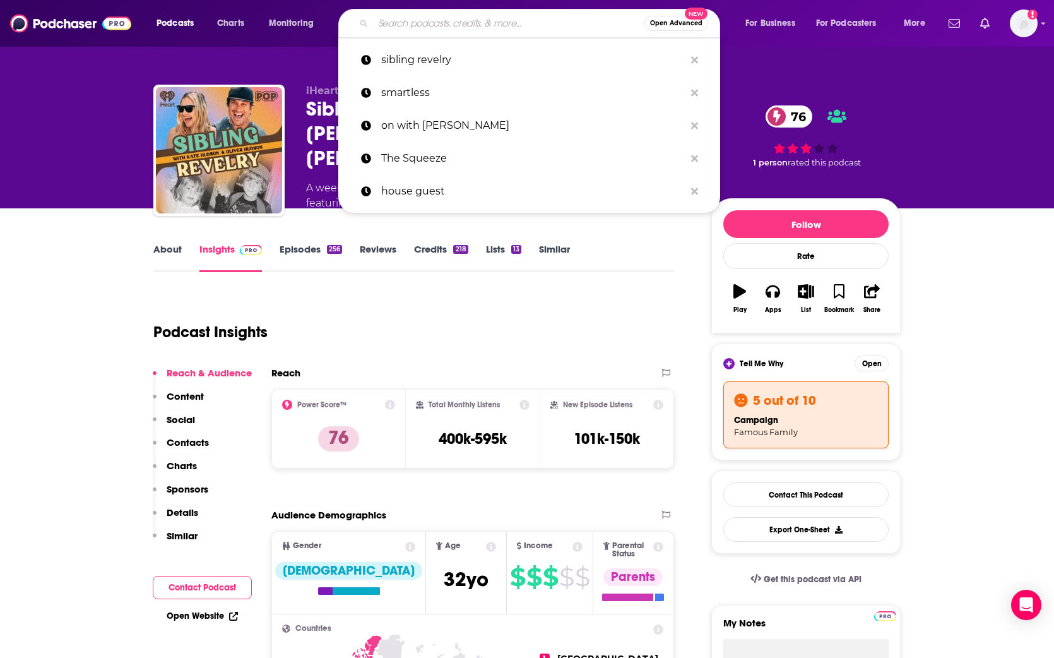
paste input "Podcrushed"
type input "Podcrushed"
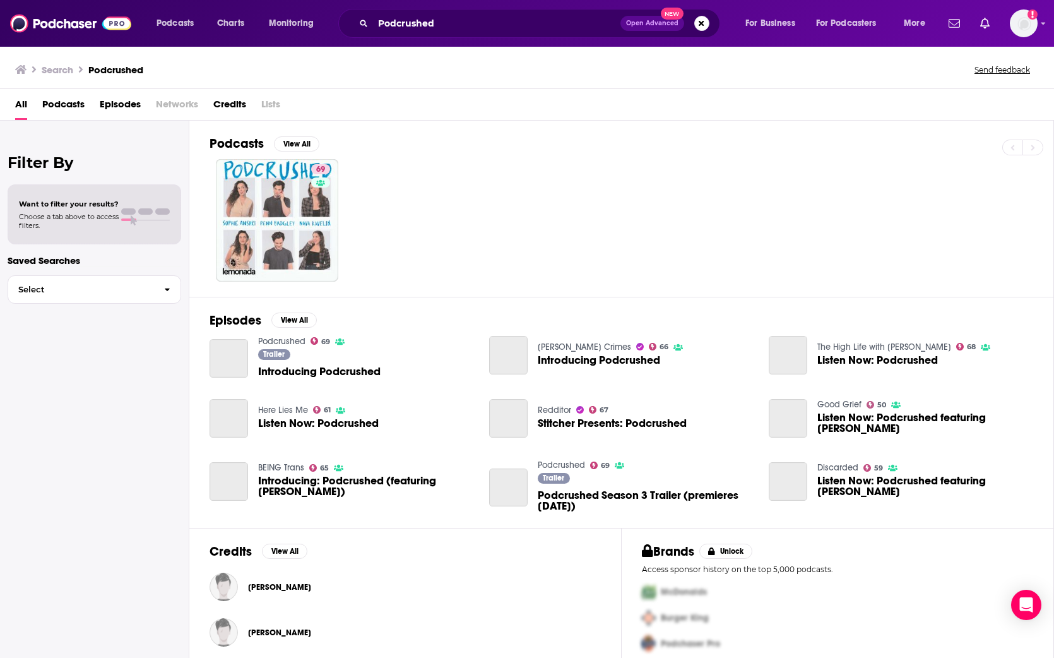
scroll to position [13, 0]
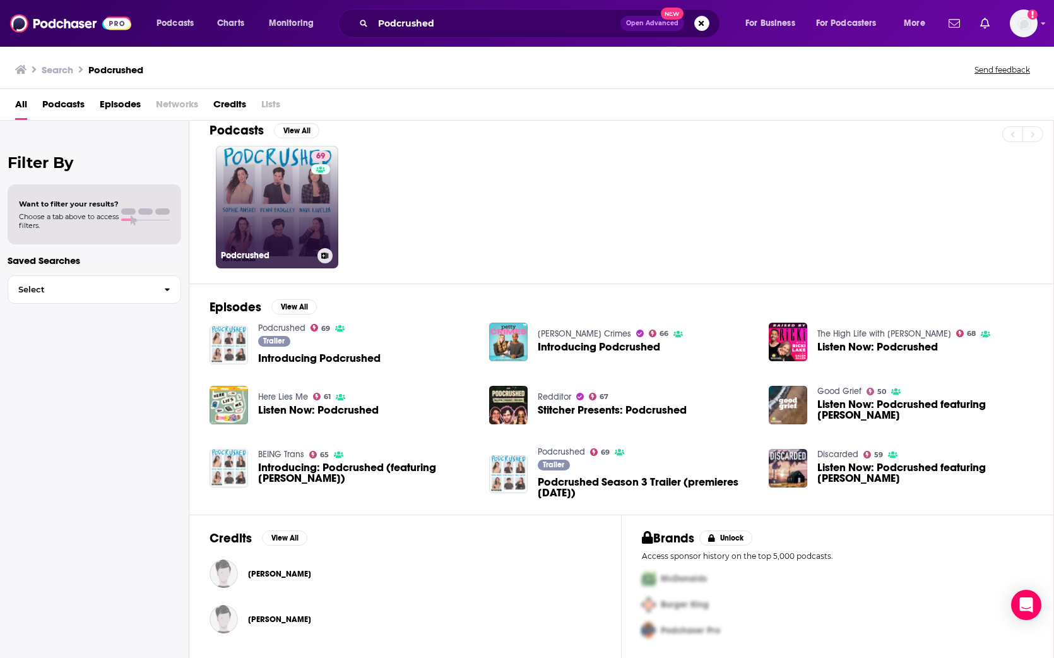
click at [291, 195] on link "69 Podcrushed" at bounding box center [277, 207] width 122 height 122
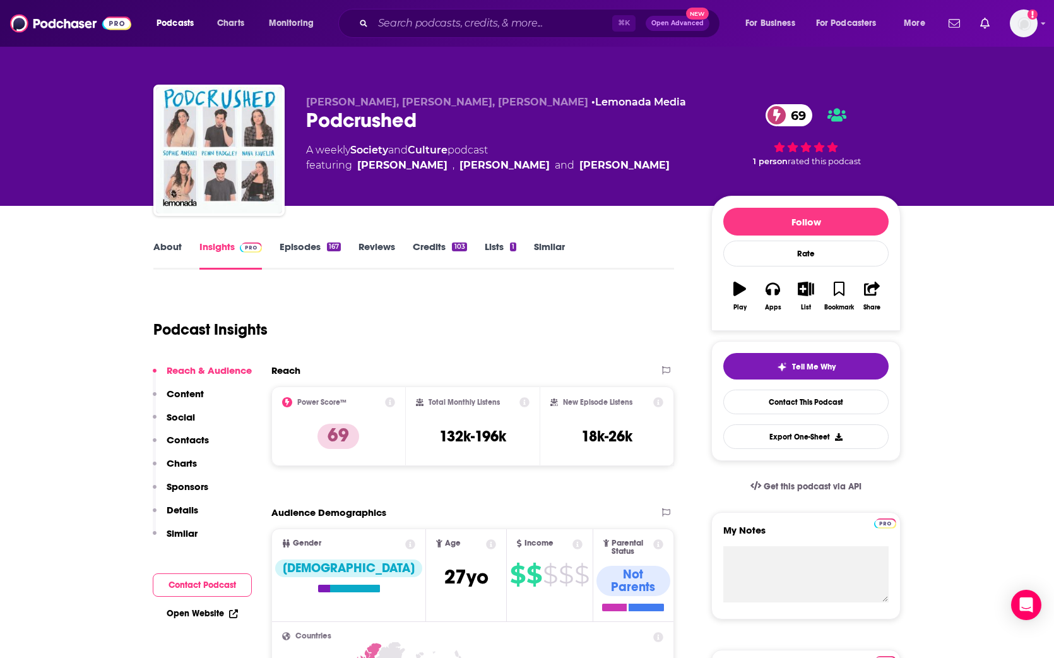
click at [171, 249] on link "About" at bounding box center [167, 254] width 28 height 29
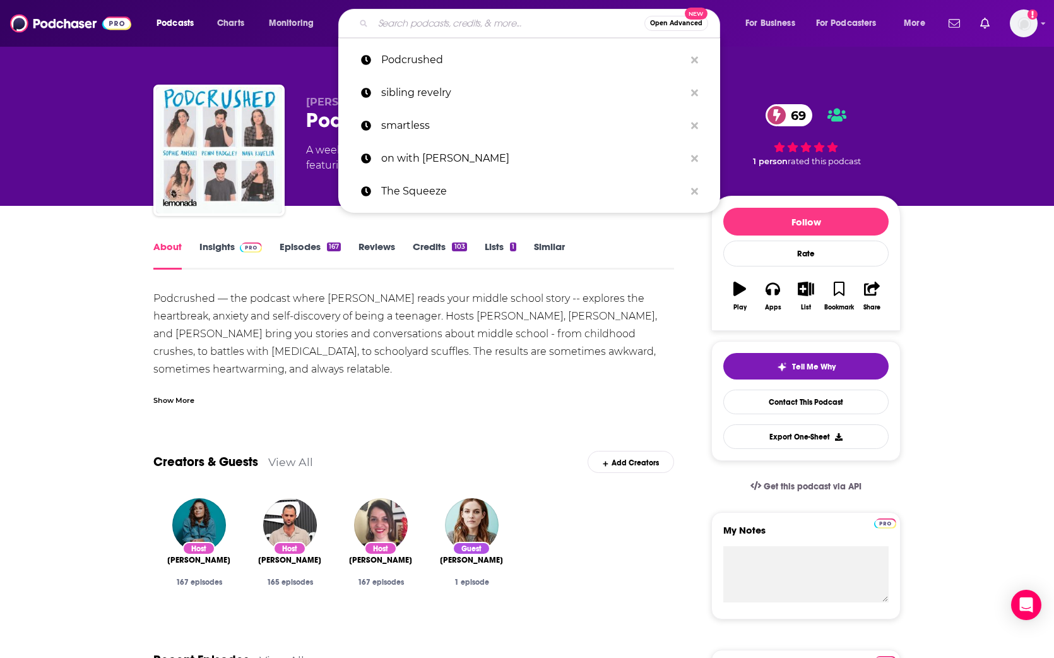
click at [444, 28] on input "Search podcasts, credits, & more..." at bounding box center [508, 23] width 271 height 20
paste input "The Squeeze"
type input "The Squeeze"
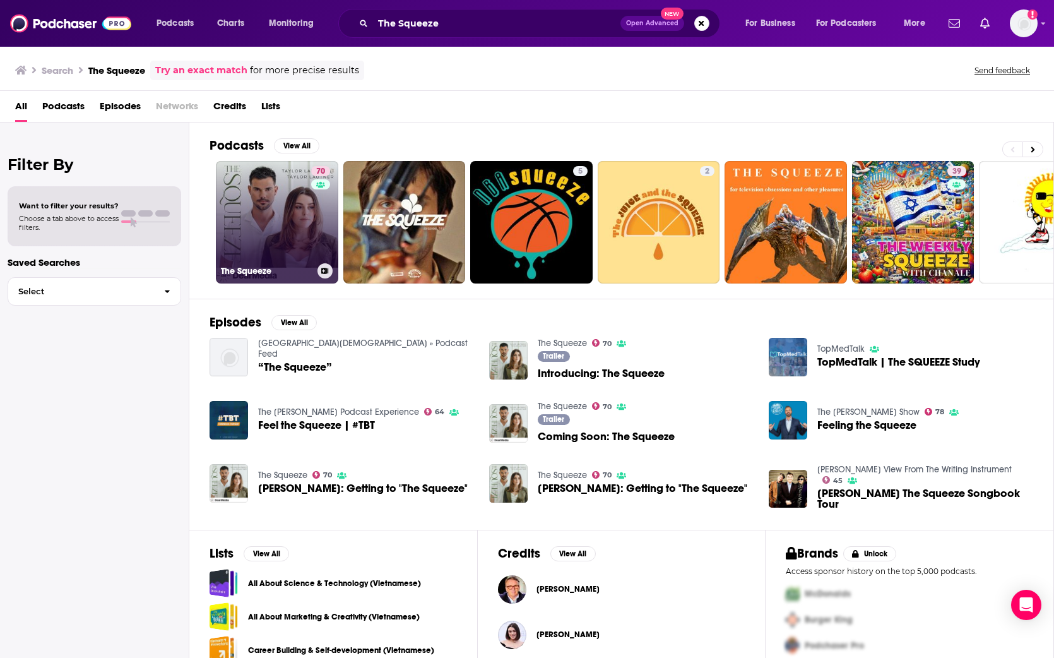
click at [261, 209] on link "70 The Squeeze" at bounding box center [277, 222] width 122 height 122
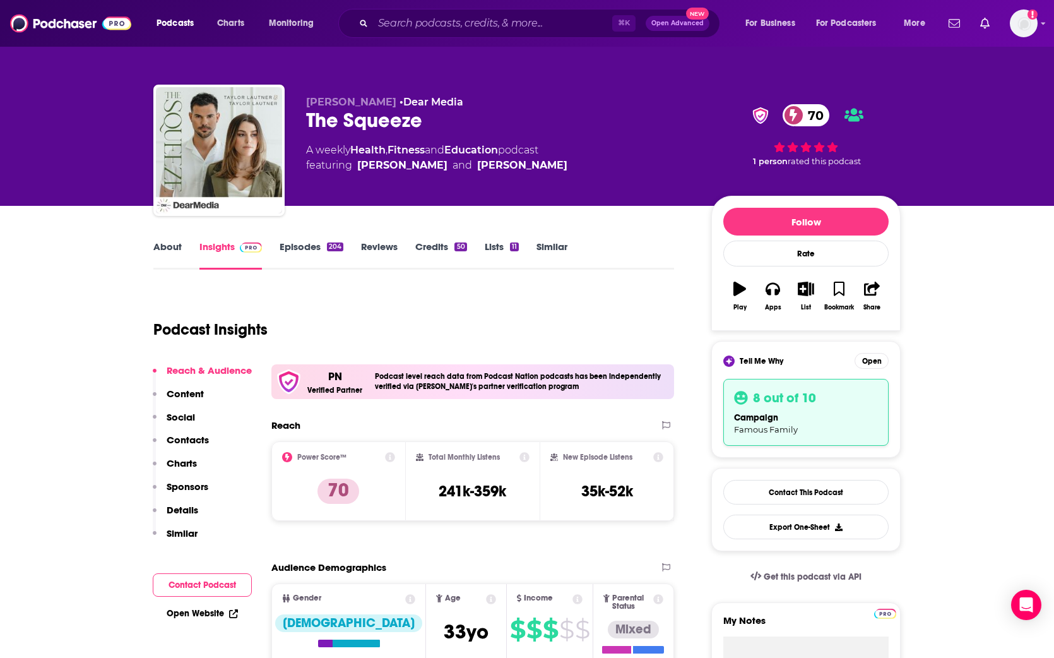
click at [491, 311] on div "Podcast Insights" at bounding box center [408, 322] width 511 height 64
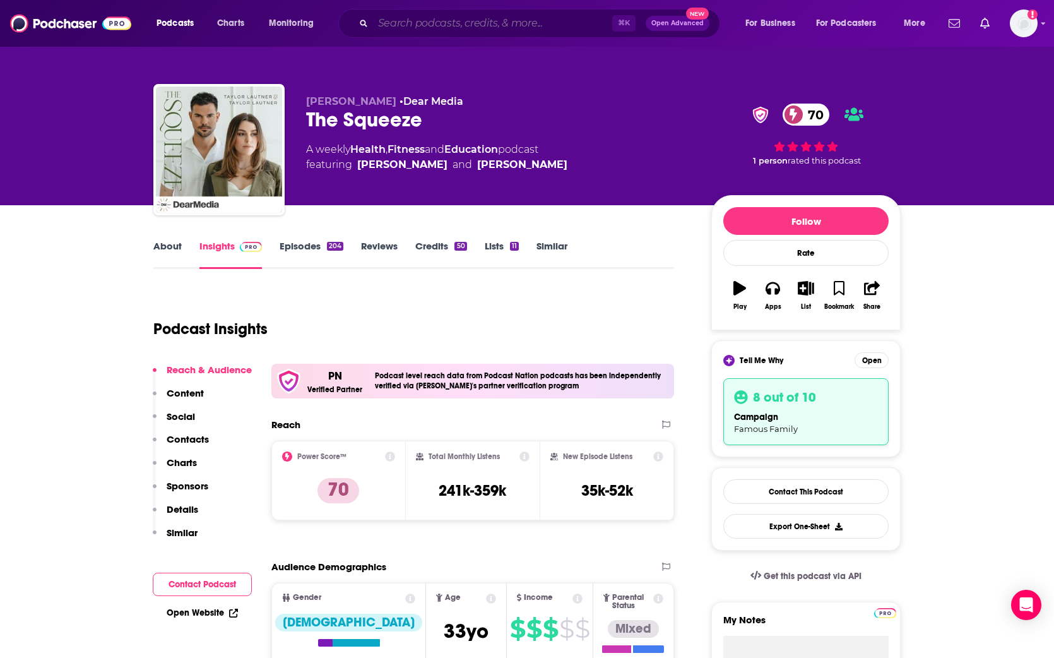
click at [478, 23] on input "Search podcasts, credits, & more..." at bounding box center [492, 23] width 239 height 20
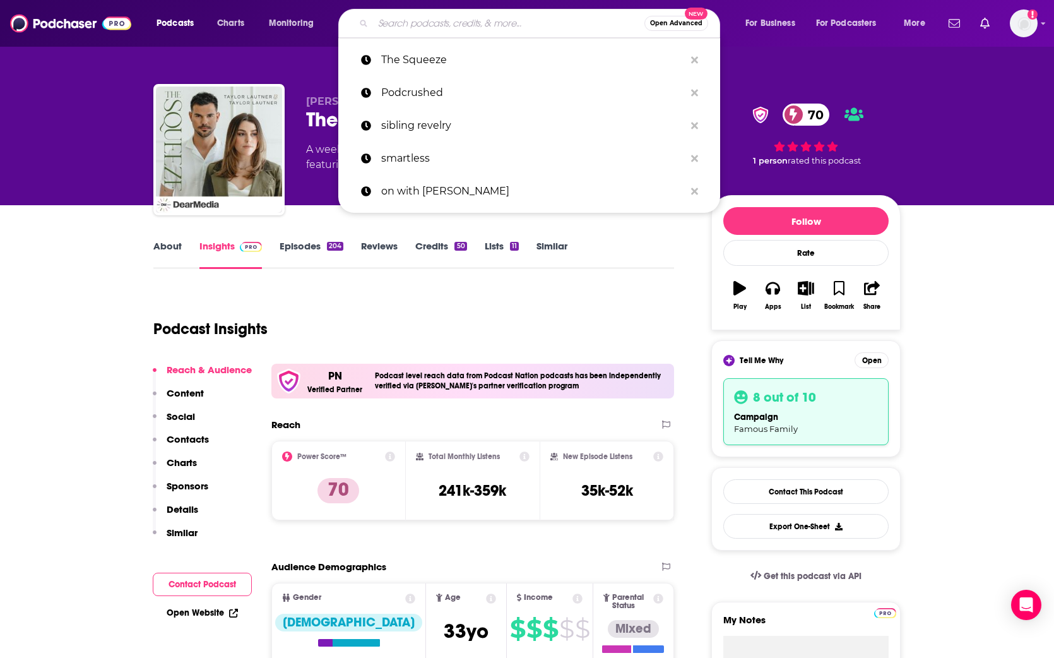
click at [478, 23] on input "Search podcasts, credits, & more..." at bounding box center [508, 23] width 271 height 20
paste input "On With [PERSON_NAME]"
type input "On With [PERSON_NAME]"
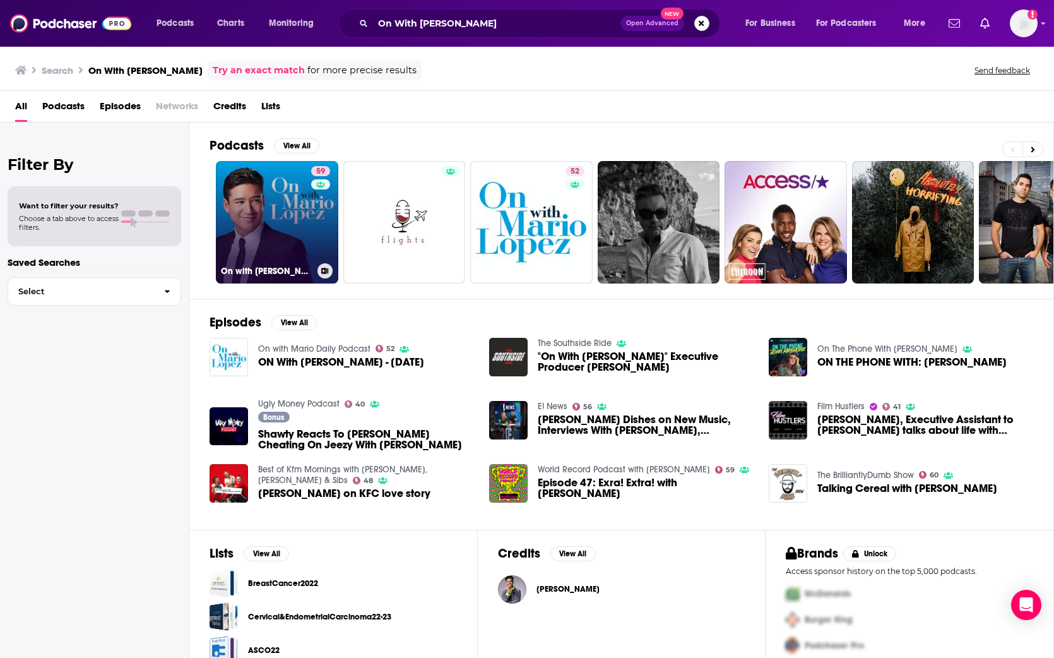
click at [309, 216] on link "59 On with [PERSON_NAME] Interviews" at bounding box center [277, 222] width 122 height 122
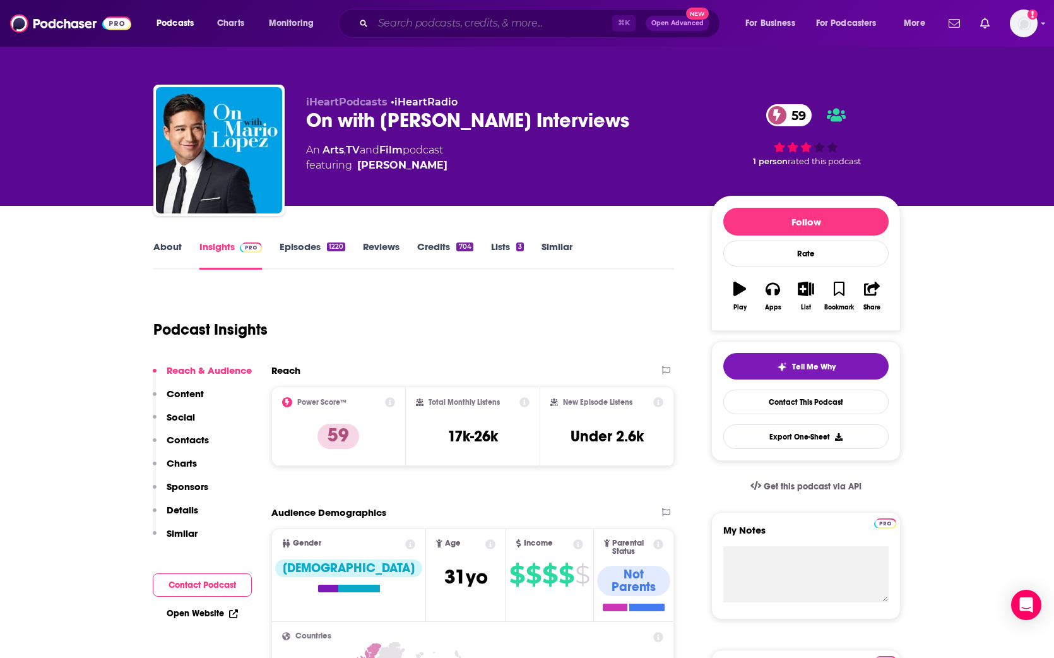
click at [456, 21] on input "Search podcasts, credits, & more..." at bounding box center [492, 23] width 239 height 20
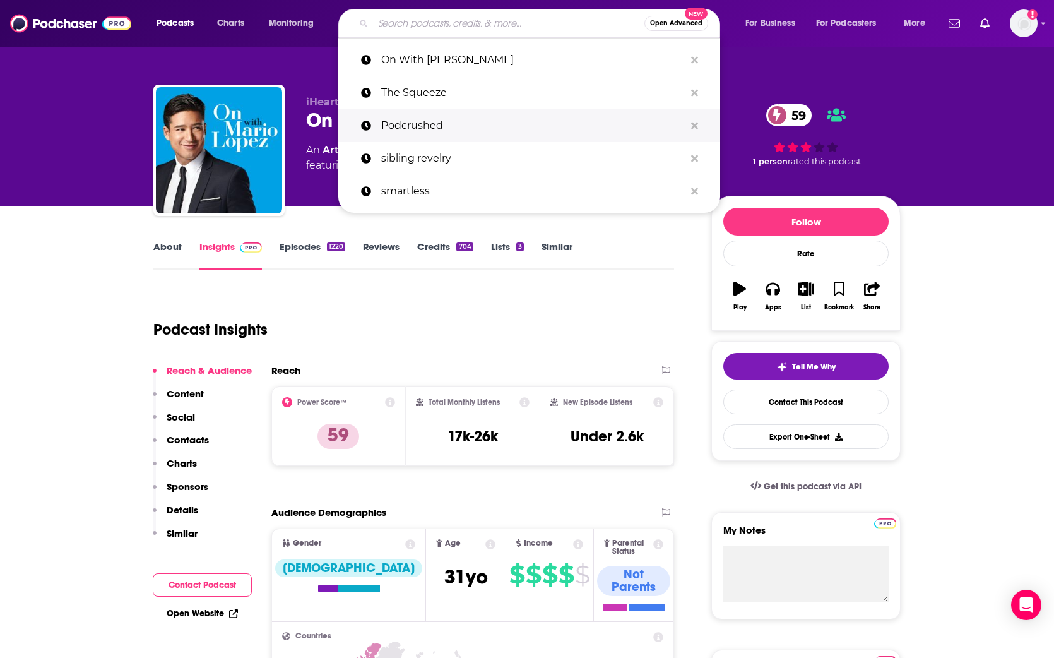
click at [432, 127] on p "Podcrushed" at bounding box center [533, 125] width 304 height 33
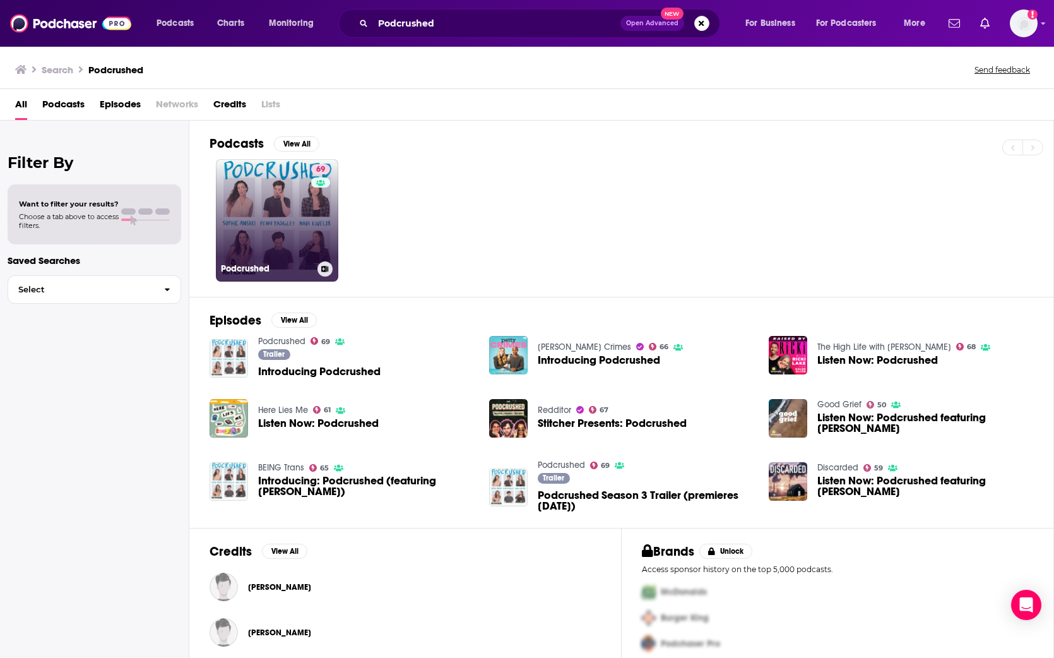
click at [278, 210] on link "69 Podcrushed" at bounding box center [277, 220] width 122 height 122
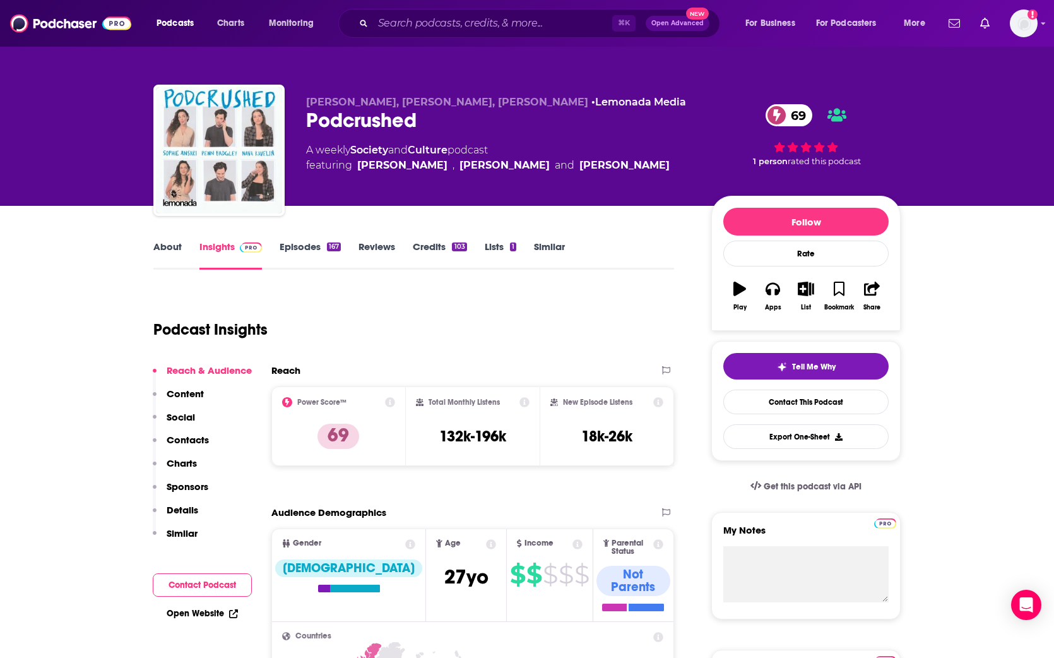
click at [189, 437] on p "Contacts" at bounding box center [188, 440] width 42 height 12
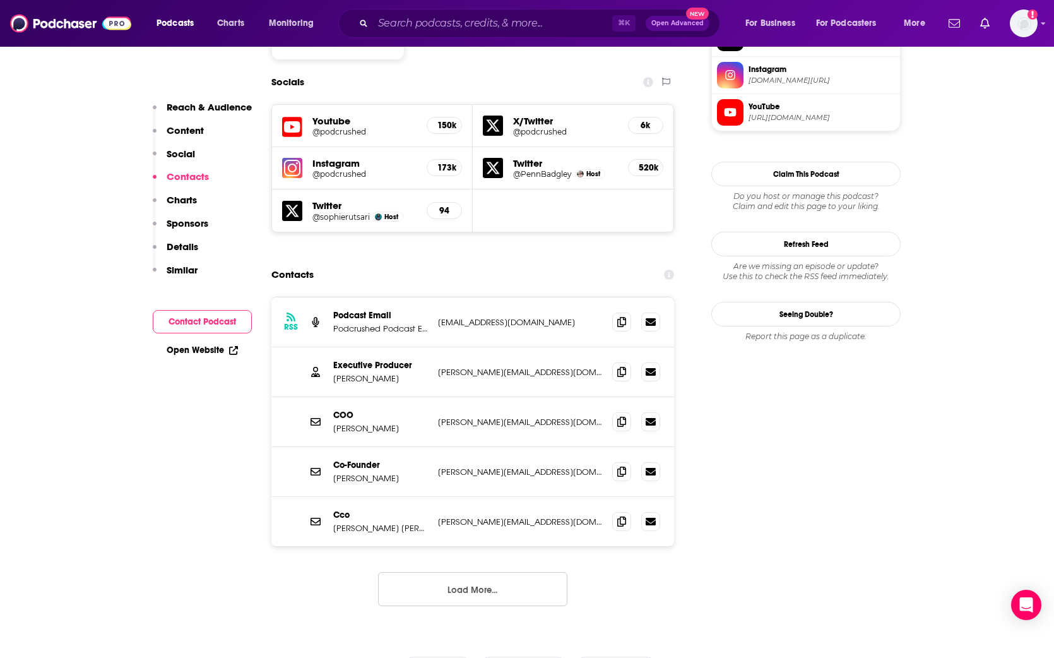
scroll to position [1128, 0]
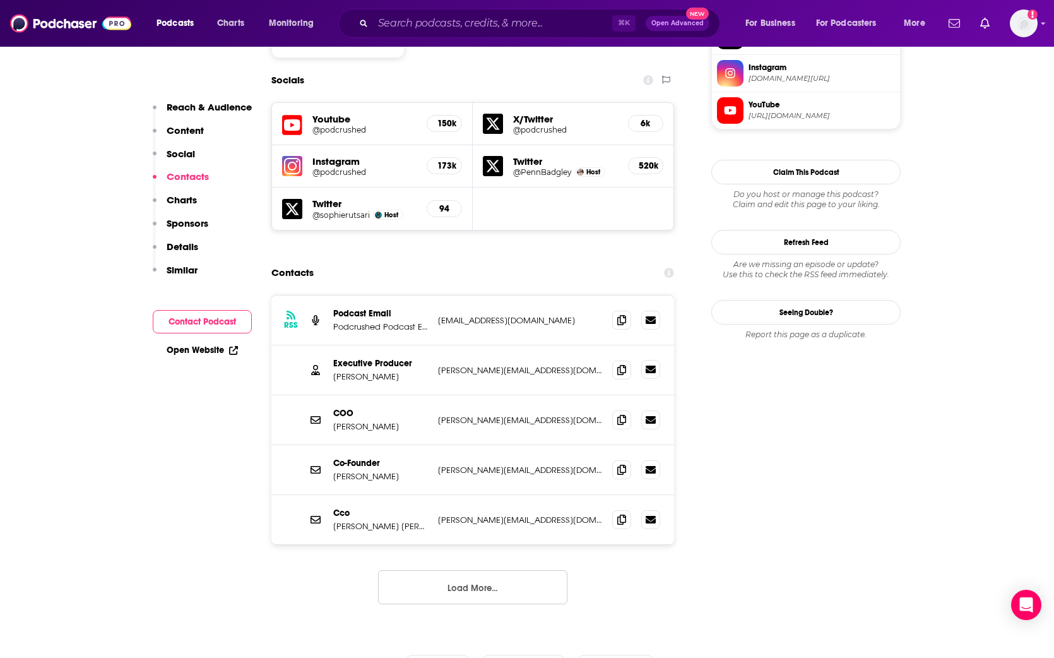
click at [632, 364] on icon at bounding box center [651, 369] width 10 height 10
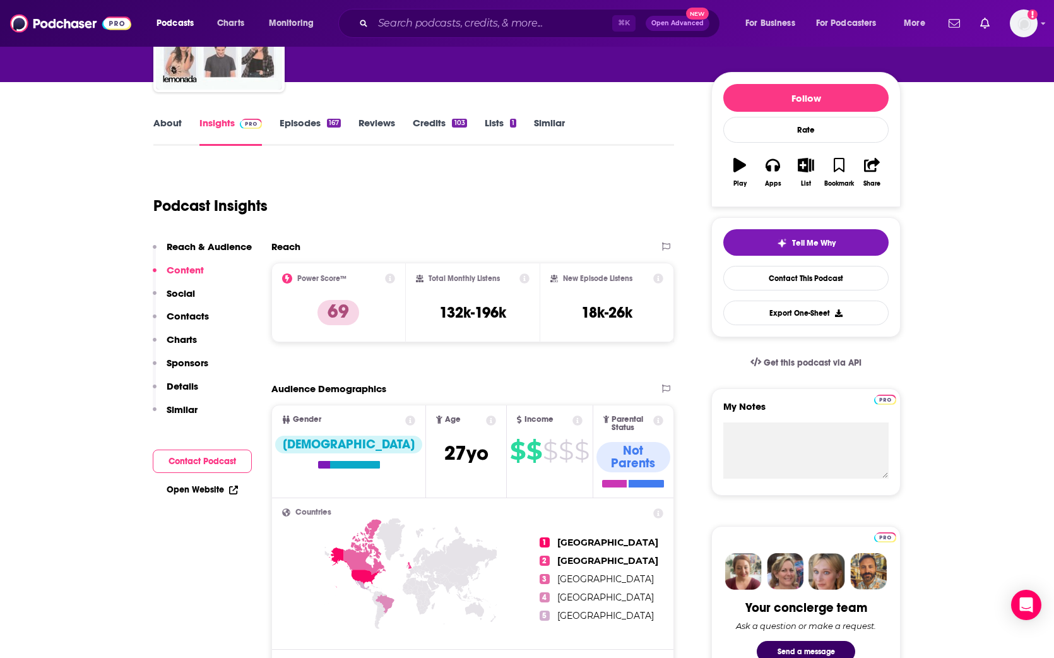
scroll to position [0, 0]
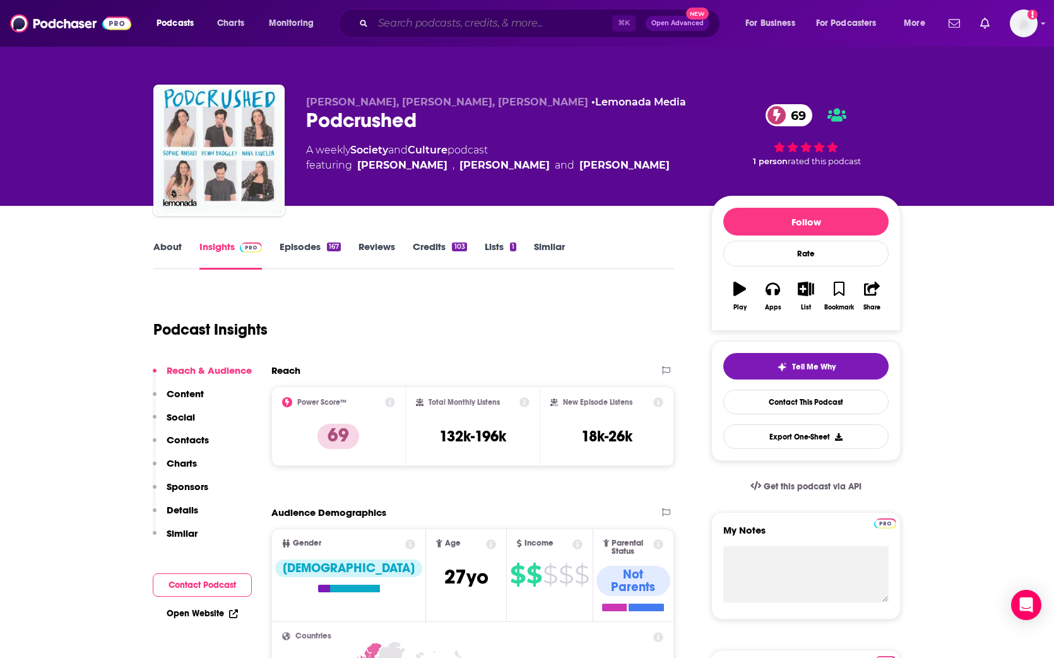
click at [525, 14] on input "Search podcasts, credits, & more..." at bounding box center [492, 23] width 239 height 20
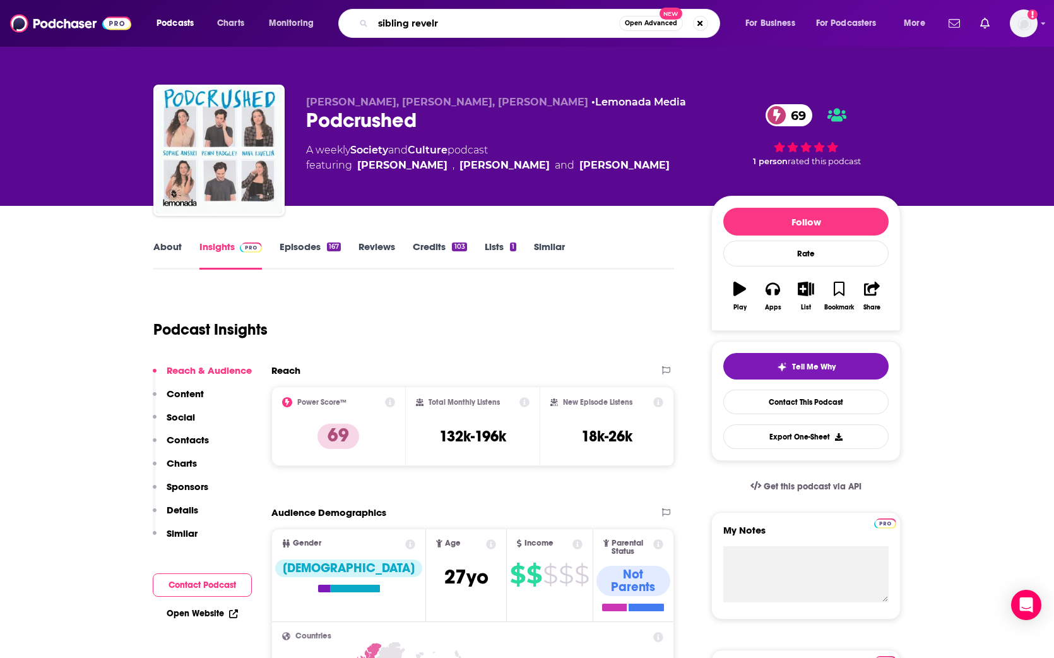
type input "sibling revelry"
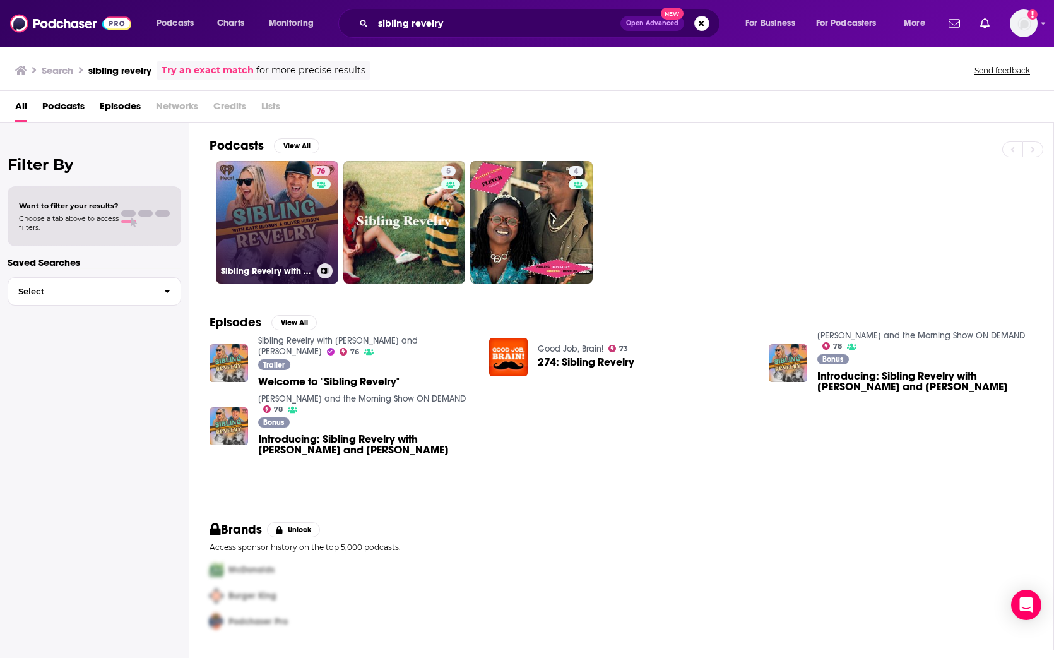
click at [288, 232] on link "76 Sibling Revelry with [PERSON_NAME] and [PERSON_NAME]" at bounding box center [277, 222] width 122 height 122
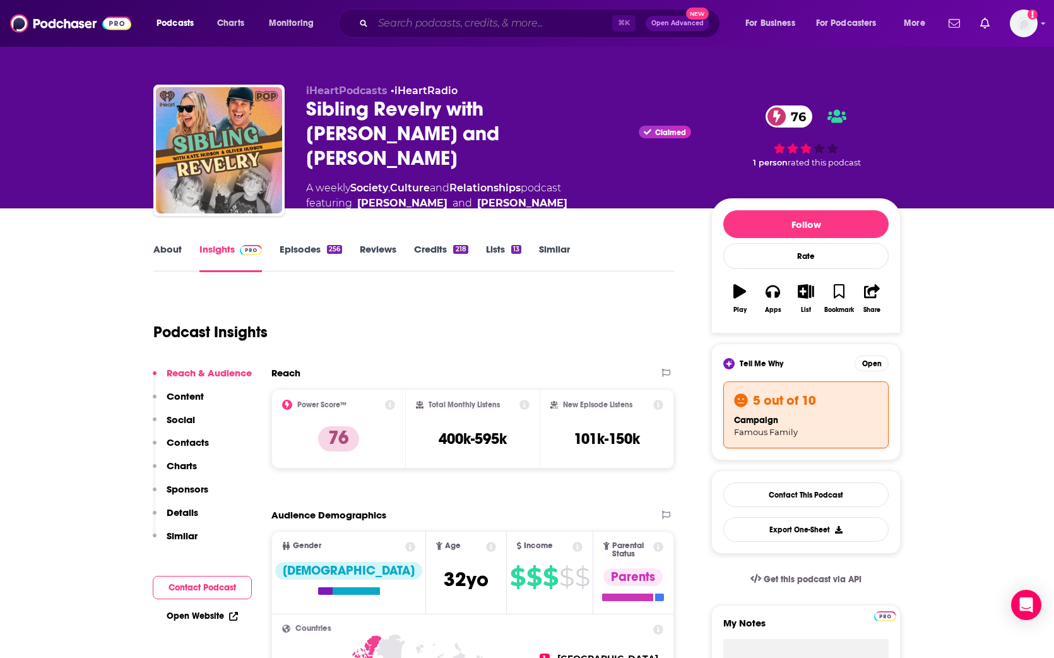
click at [471, 20] on input "Search podcasts, credits, & more..." at bounding box center [492, 23] width 239 height 20
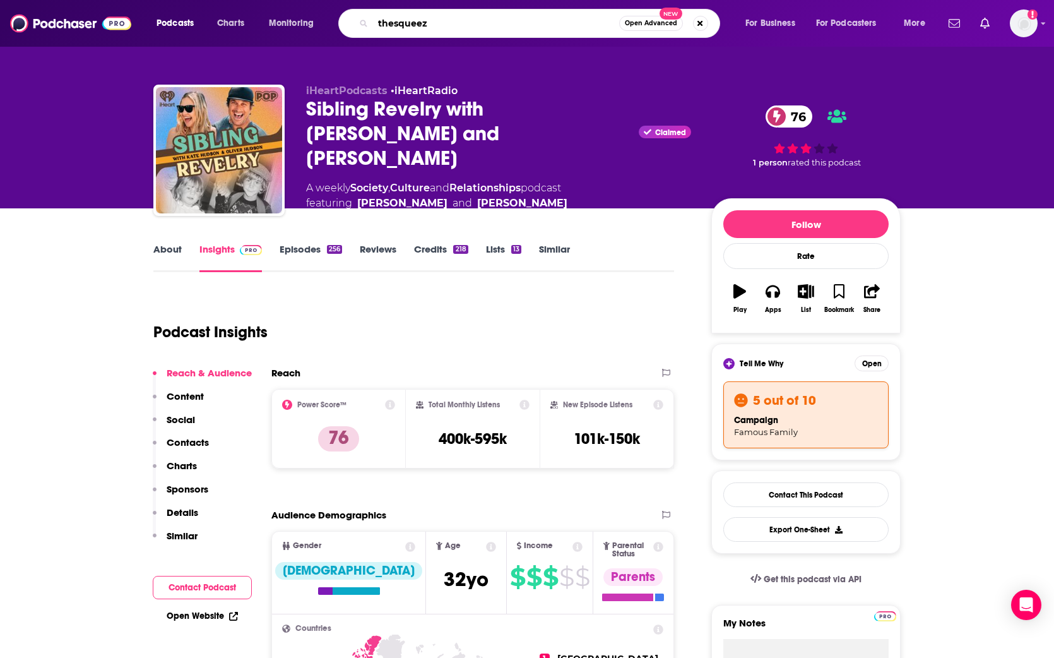
type input "thesqueeze"
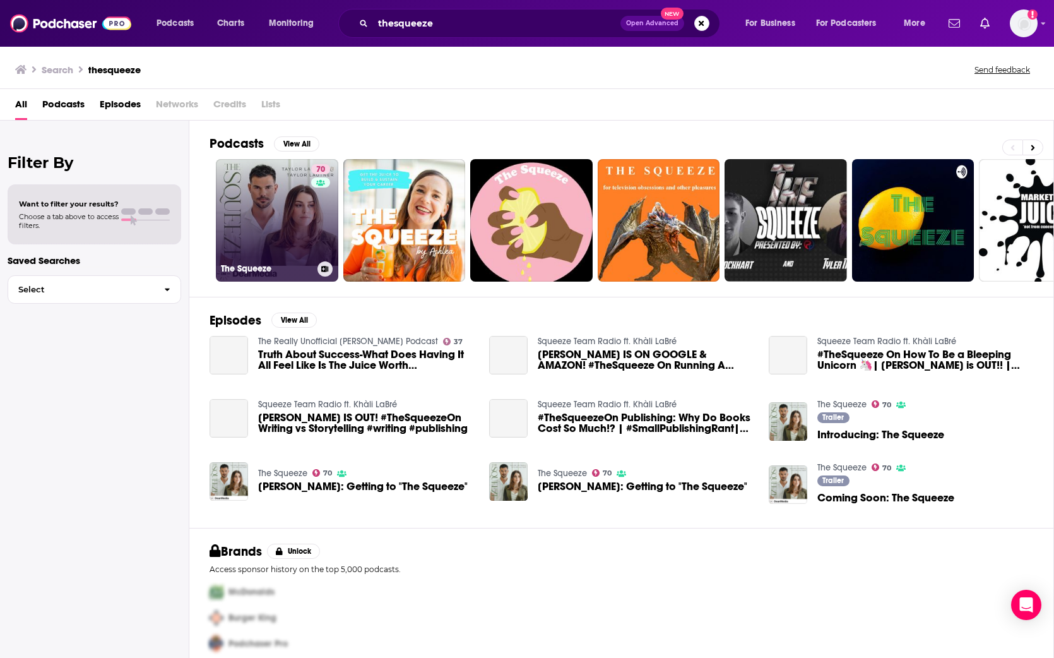
scroll to position [3, 0]
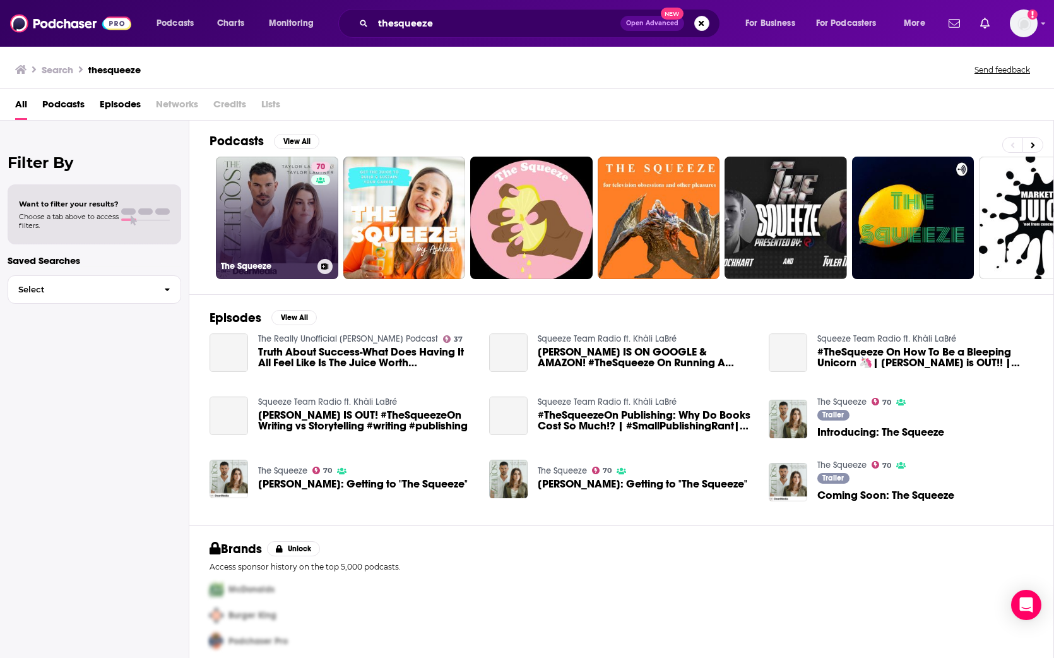
click at [300, 233] on link "70 The Squeeze" at bounding box center [277, 218] width 122 height 122
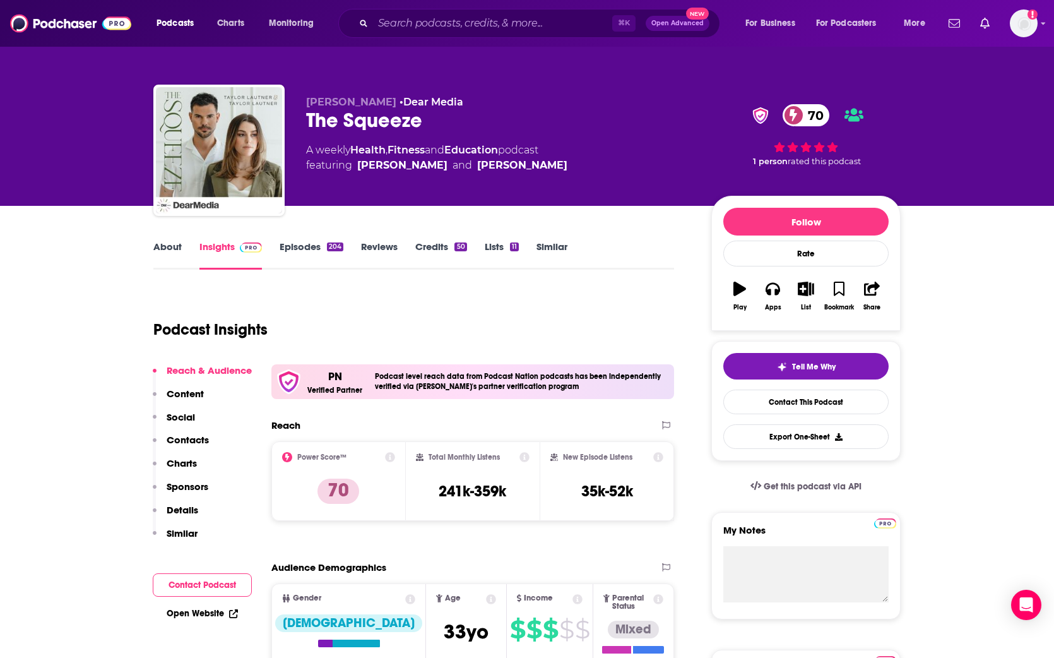
click at [188, 442] on p "Contacts" at bounding box center [188, 440] width 42 height 12
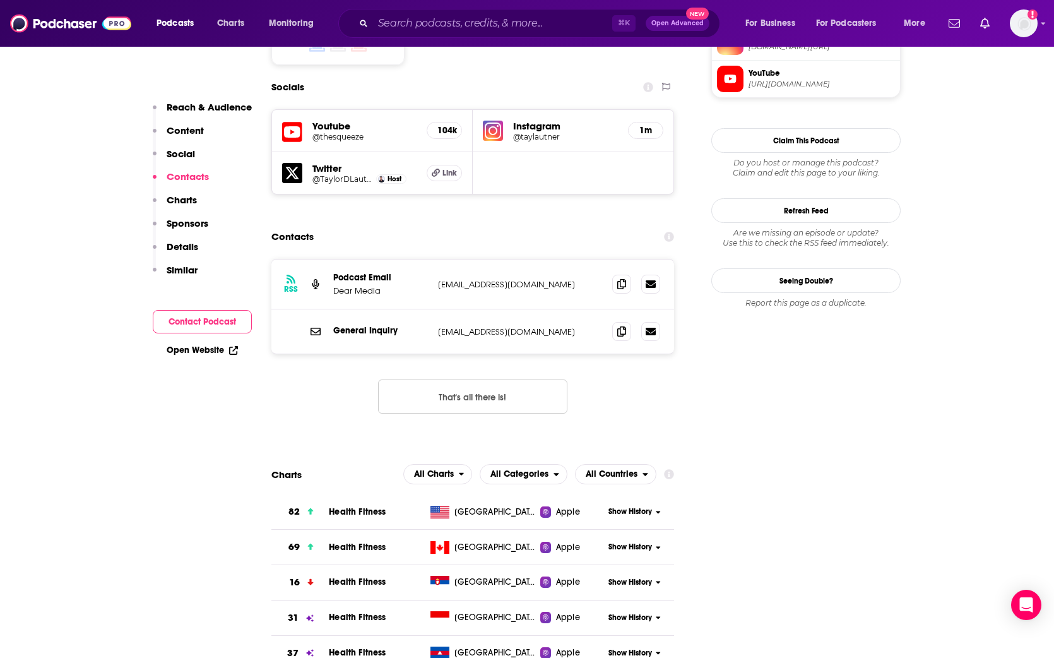
scroll to position [1125, 0]
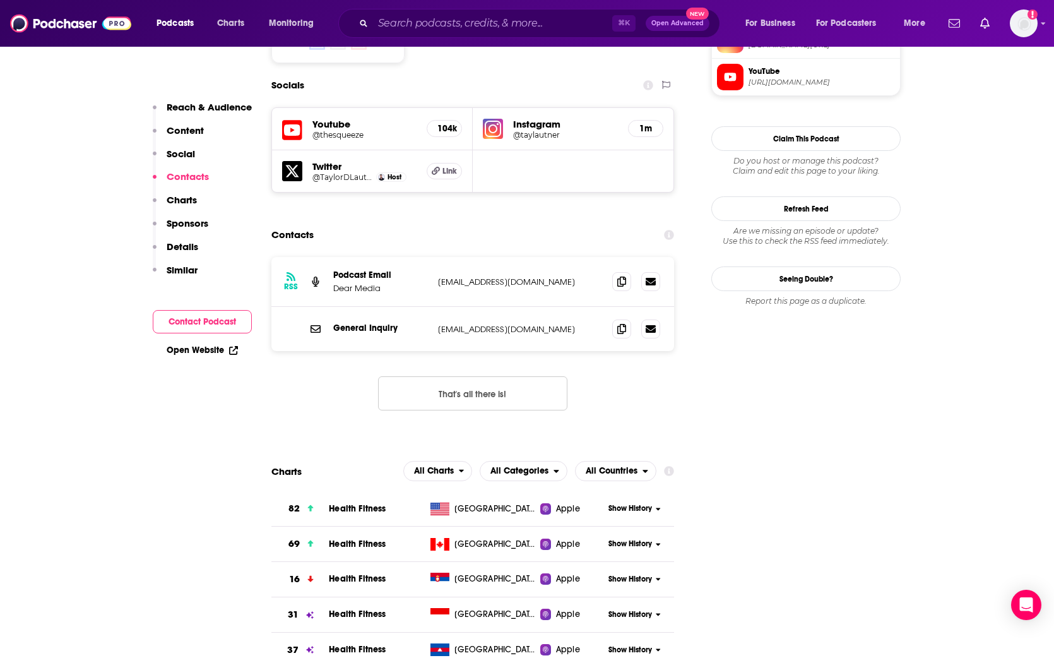
click at [521, 376] on button "That's all there is!" at bounding box center [472, 393] width 189 height 34
click at [535, 276] on p "[EMAIL_ADDRESS][DOMAIN_NAME]" at bounding box center [520, 281] width 164 height 11
click at [622, 276] on icon at bounding box center [621, 281] width 9 height 10
